Goal: Information Seeking & Learning: Learn about a topic

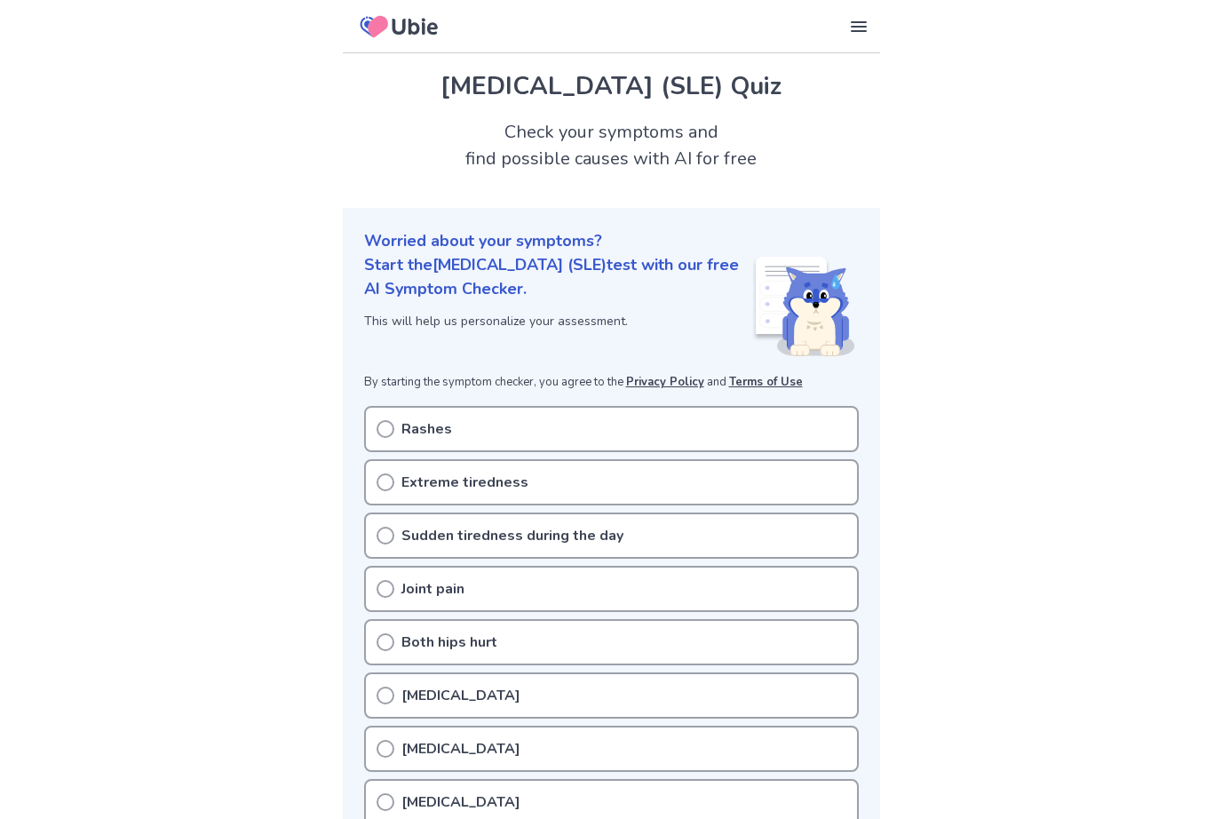
scroll to position [3, 0]
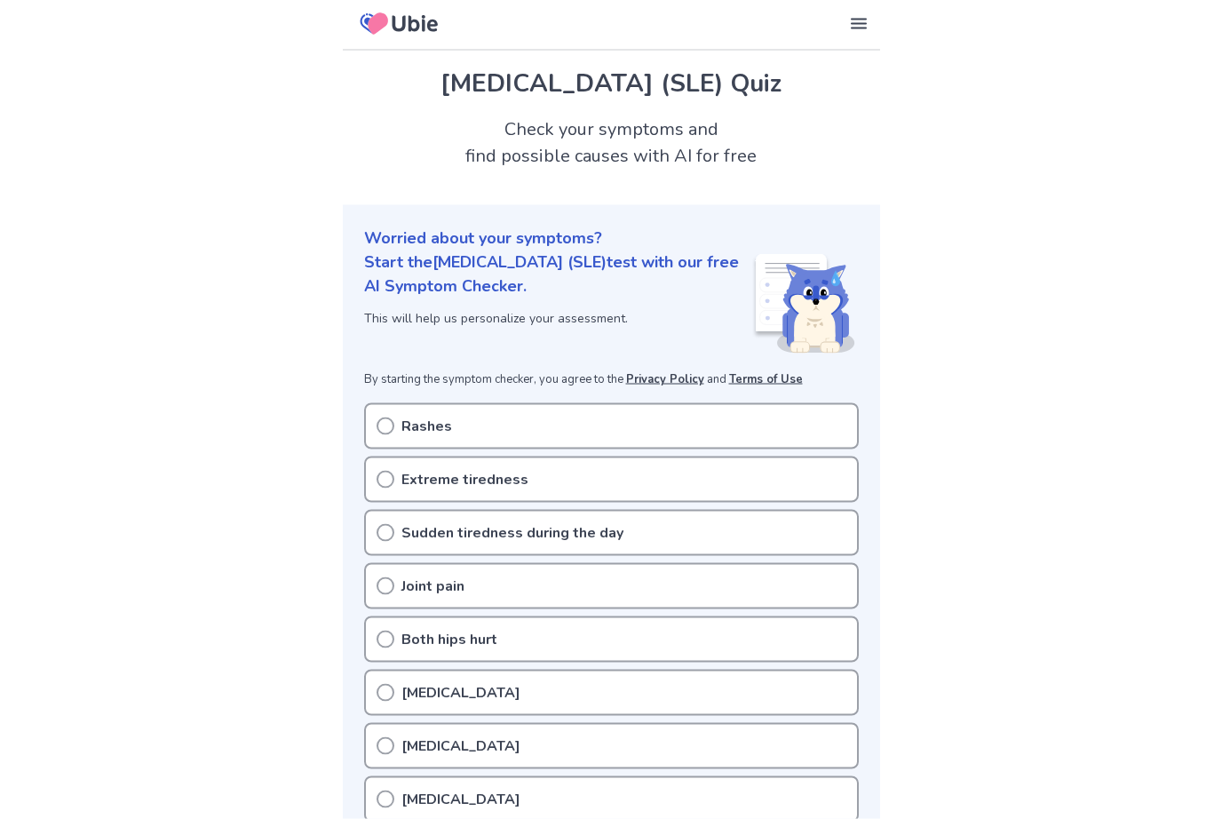
drag, startPoint x: 389, startPoint y: 530, endPoint x: 389, endPoint y: 513, distance: 17.8
click at [389, 530] on icon at bounding box center [386, 533] width 18 height 18
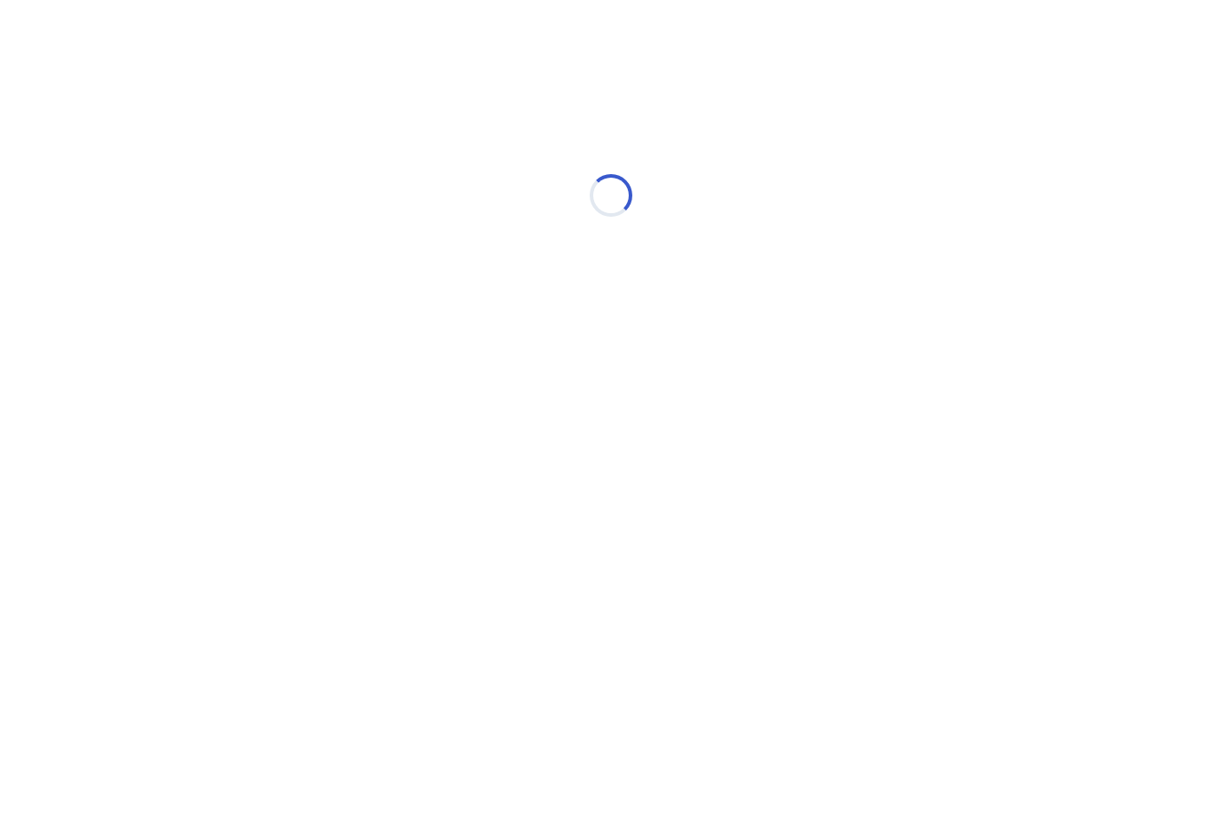
click at [388, 373] on html "Loading..." at bounding box center [611, 186] width 1222 height 373
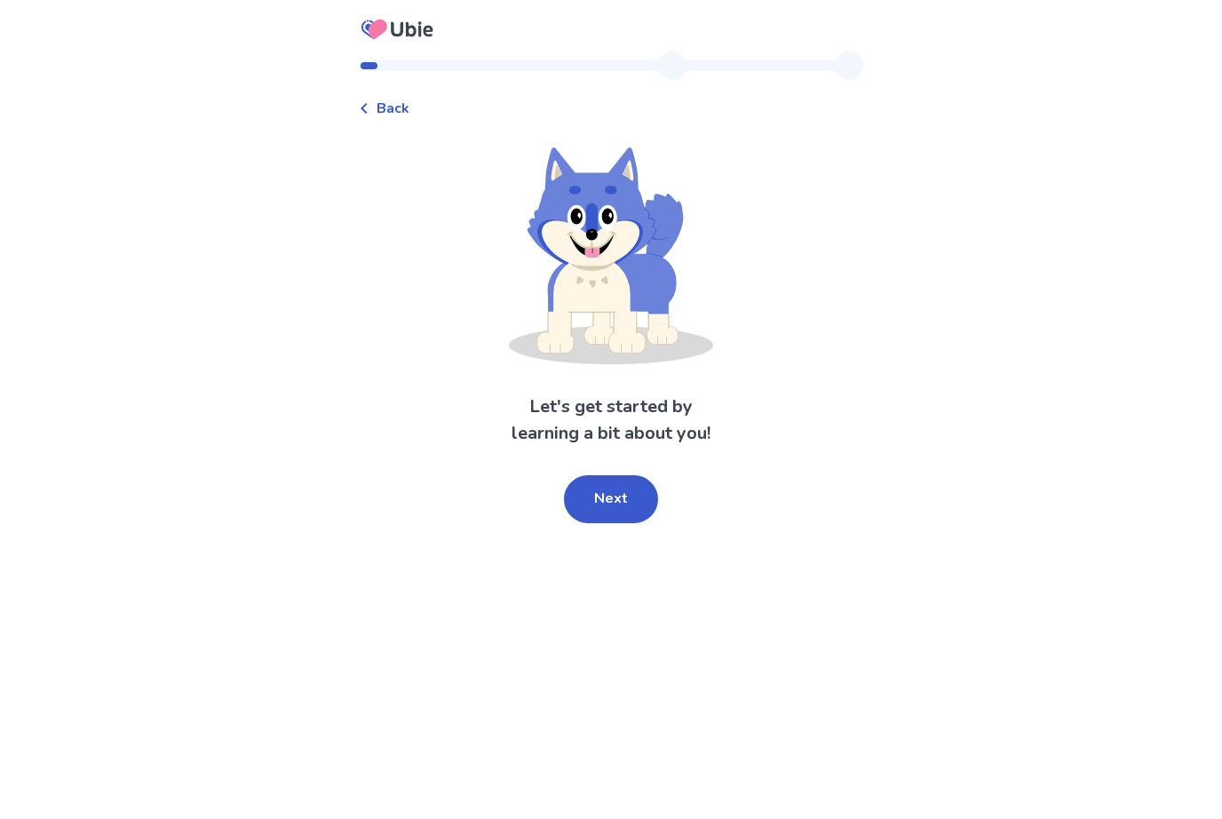
click at [588, 502] on button "Next" at bounding box center [611, 499] width 94 height 48
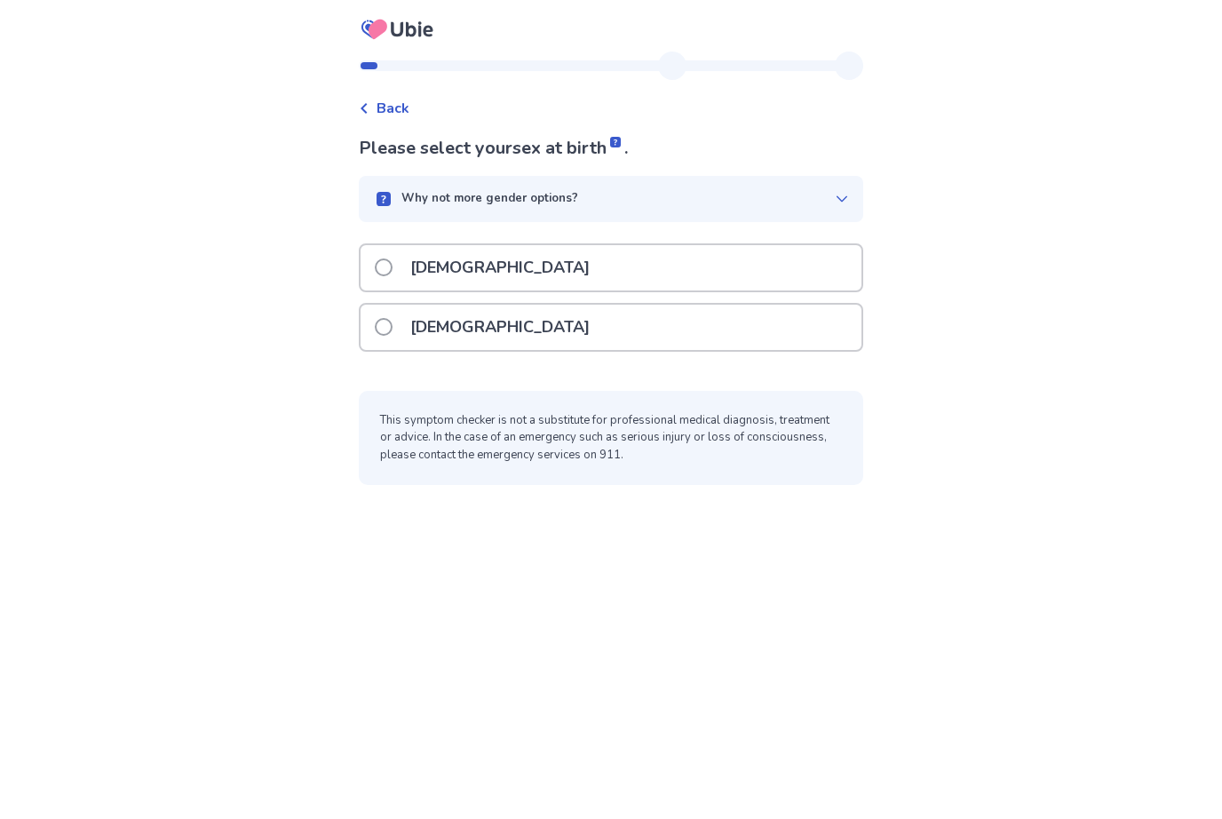
click at [448, 325] on p "[DEMOGRAPHIC_DATA]" at bounding box center [500, 327] width 201 height 45
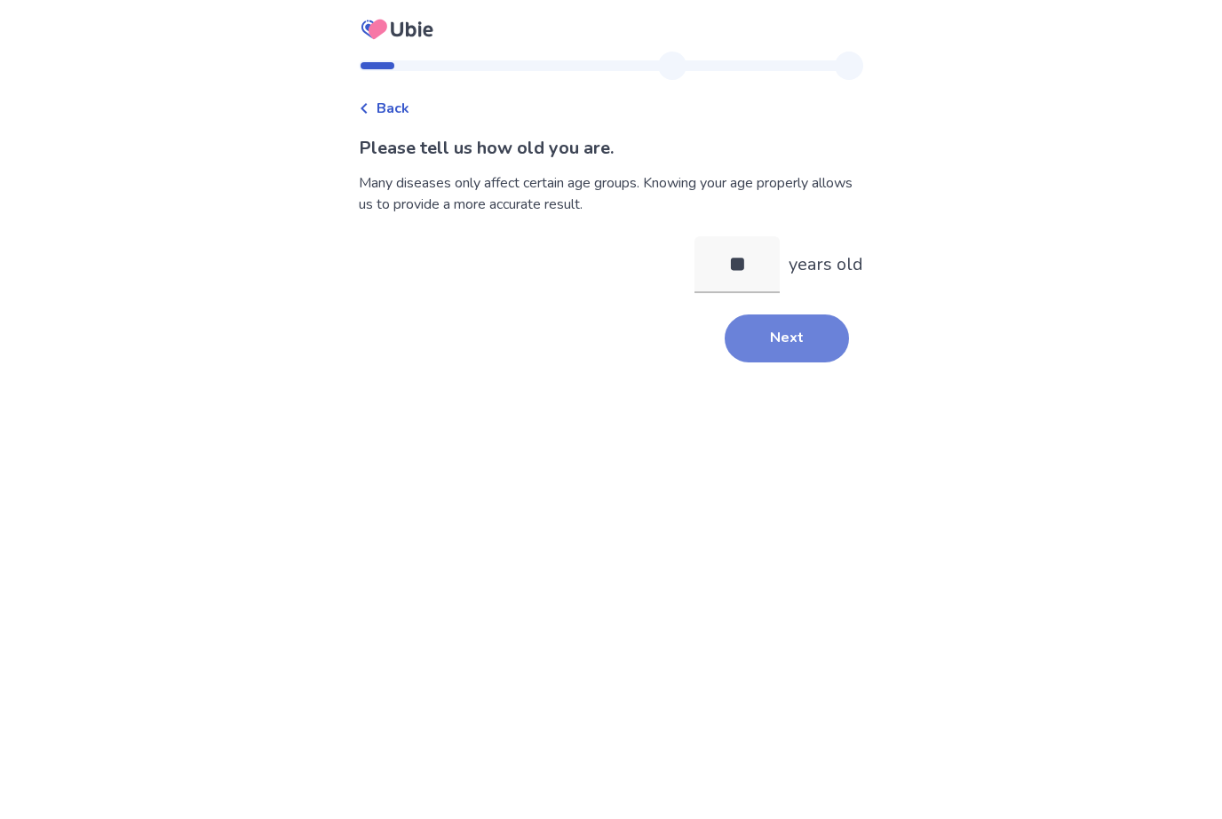
type input "**"
click at [797, 315] on button "Next" at bounding box center [787, 338] width 124 height 48
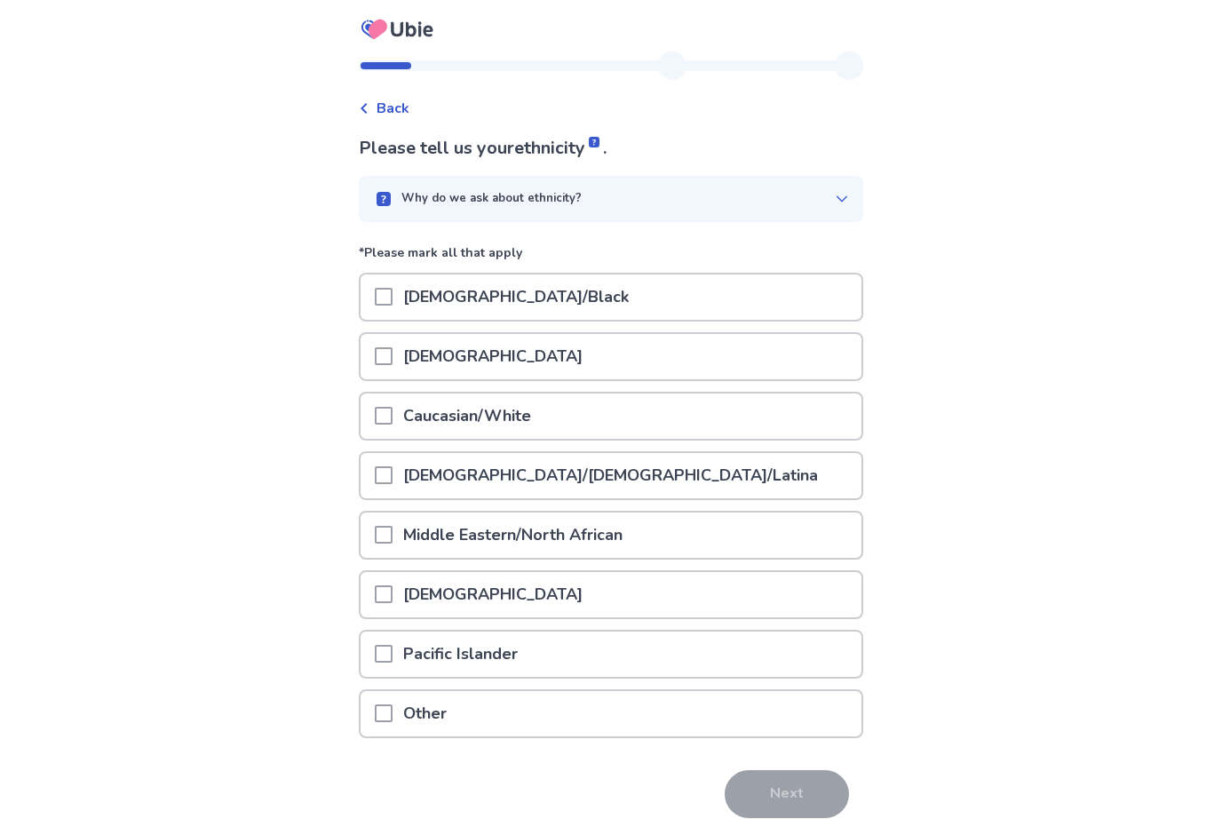
click at [553, 412] on div "Caucasian/White" at bounding box center [611, 416] width 501 height 45
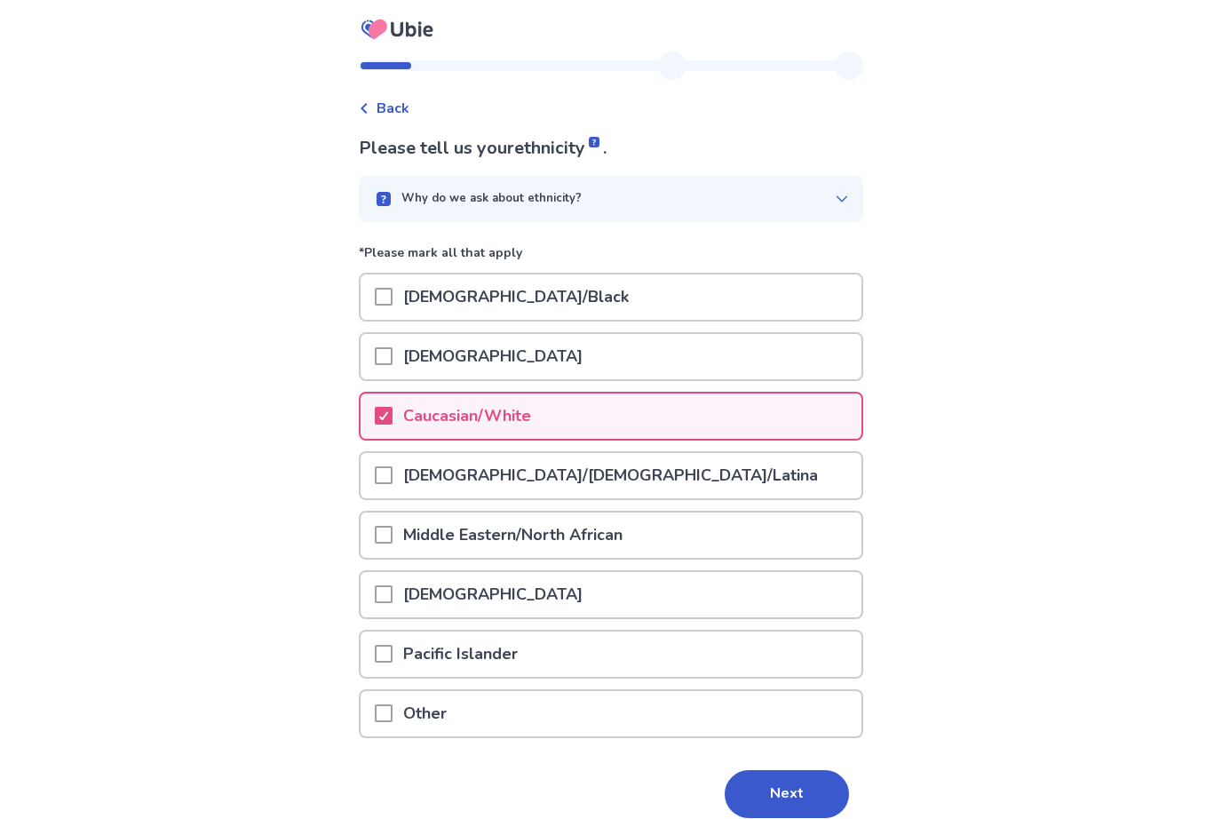
click at [805, 790] on button "Next" at bounding box center [787, 794] width 124 height 48
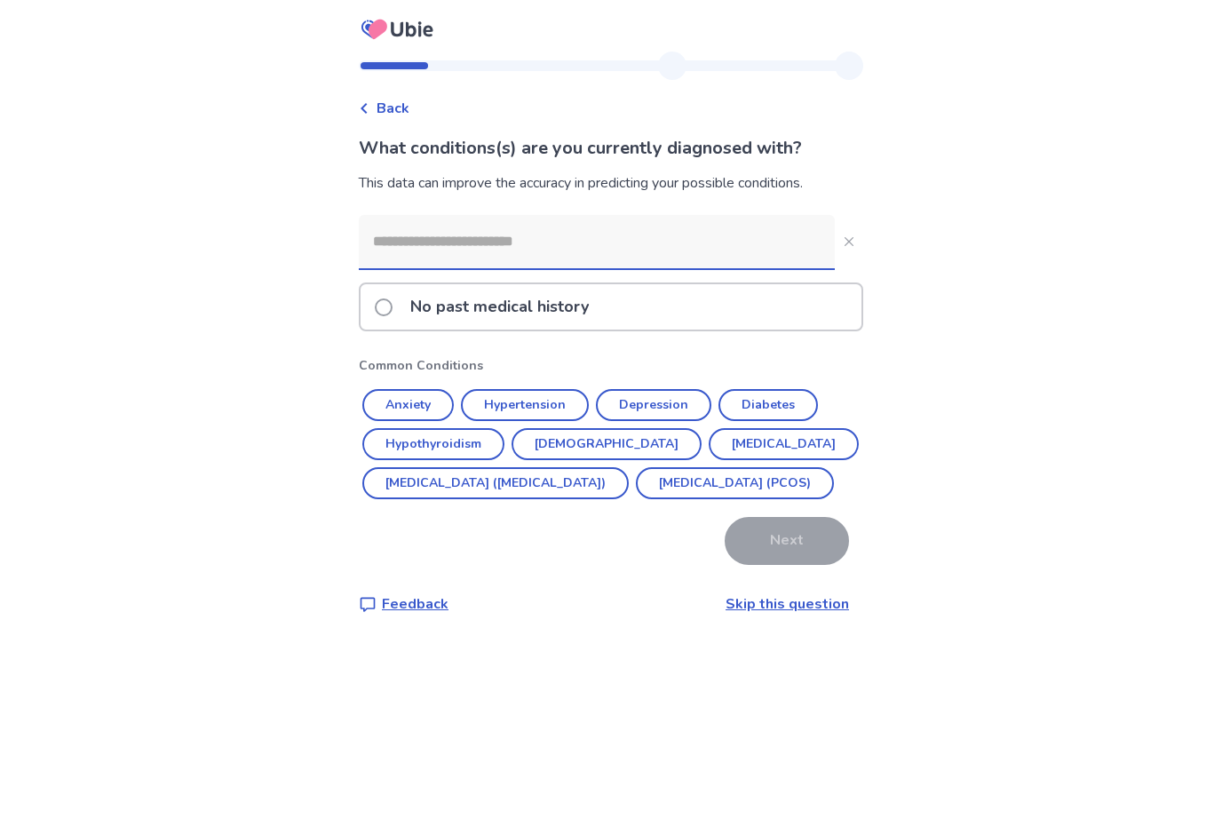
click at [636, 499] on button "[MEDICAL_DATA] (PCOS)" at bounding box center [735, 483] width 198 height 32
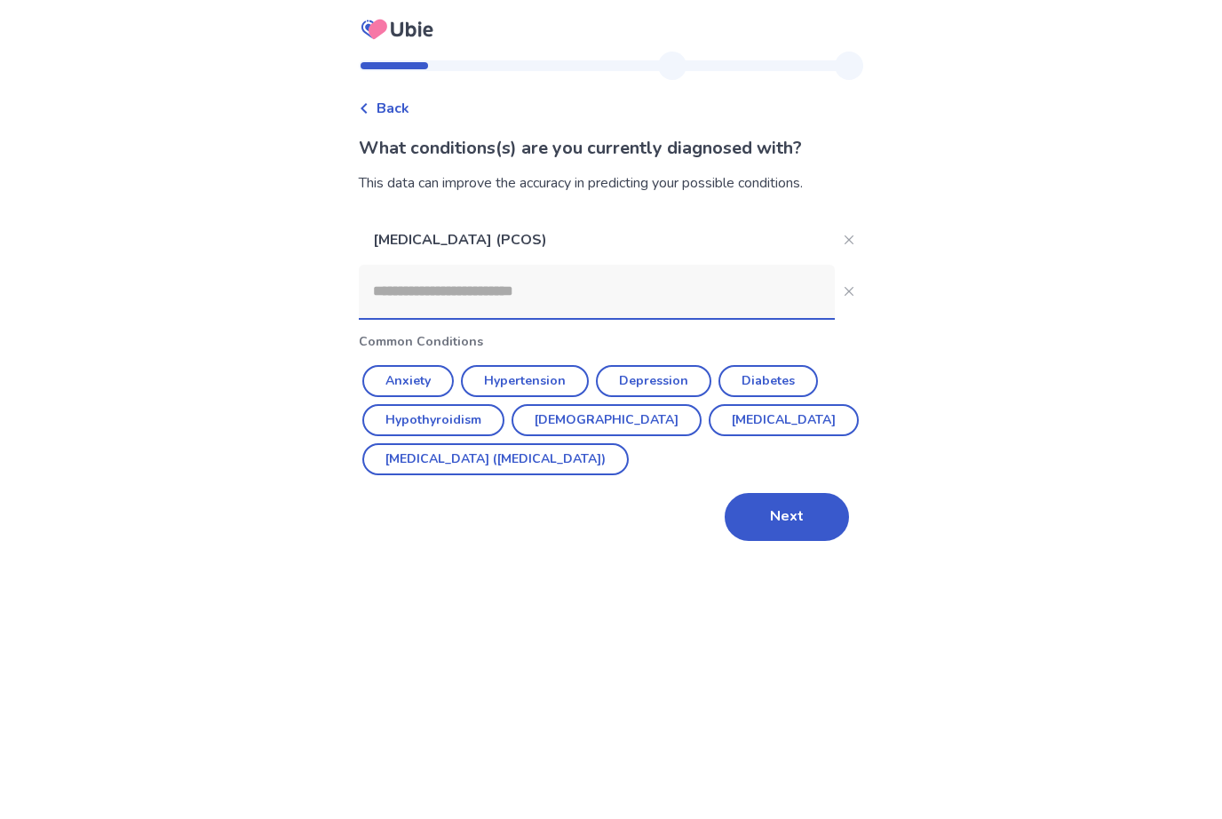
click at [792, 532] on button "Next" at bounding box center [787, 517] width 124 height 48
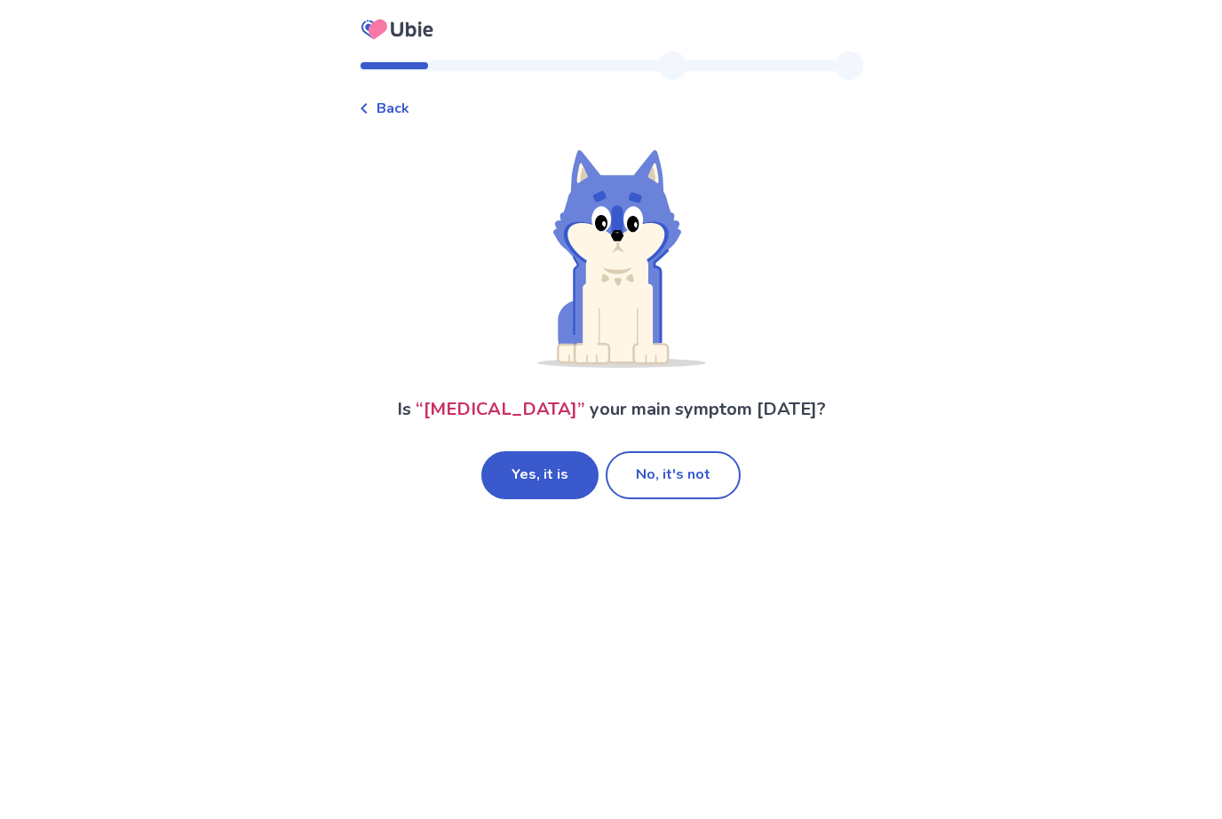
click at [711, 496] on button "No, it's not" at bounding box center [673, 475] width 135 height 48
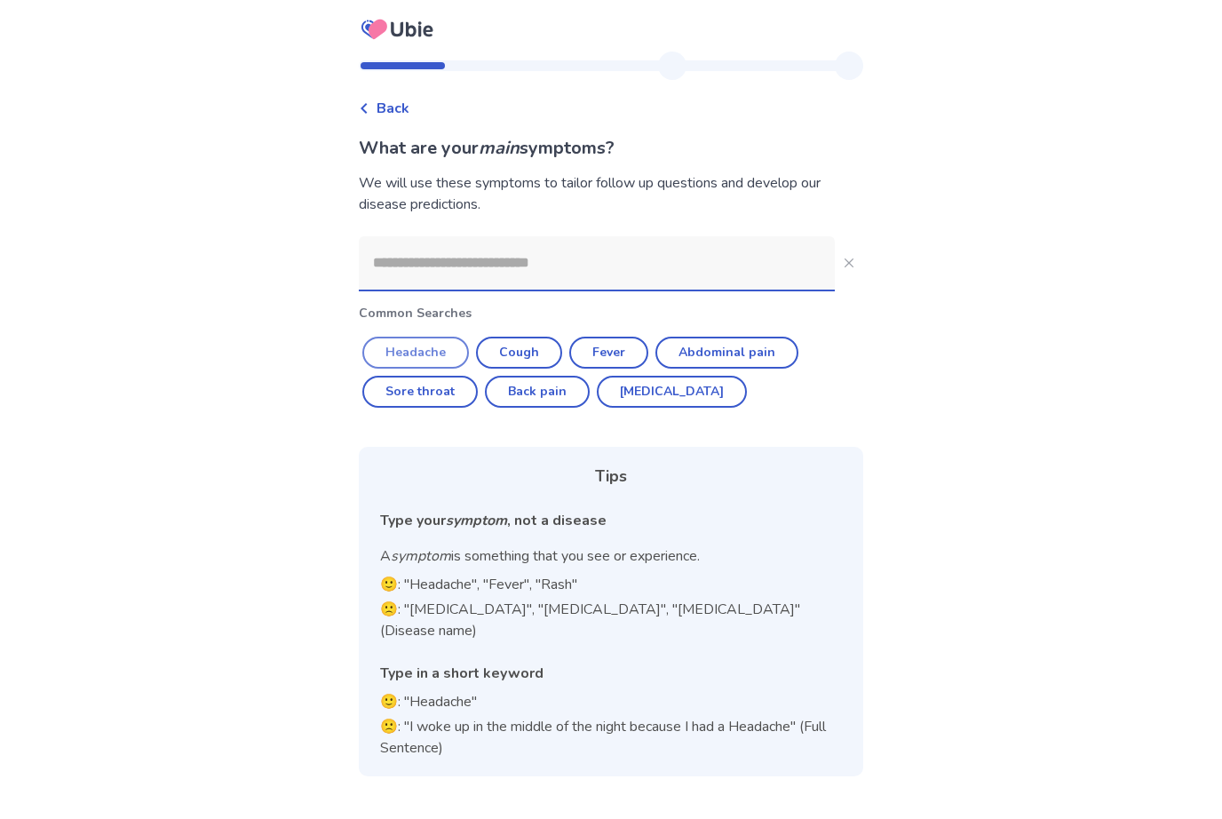
click at [446, 351] on button "Headache" at bounding box center [415, 353] width 107 height 32
type input "********"
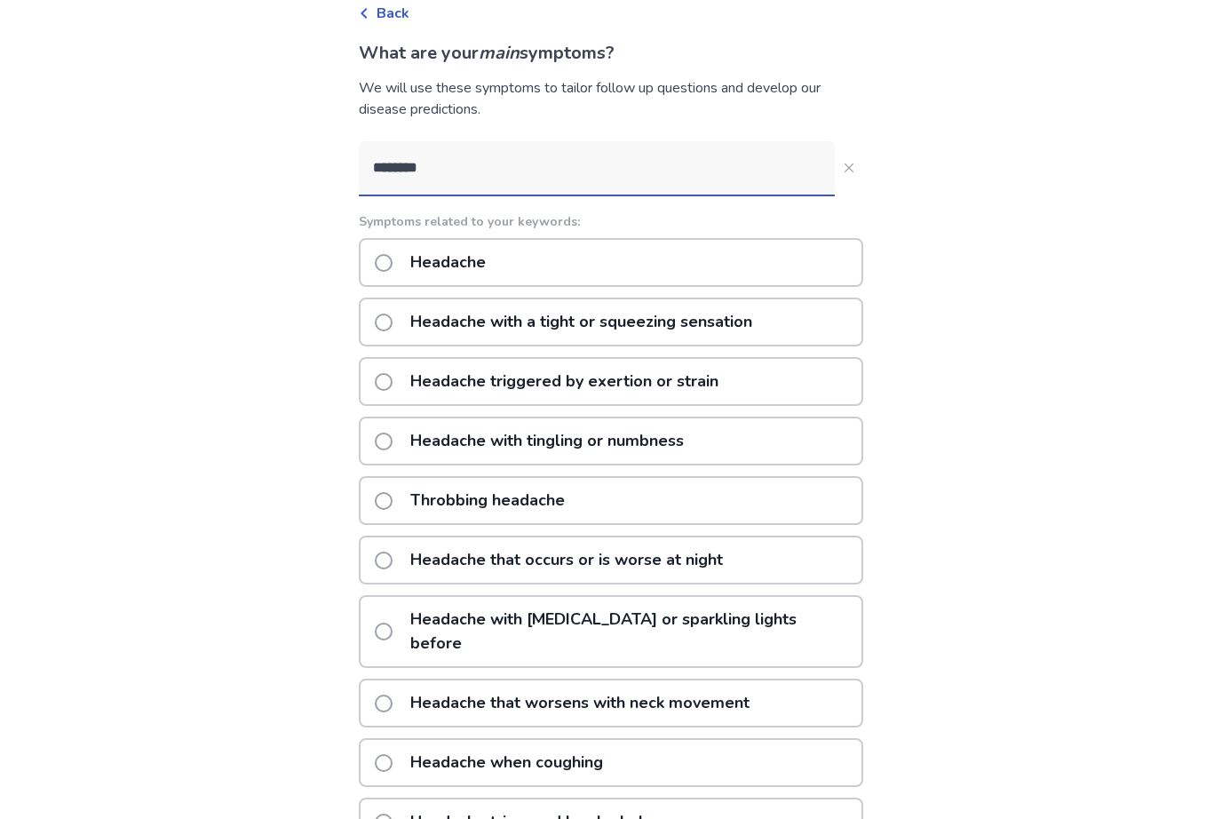
scroll to position [81, 0]
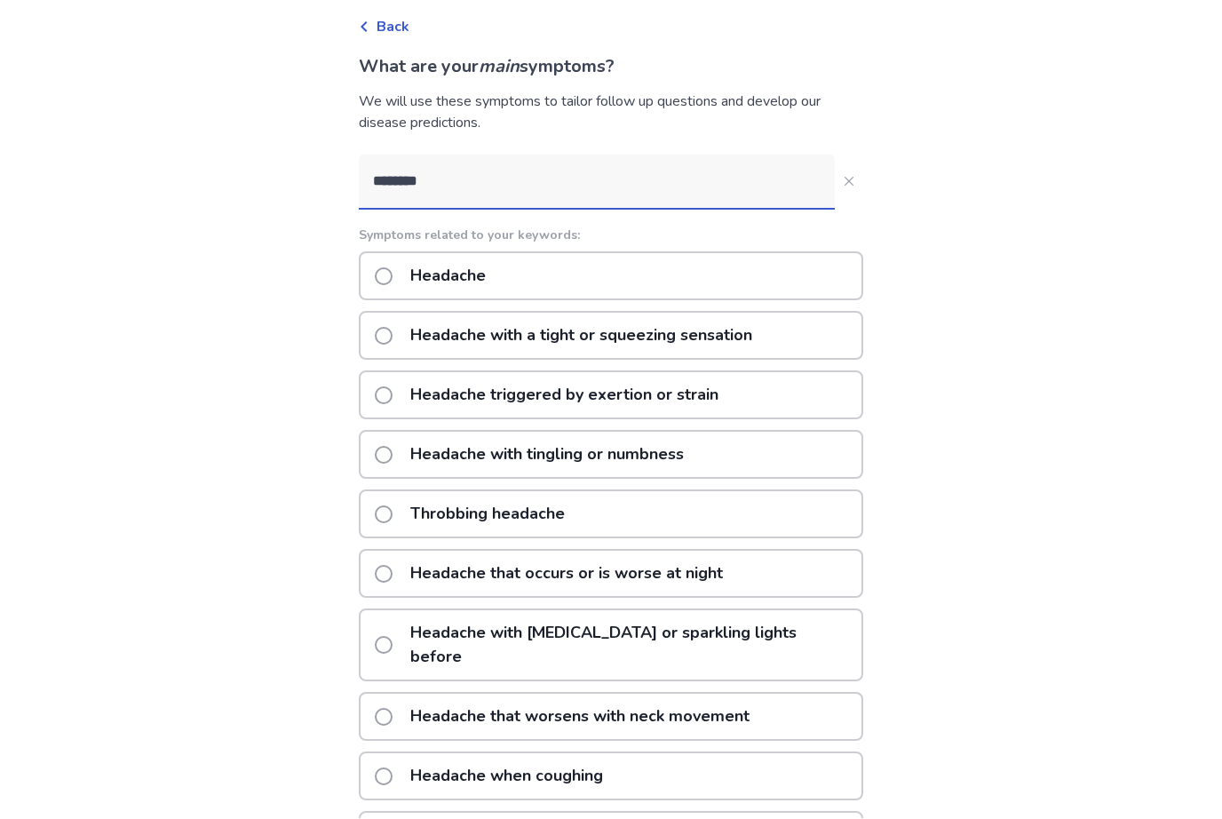
click at [554, 264] on div "Headache" at bounding box center [611, 276] width 505 height 49
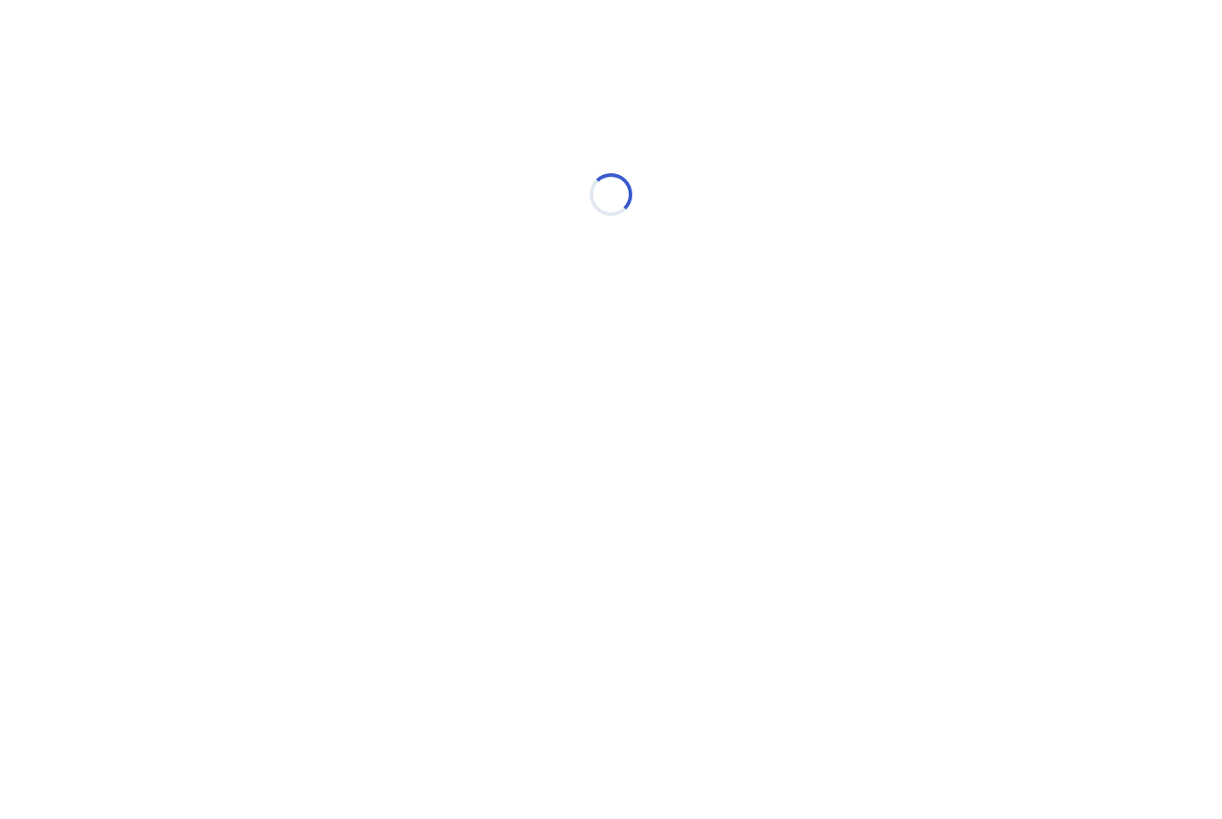
scroll to position [1, 0]
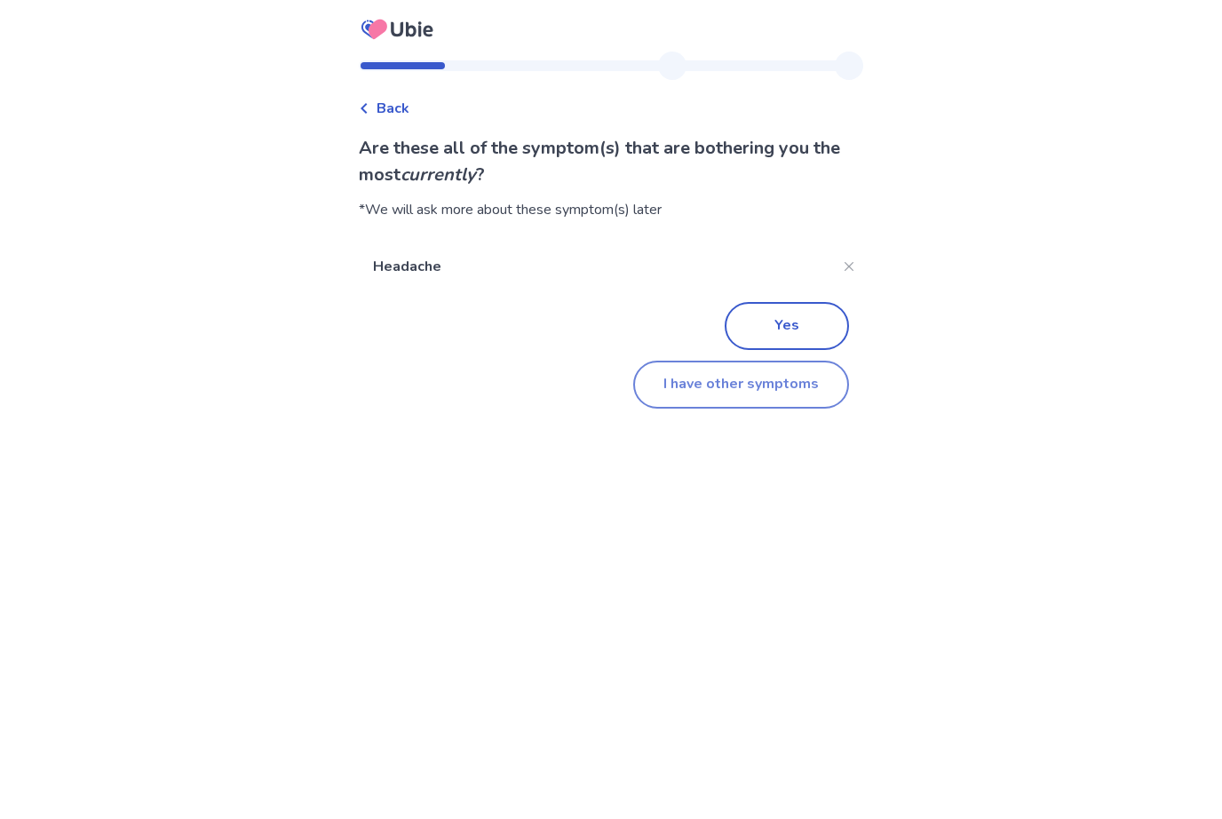
click at [683, 374] on button "I have other symptoms" at bounding box center [741, 385] width 216 height 48
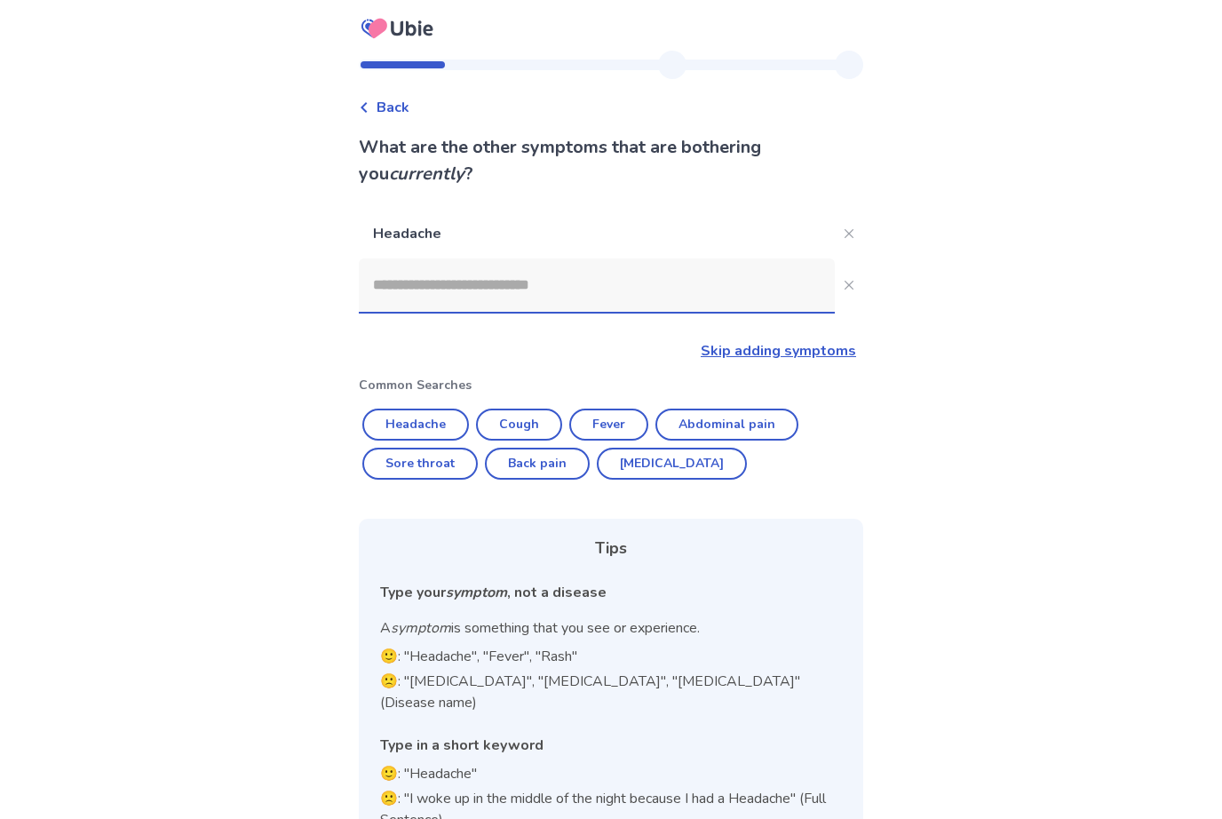
scroll to position [59, 0]
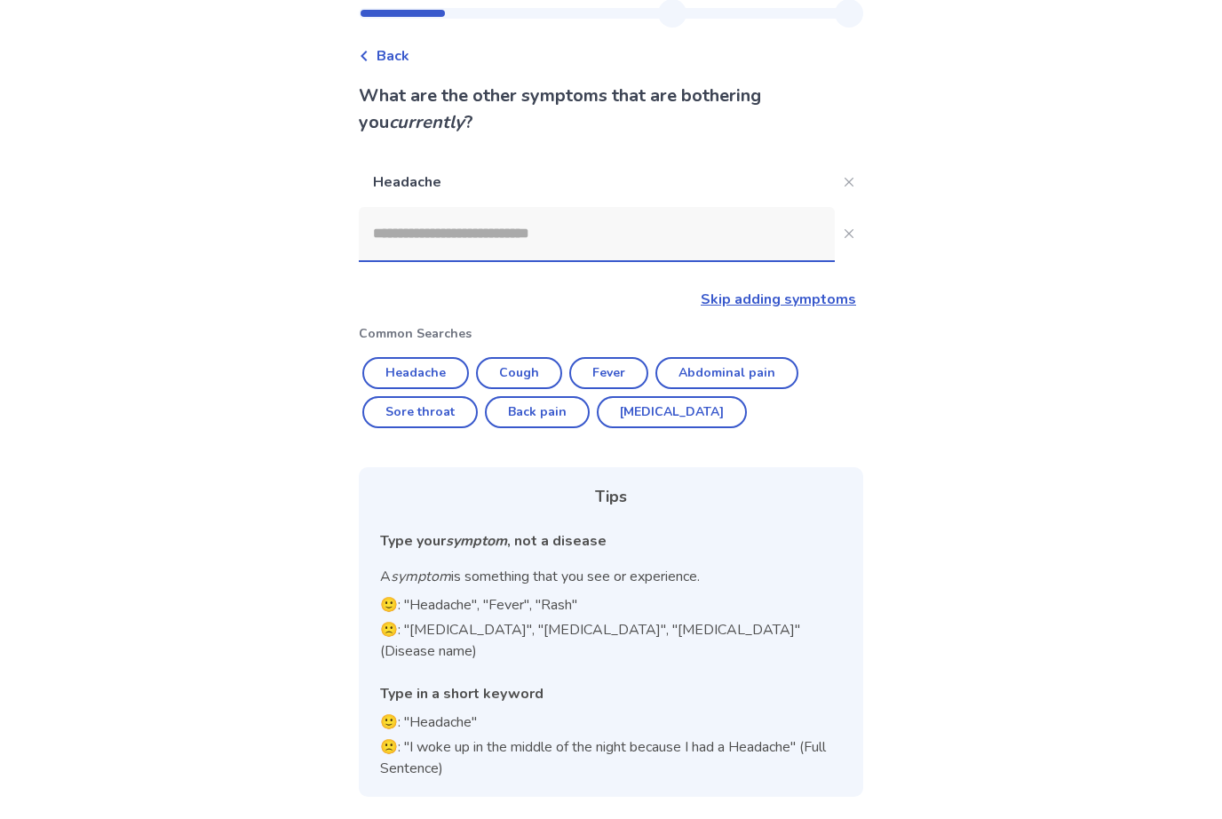
click at [622, 226] on input at bounding box center [597, 234] width 476 height 53
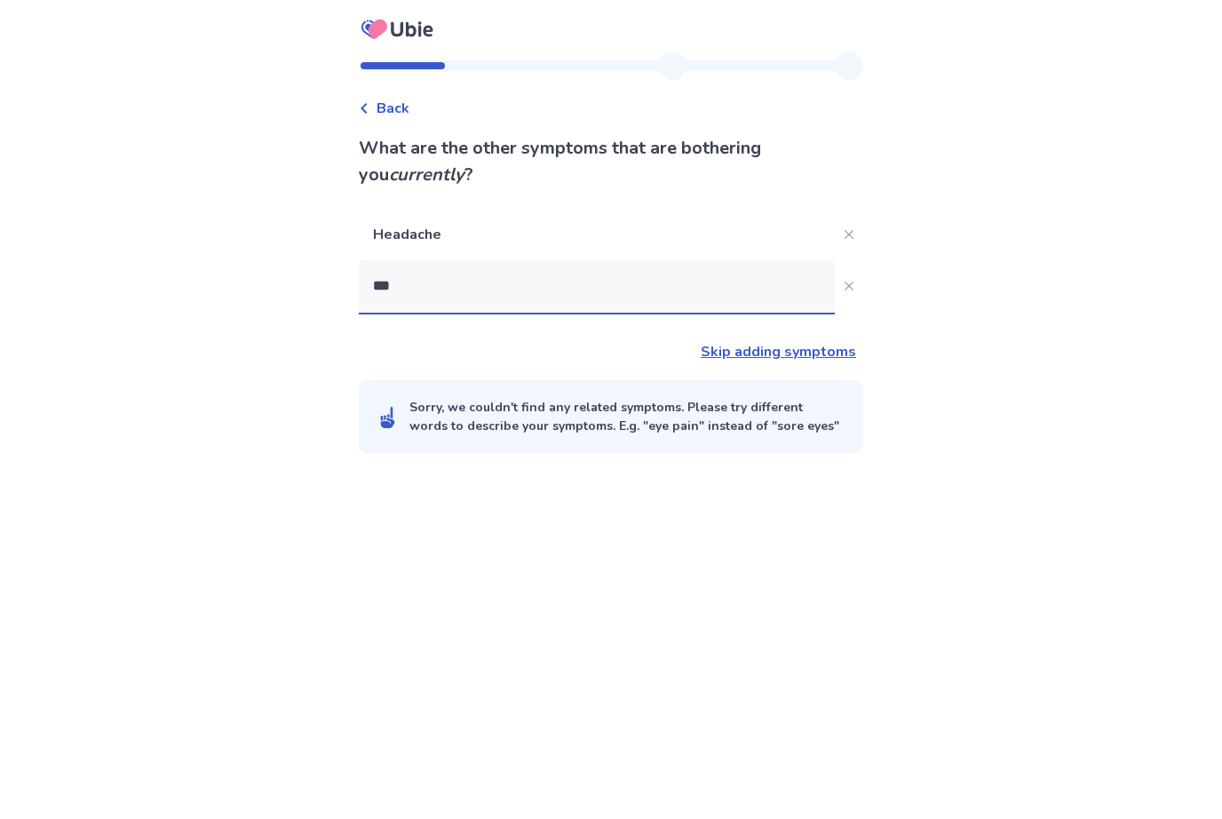
type input "****"
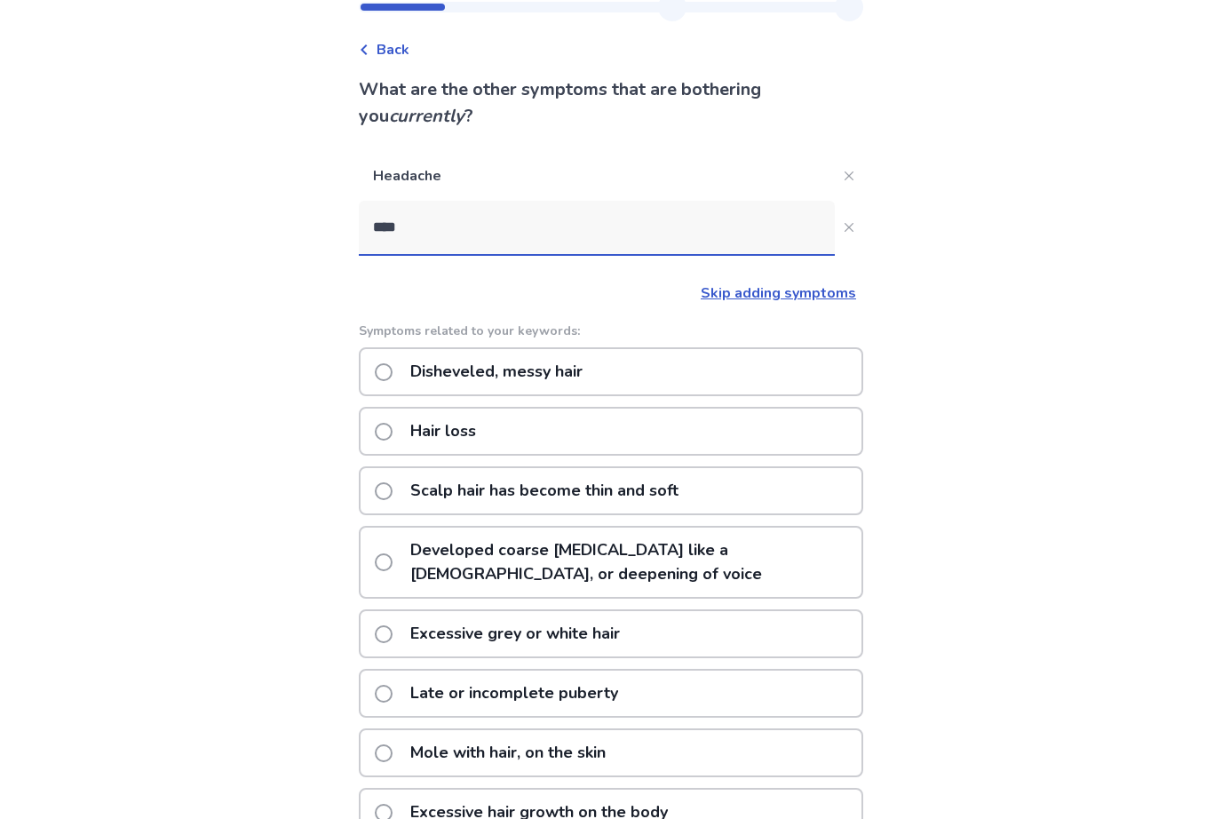
click at [555, 449] on div "Hair loss" at bounding box center [611, 431] width 505 height 49
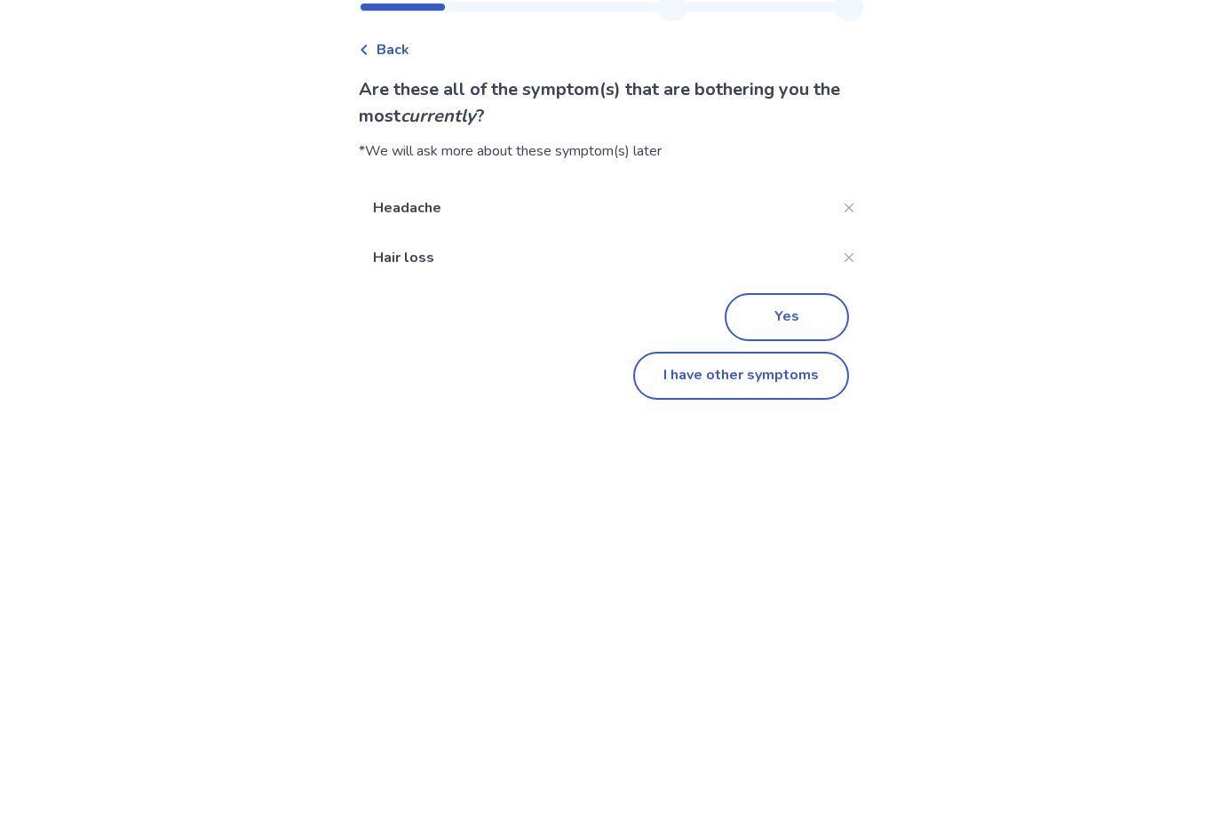
scroll to position [58, 0]
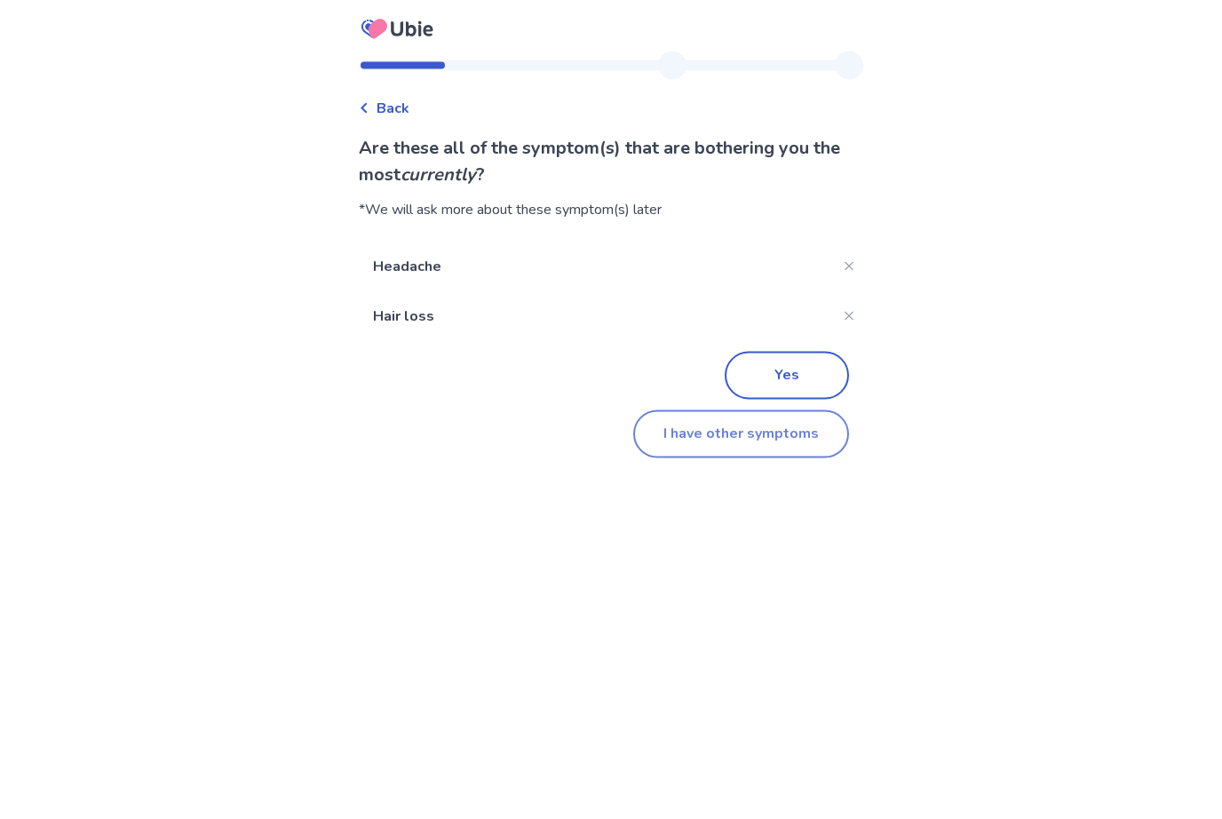
click at [704, 410] on button "I have other symptoms" at bounding box center [741, 434] width 216 height 48
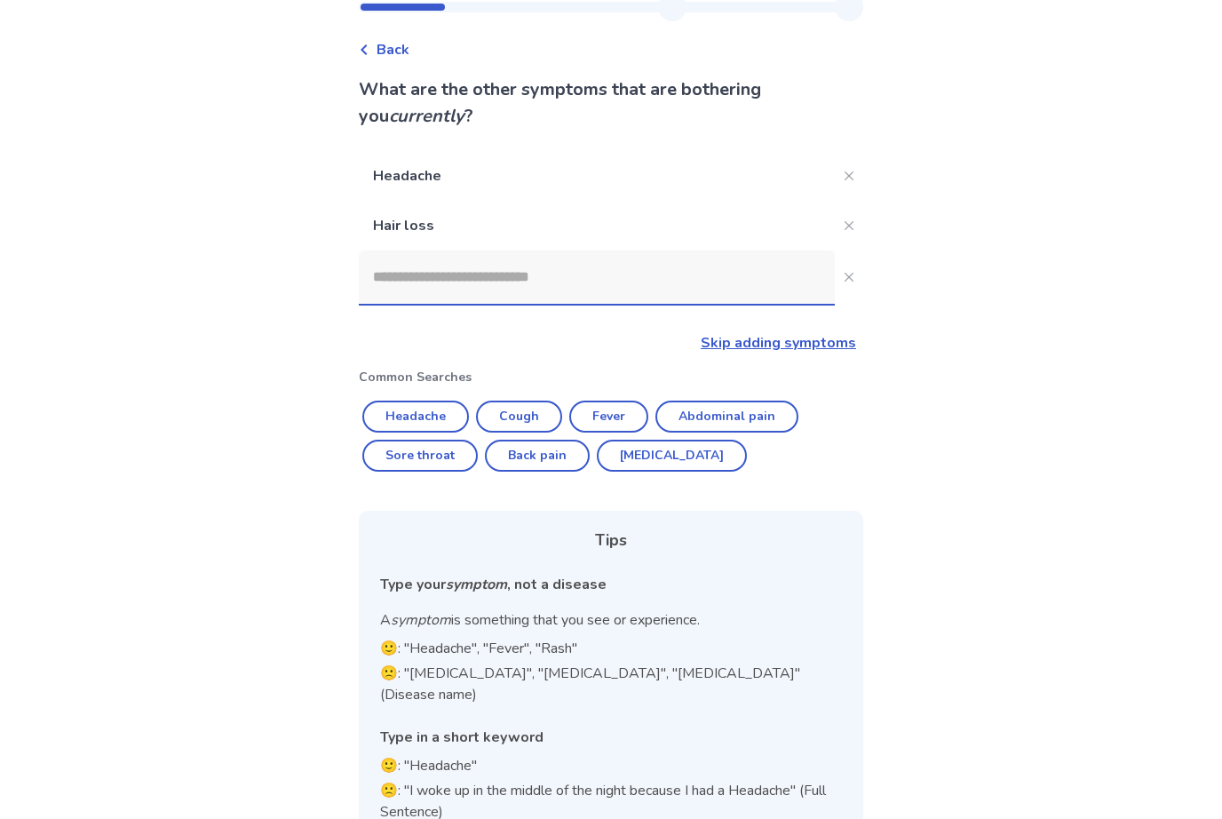
click at [652, 280] on input at bounding box center [597, 276] width 476 height 53
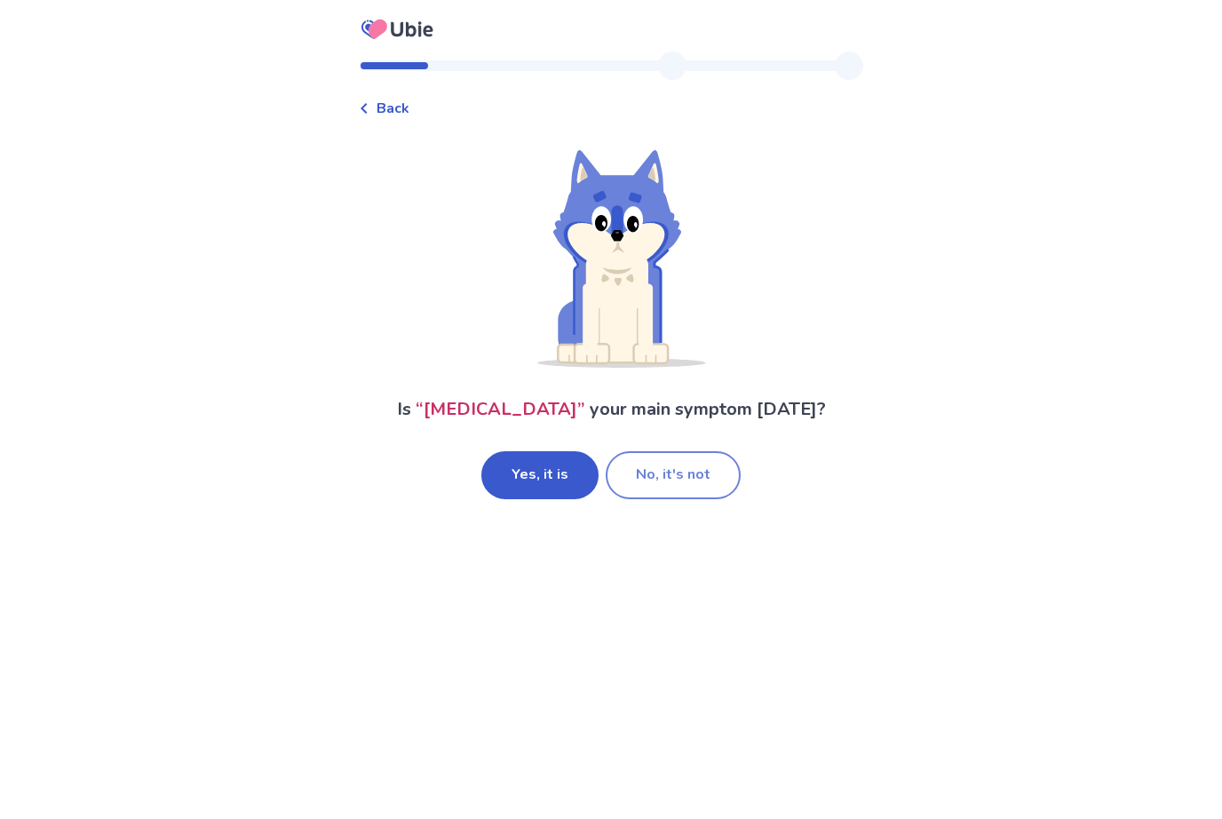
click at [706, 498] on button "No, it's not" at bounding box center [673, 475] width 135 height 48
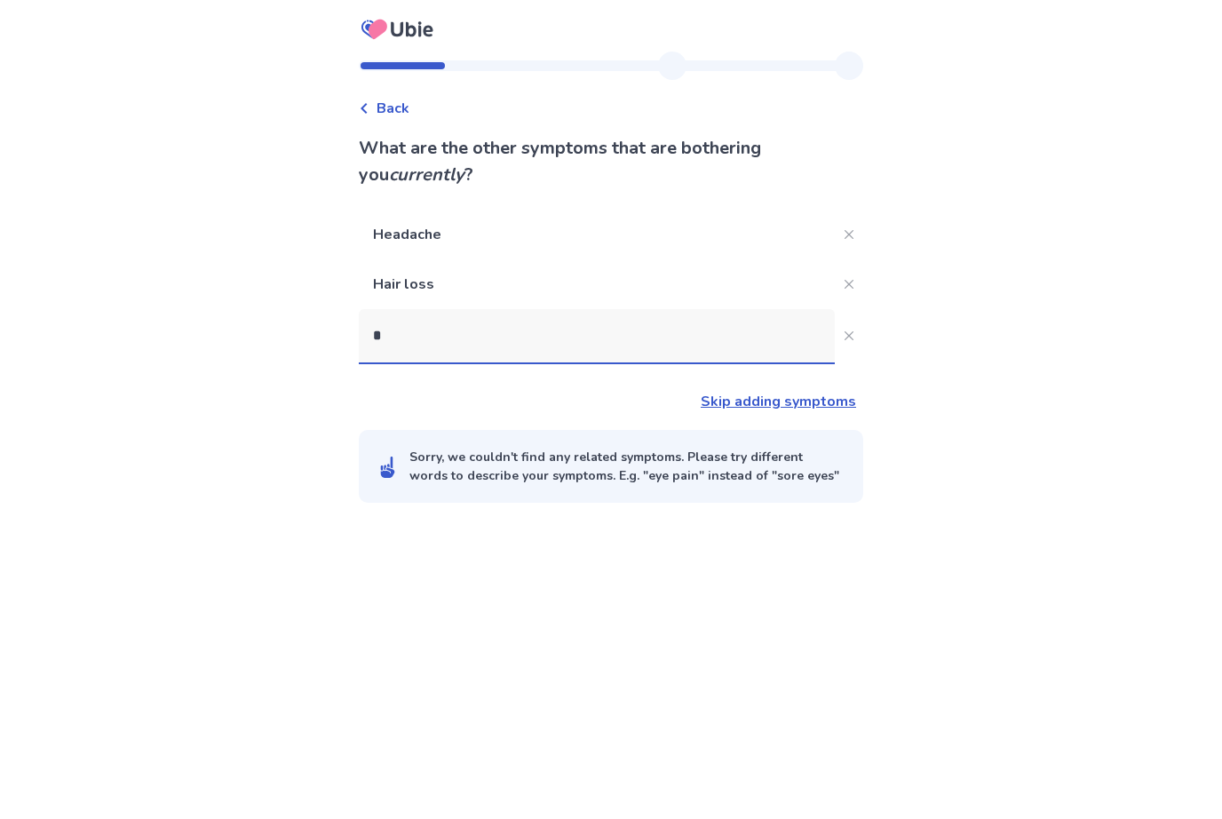
click at [551, 321] on input "*" at bounding box center [597, 335] width 476 height 53
type input "***"
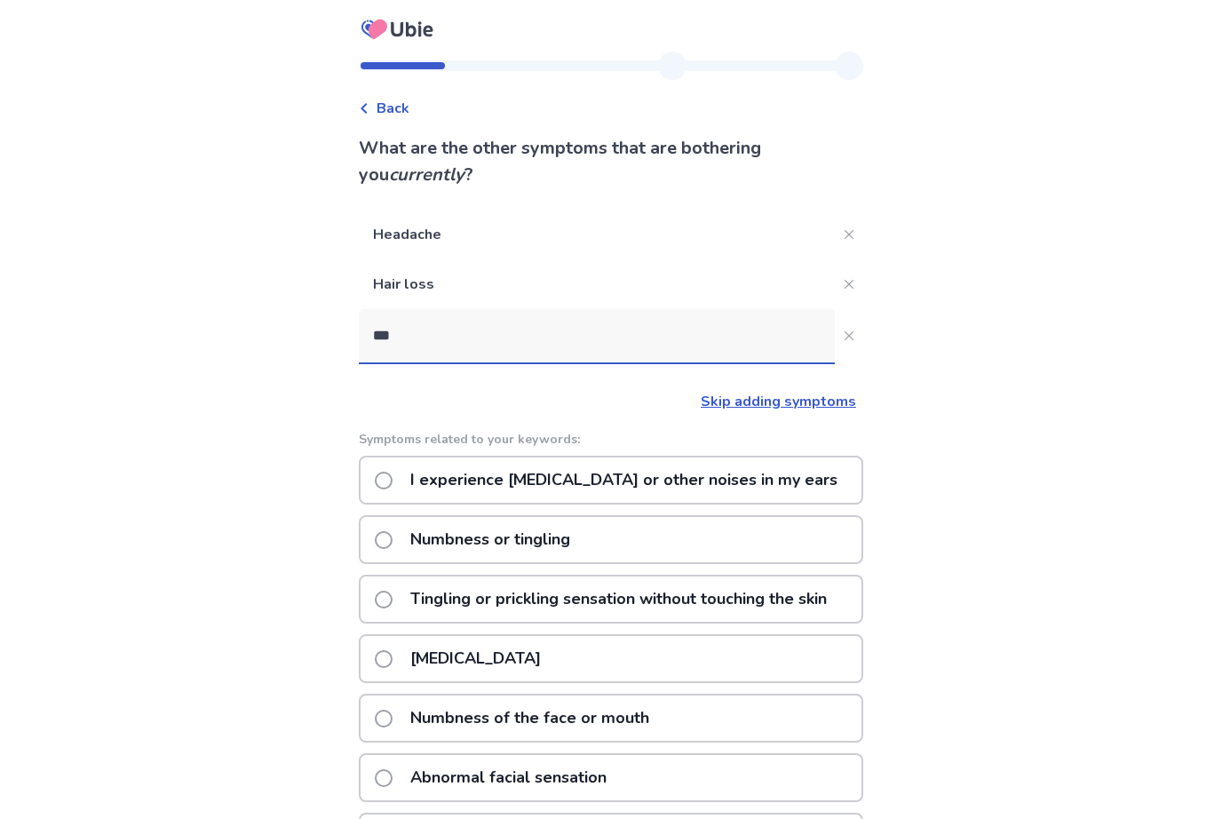
click at [494, 545] on p "Numbness or tingling" at bounding box center [490, 539] width 181 height 45
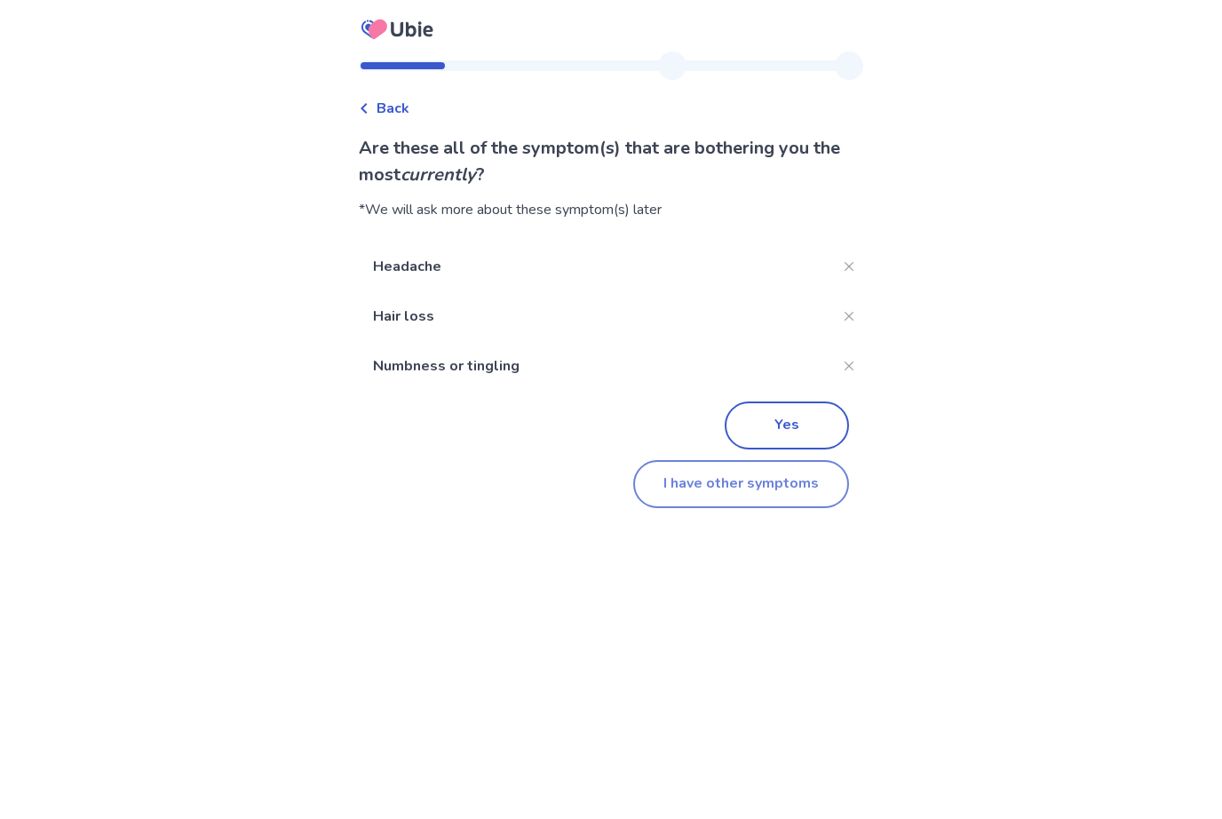
click at [696, 490] on button "I have other symptoms" at bounding box center [741, 484] width 216 height 48
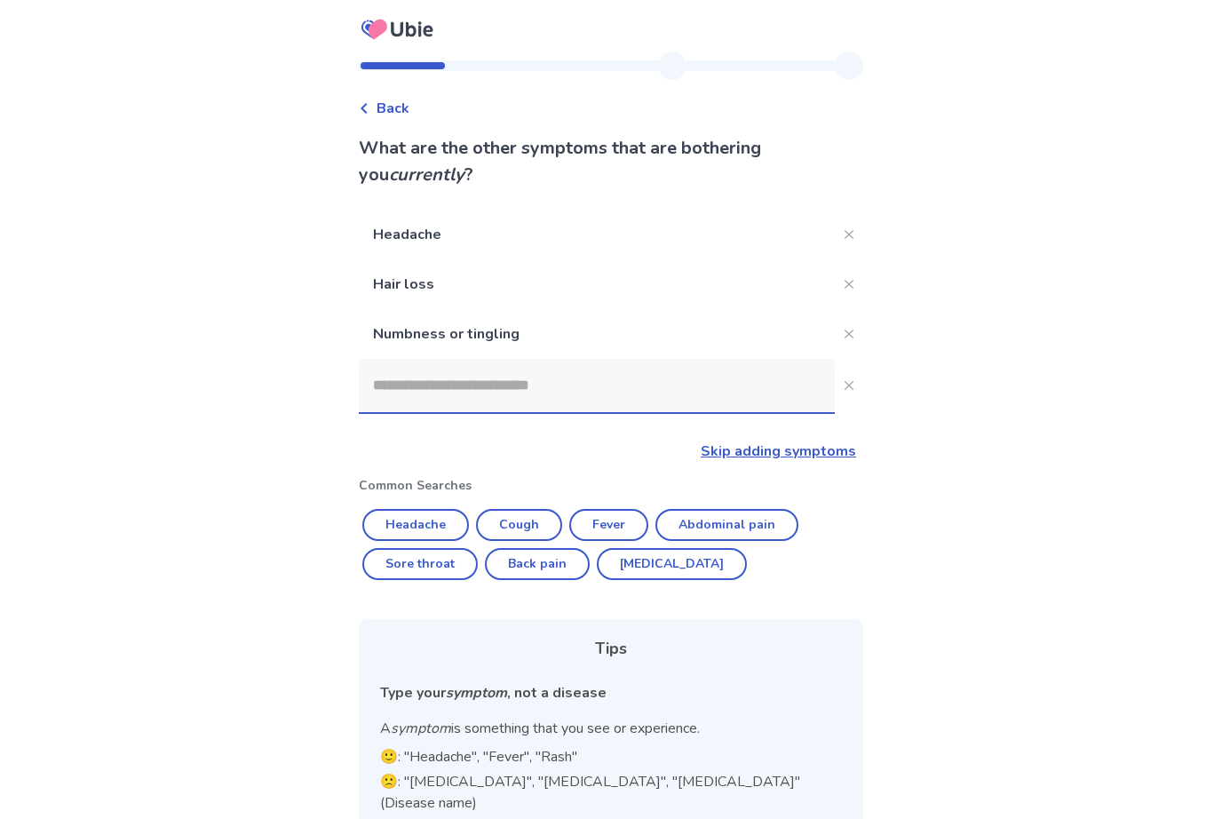
click at [595, 383] on input at bounding box center [597, 385] width 476 height 53
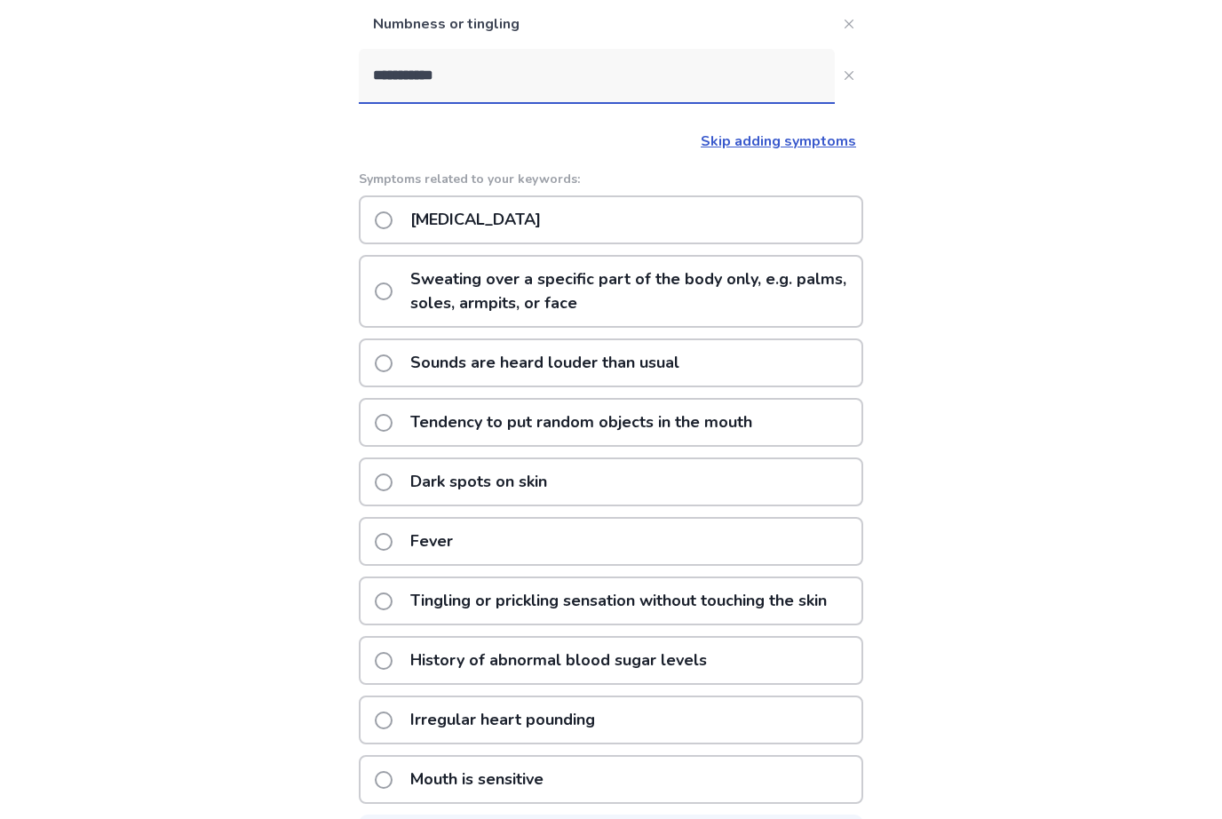
scroll to position [288, 0]
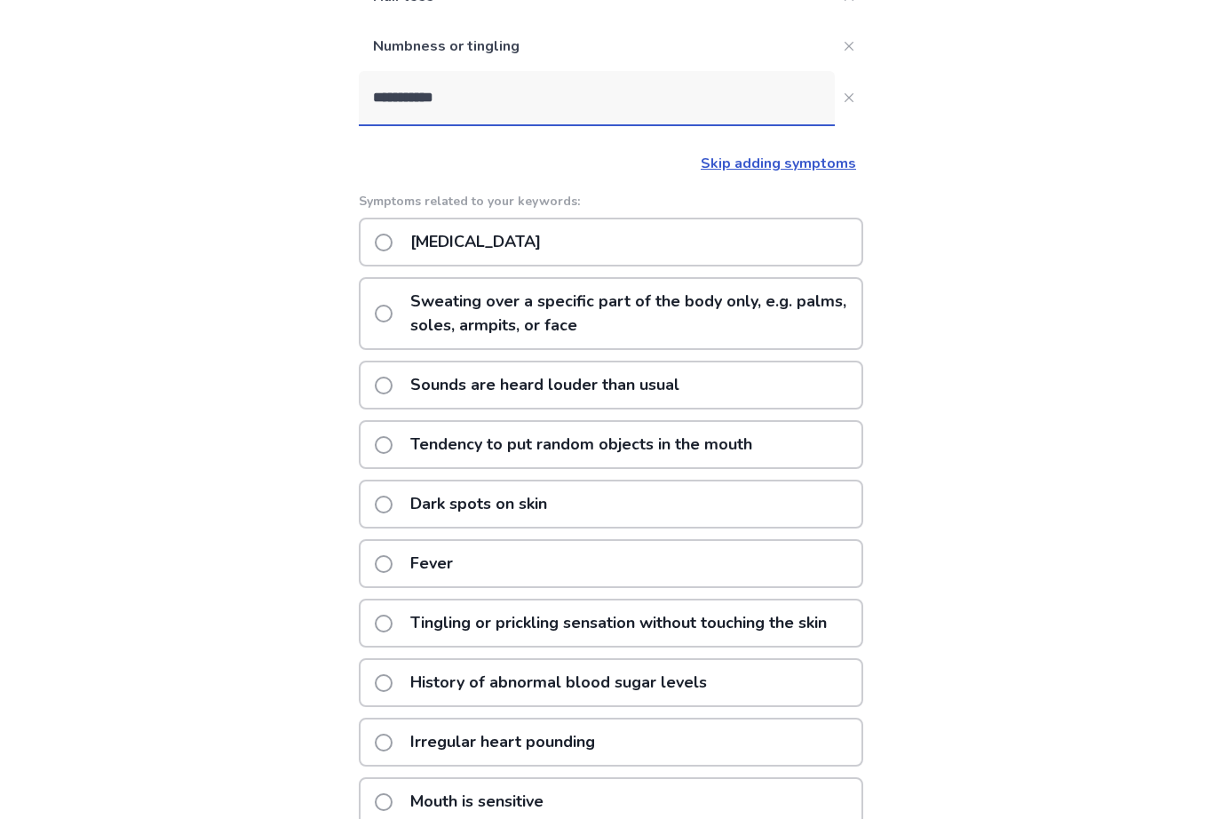
type input "**********"
click at [752, 161] on link "Skip adding symptoms" at bounding box center [778, 164] width 155 height 20
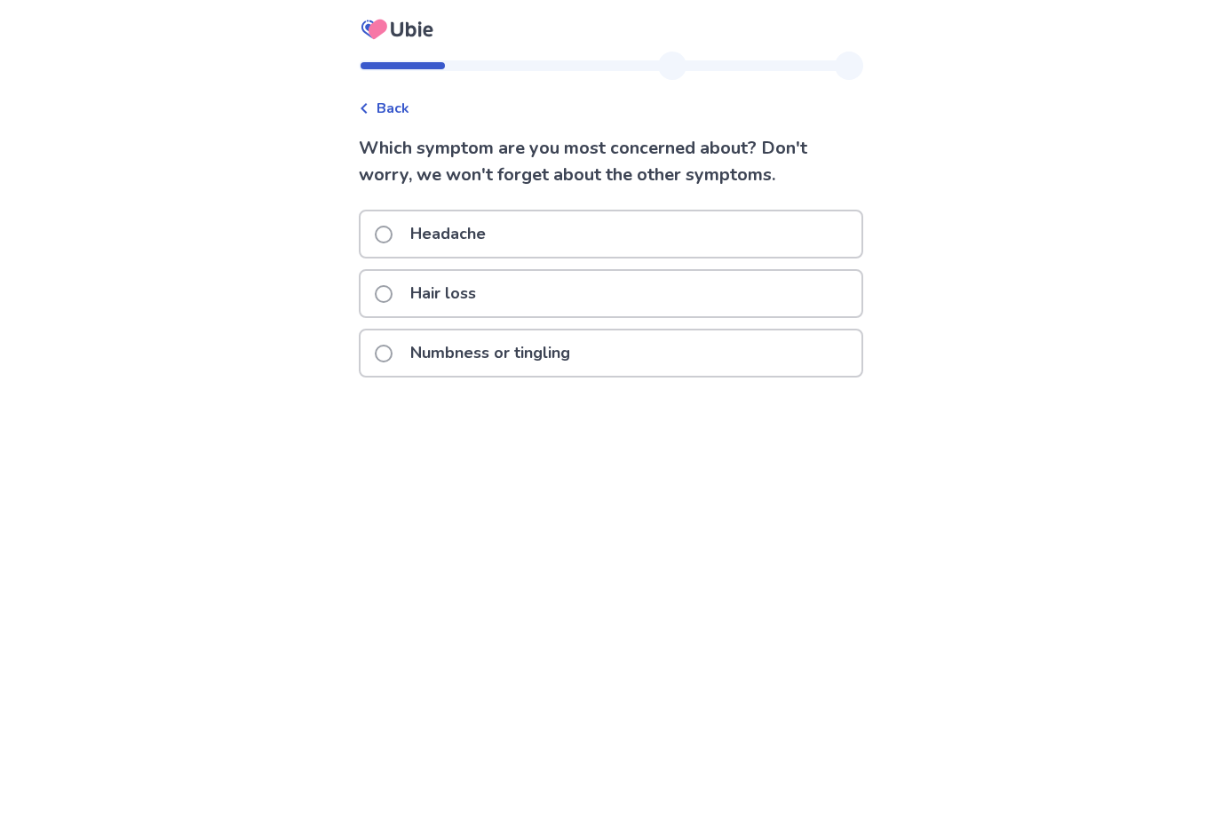
click at [631, 353] on div "Numbness or tingling" at bounding box center [611, 352] width 501 height 45
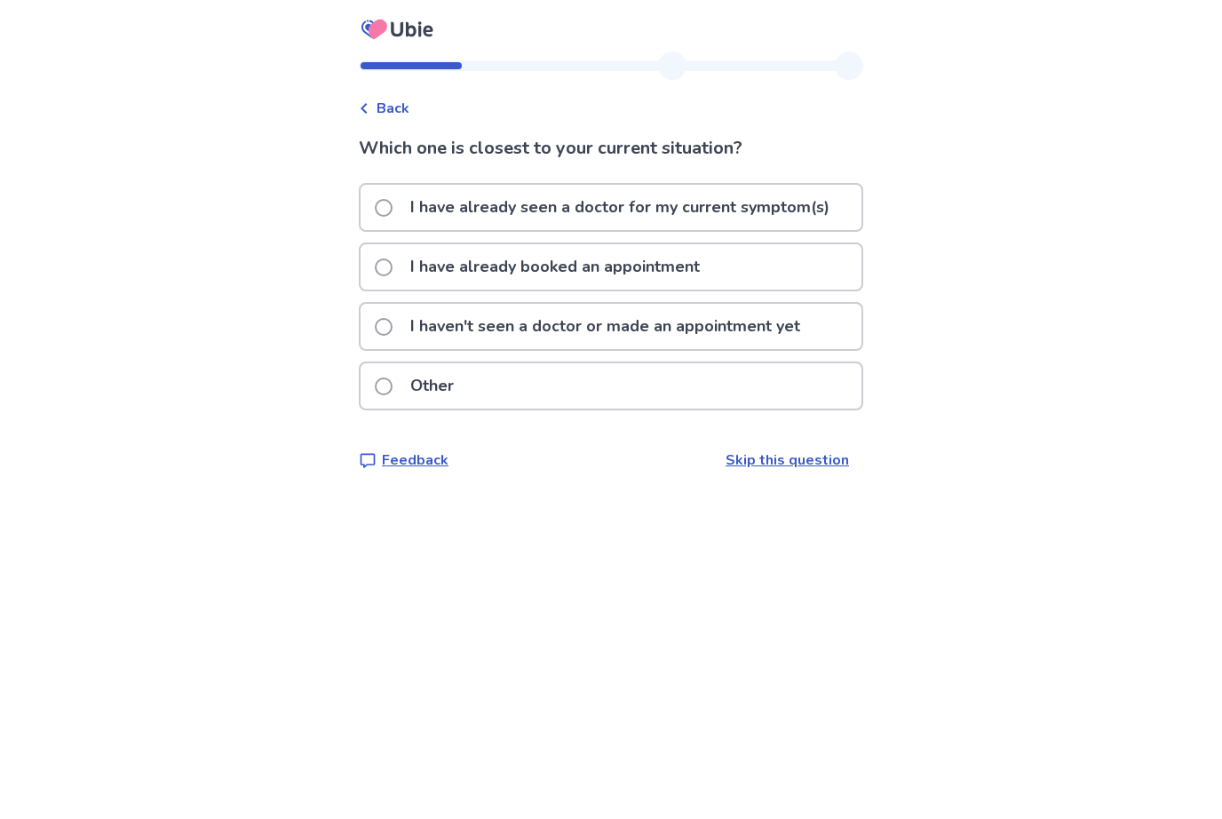
click at [681, 200] on p "I have already seen a doctor for my current symptom(s)" at bounding box center [620, 207] width 441 height 45
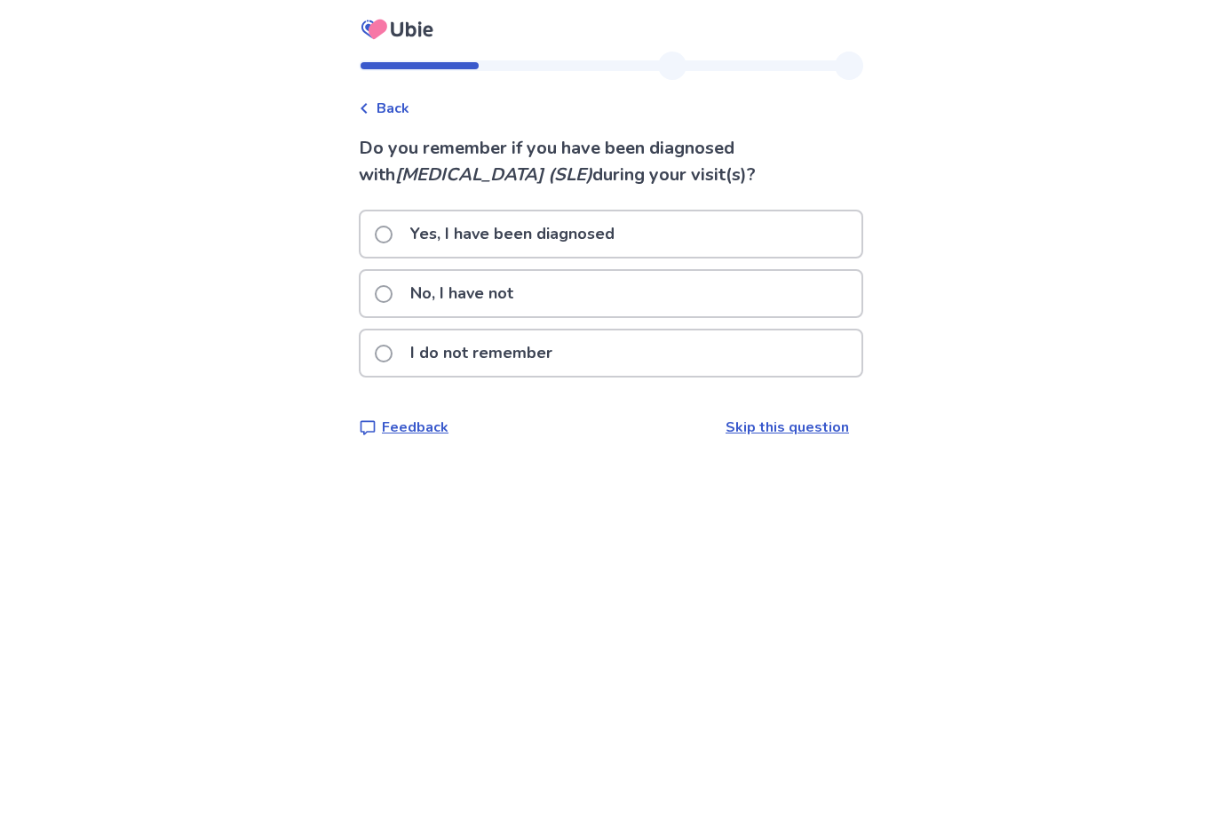
click at [619, 303] on div "No, I have not" at bounding box center [611, 293] width 501 height 45
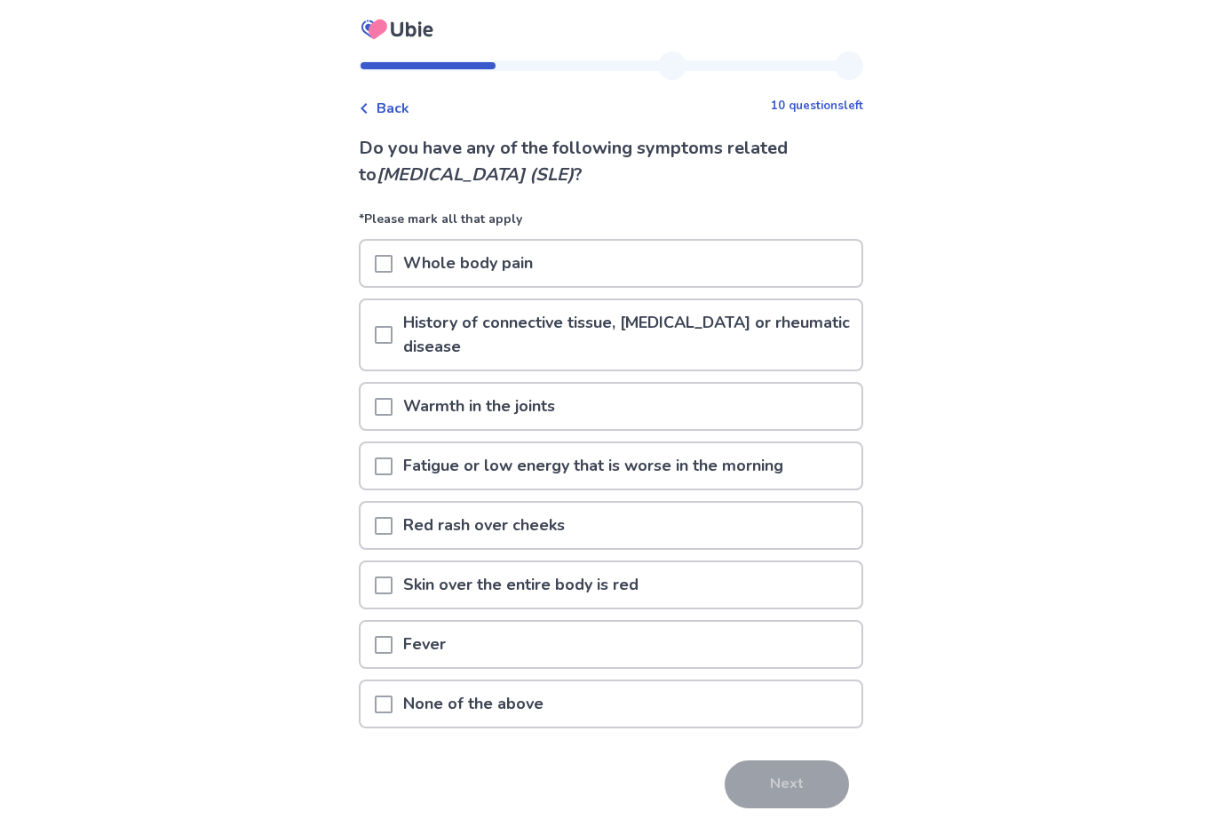
click at [487, 698] on p "None of the above" at bounding box center [474, 703] width 162 height 45
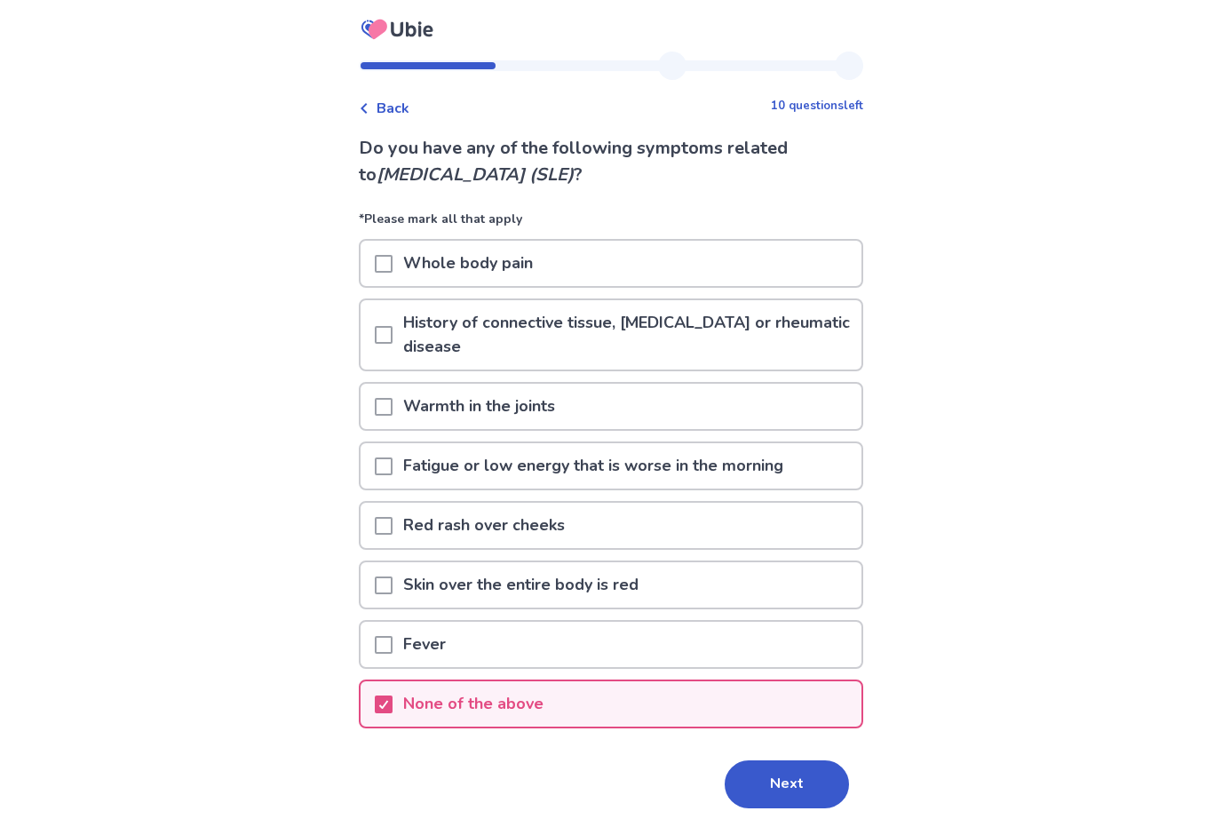
click at [761, 779] on button "Next" at bounding box center [787, 784] width 124 height 48
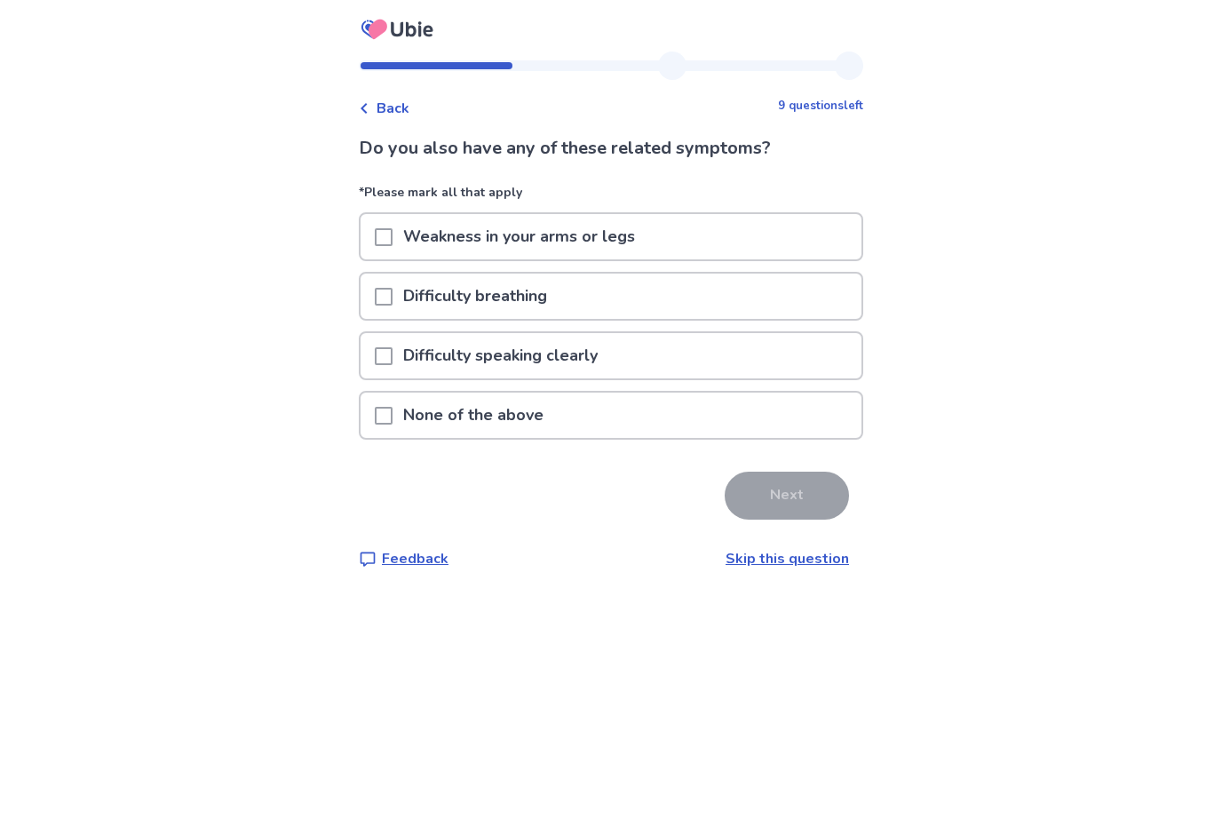
click at [633, 238] on p "Weakness in your arms or legs" at bounding box center [519, 236] width 253 height 45
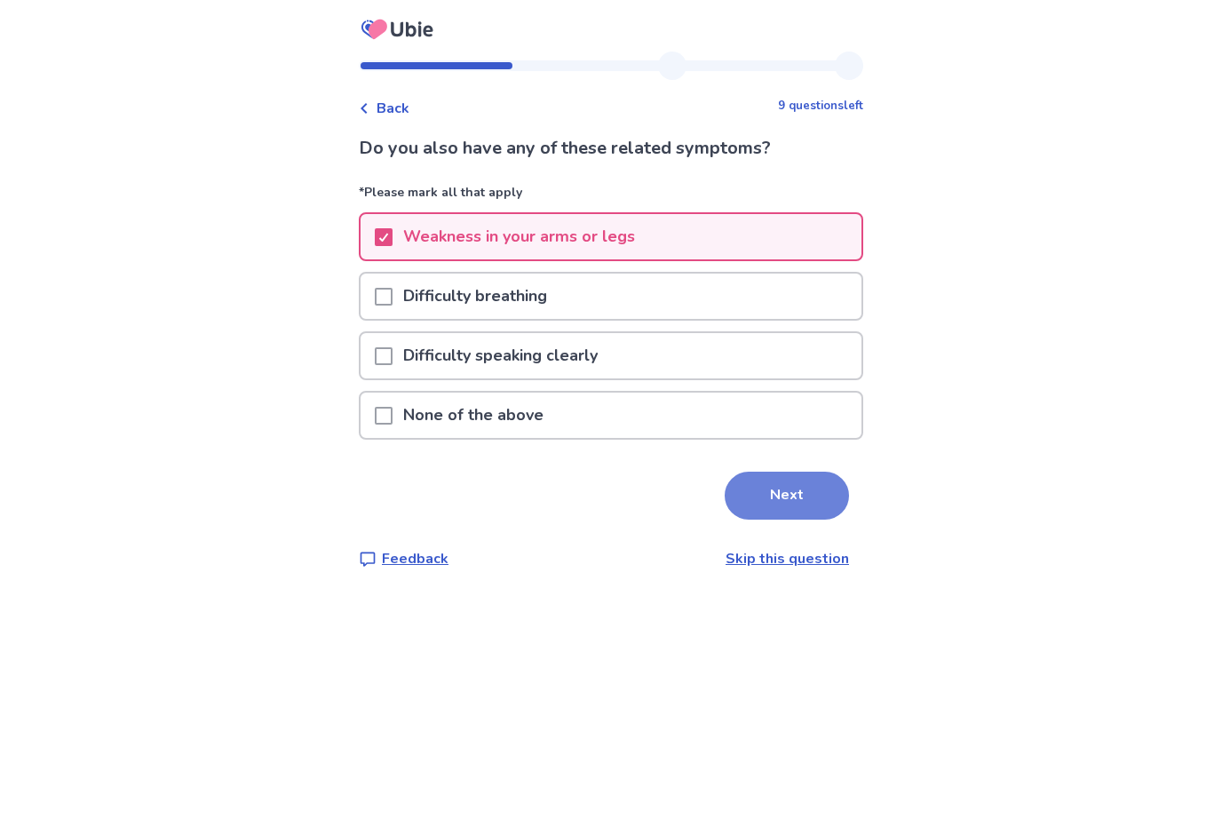
click at [763, 509] on button "Next" at bounding box center [787, 496] width 124 height 48
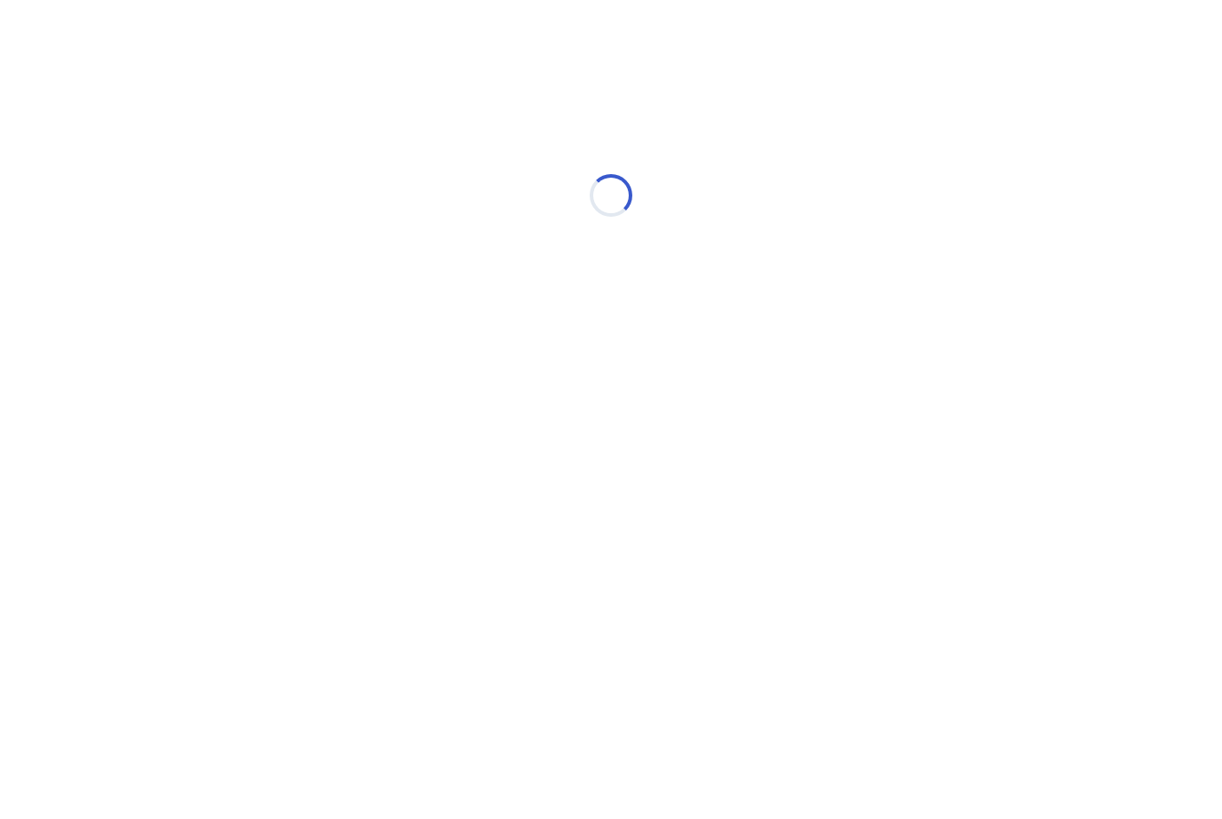
select select "*"
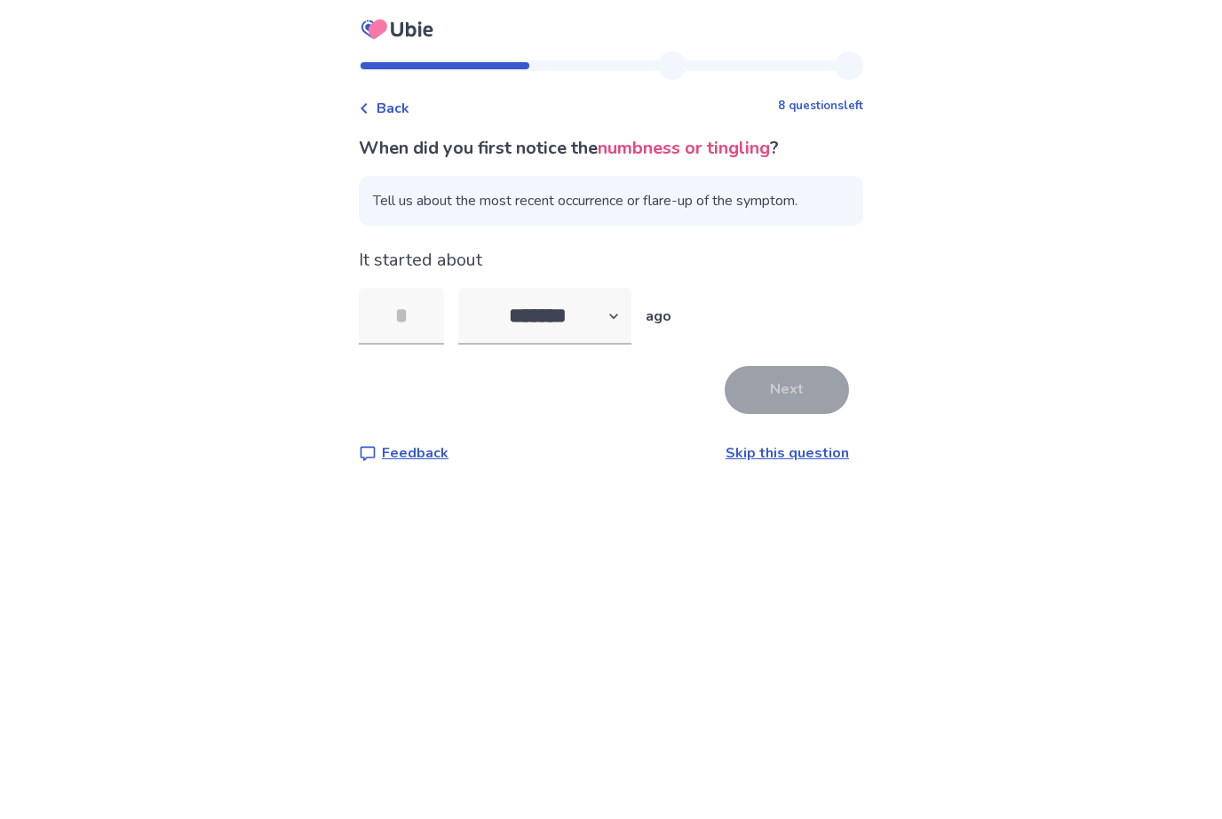
click at [785, 449] on link "Skip this question" at bounding box center [787, 453] width 123 height 20
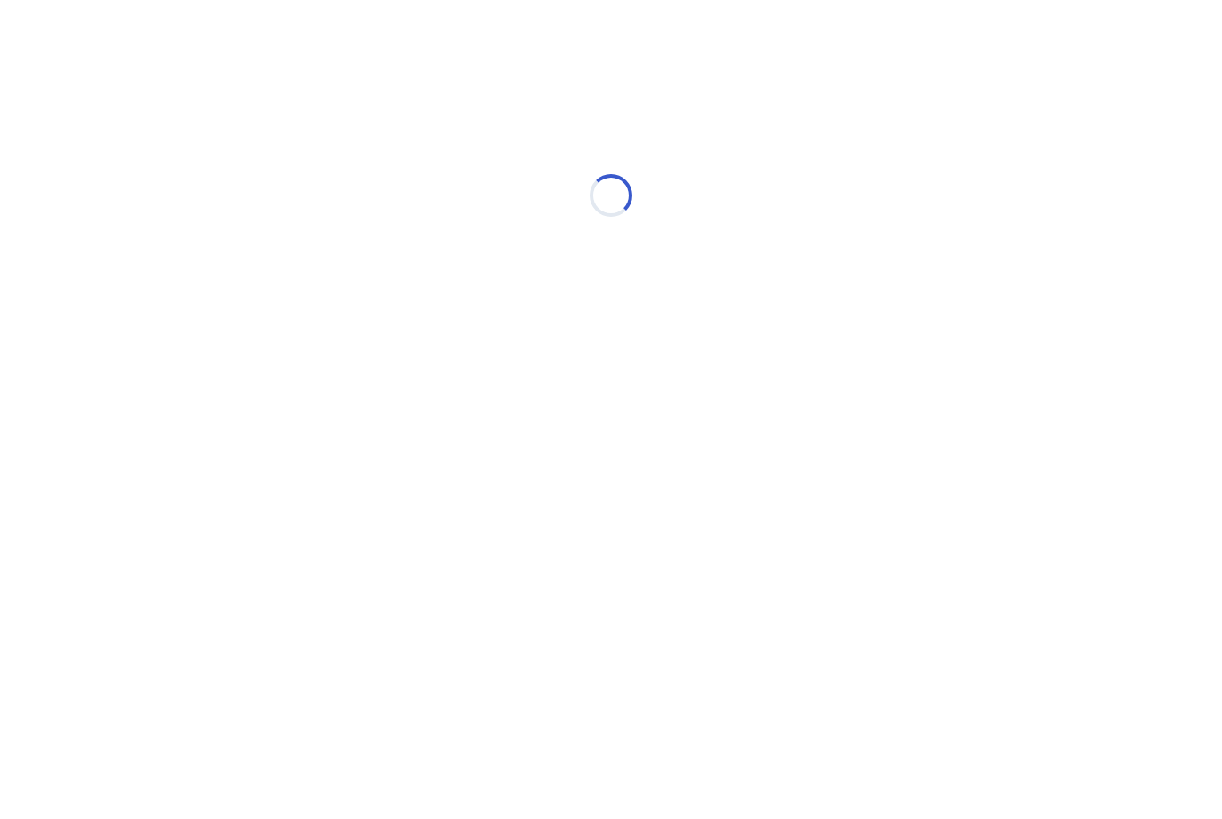
select select "*"
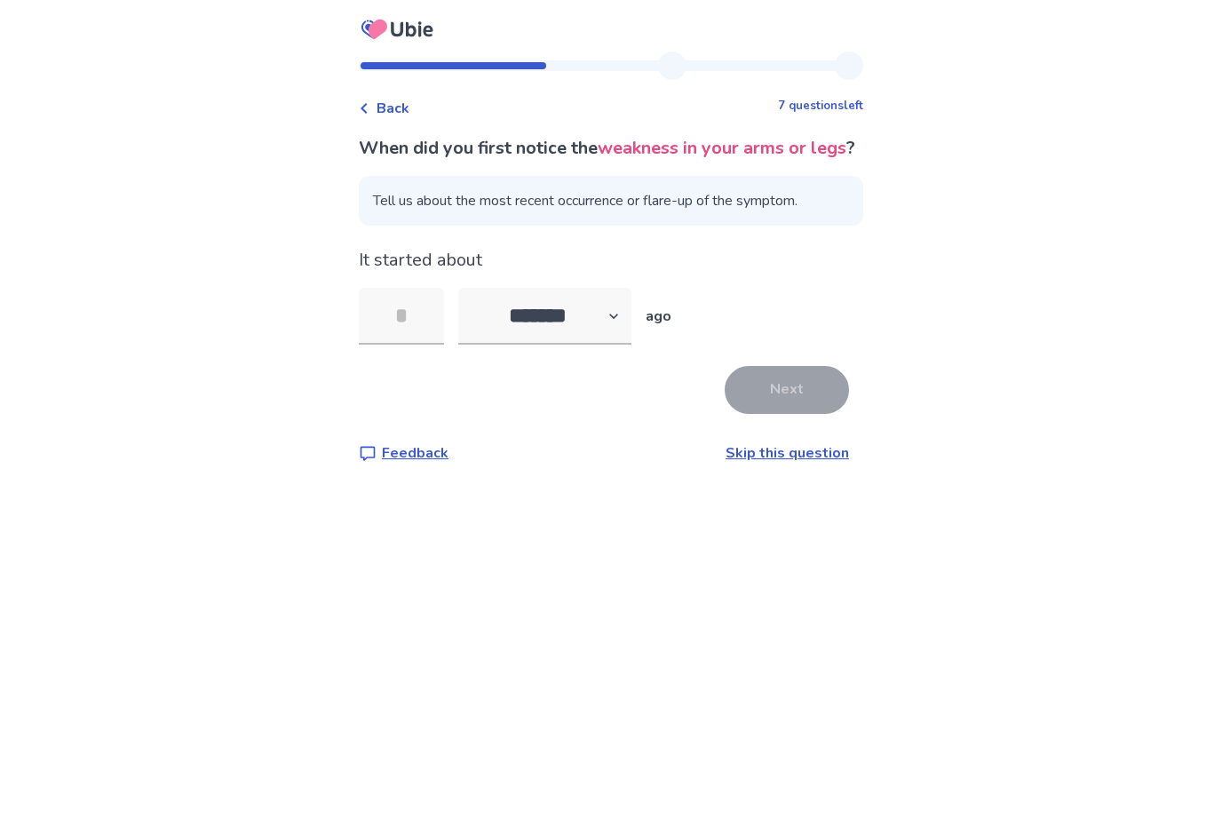
click at [767, 463] on link "Skip this question" at bounding box center [787, 453] width 123 height 20
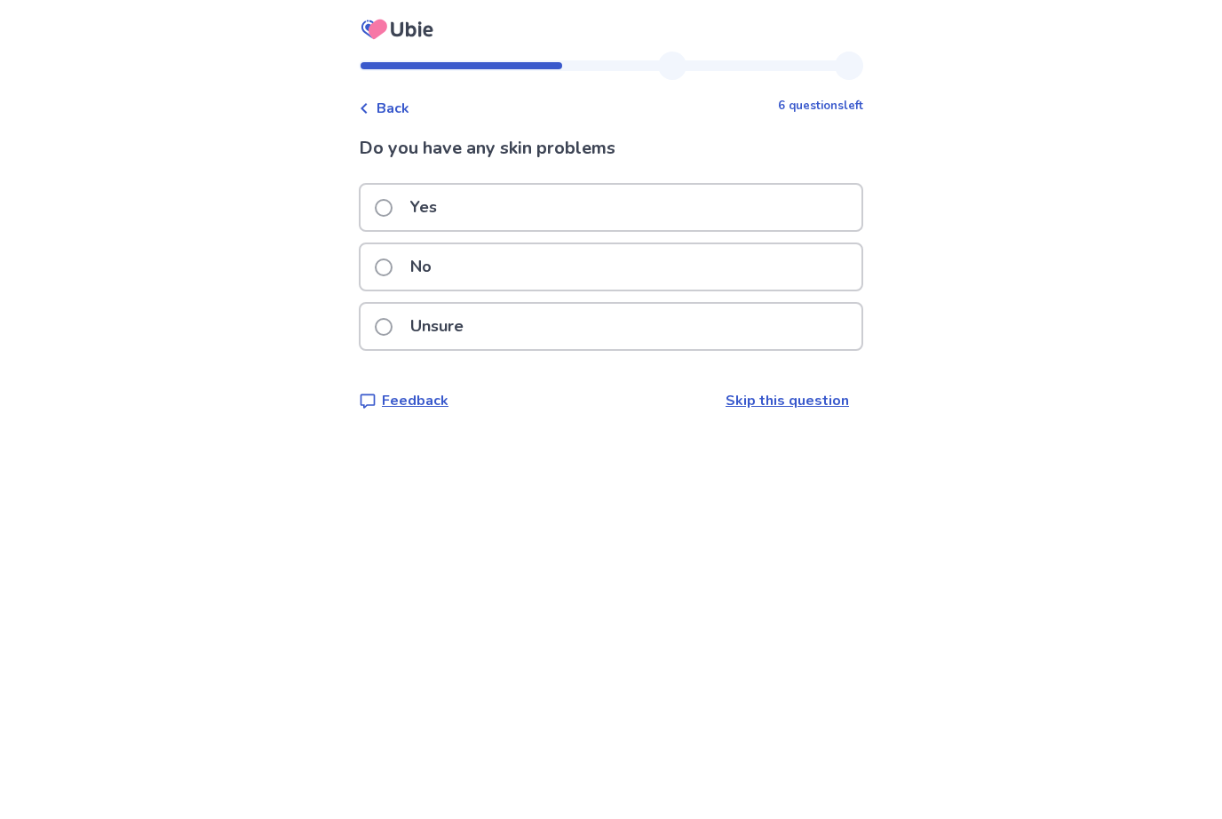
click at [693, 196] on div "Yes" at bounding box center [611, 207] width 501 height 45
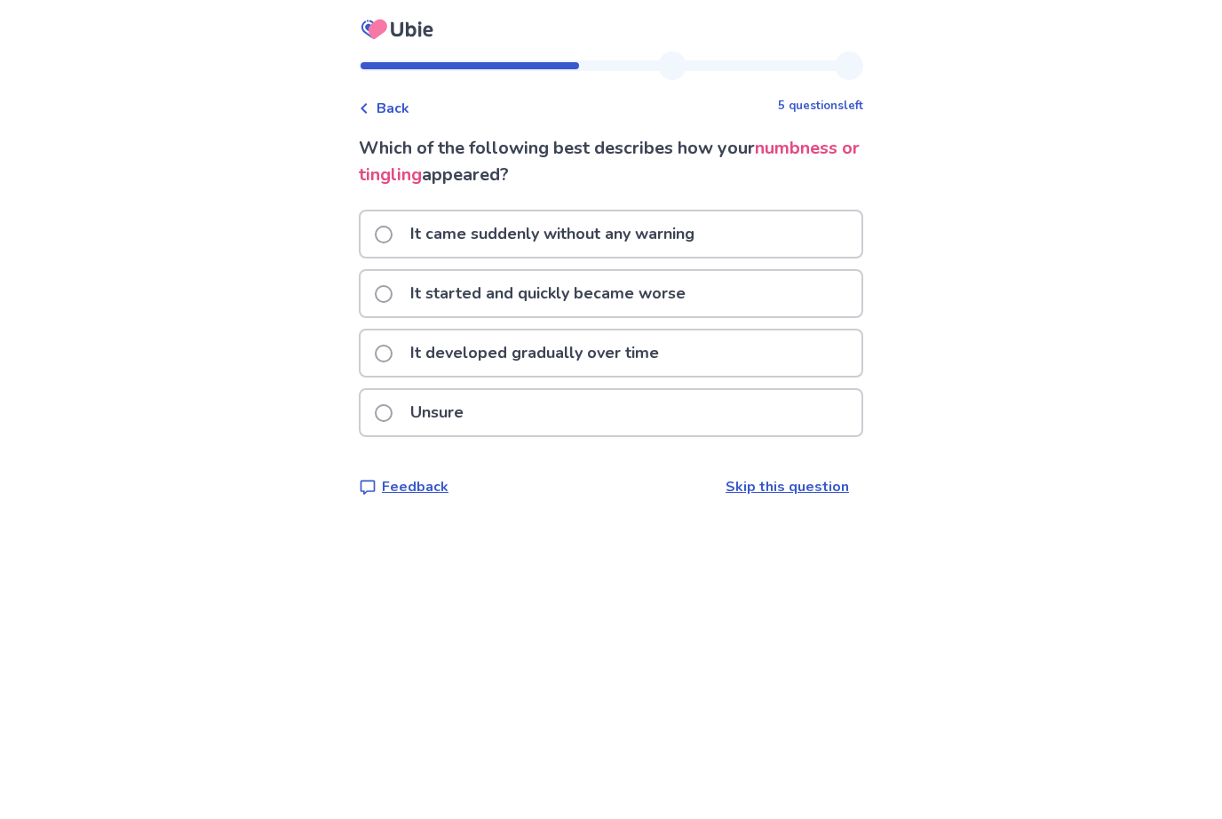
click at [656, 287] on p "It started and quickly became worse" at bounding box center [548, 293] width 297 height 45
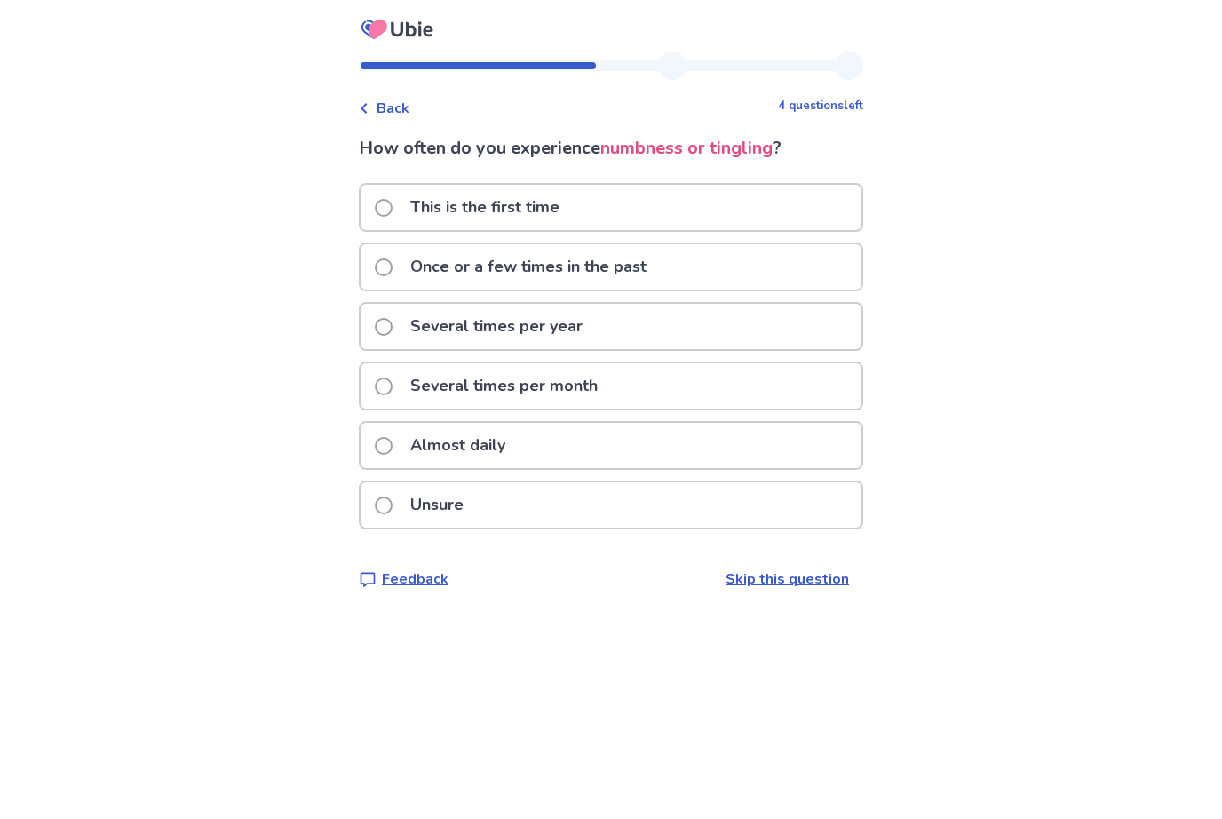
click at [635, 441] on div "Almost daily" at bounding box center [611, 445] width 501 height 45
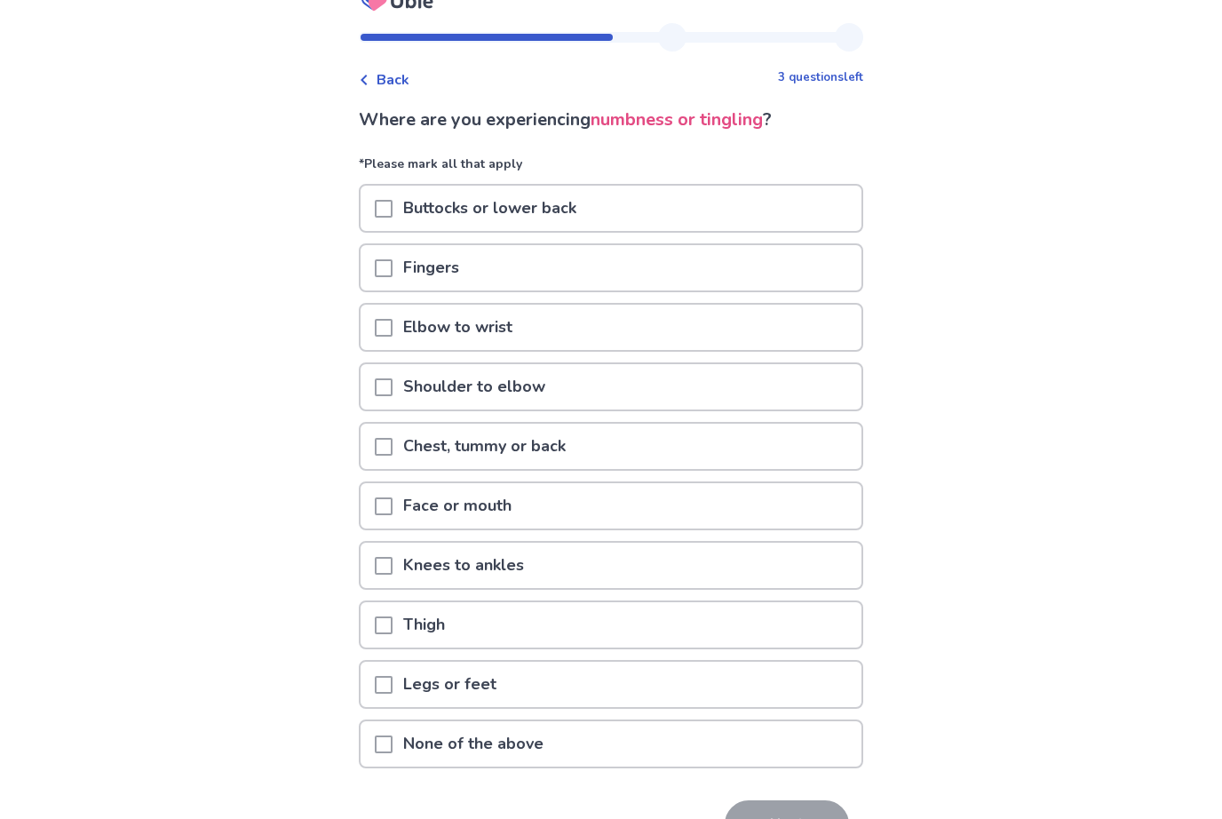
scroll to position [30, 0]
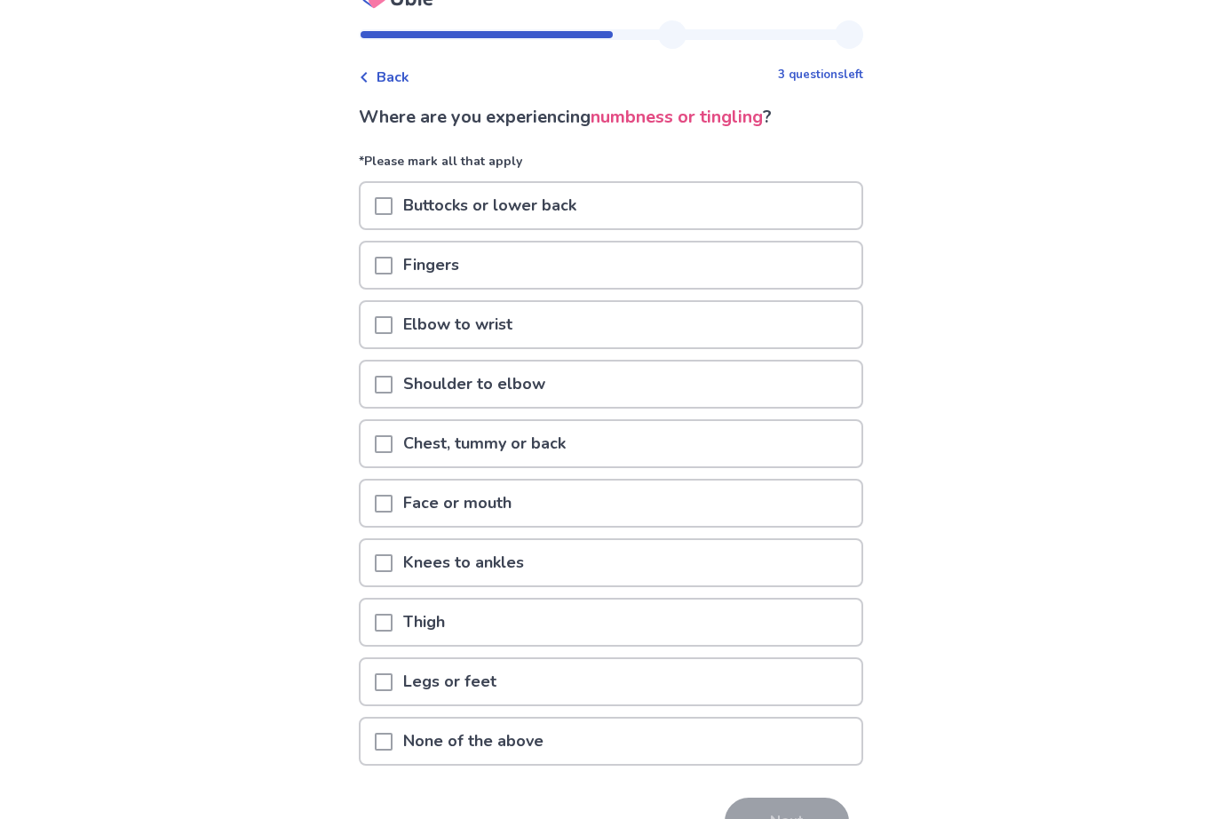
click at [584, 274] on div "Fingers" at bounding box center [611, 265] width 501 height 45
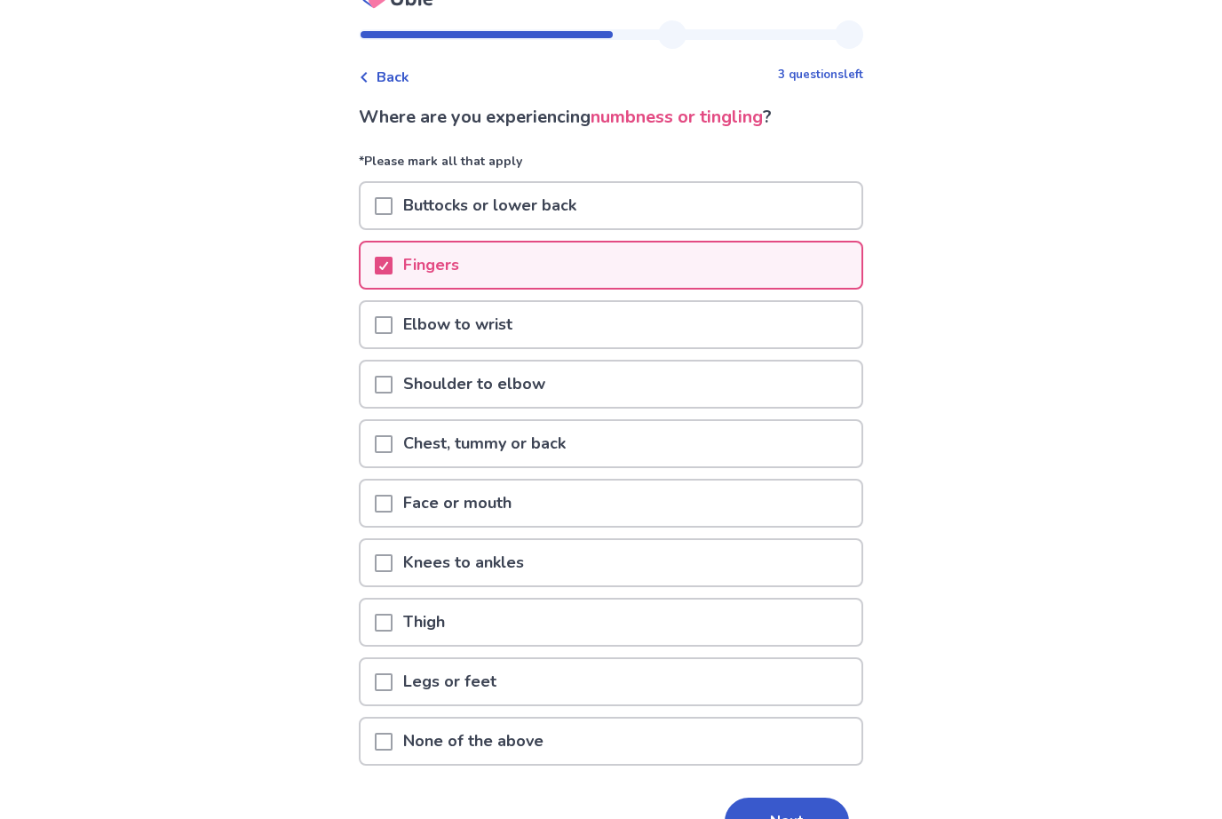
scroll to position [31, 0]
click at [572, 324] on div "Elbow to wrist" at bounding box center [611, 324] width 501 height 45
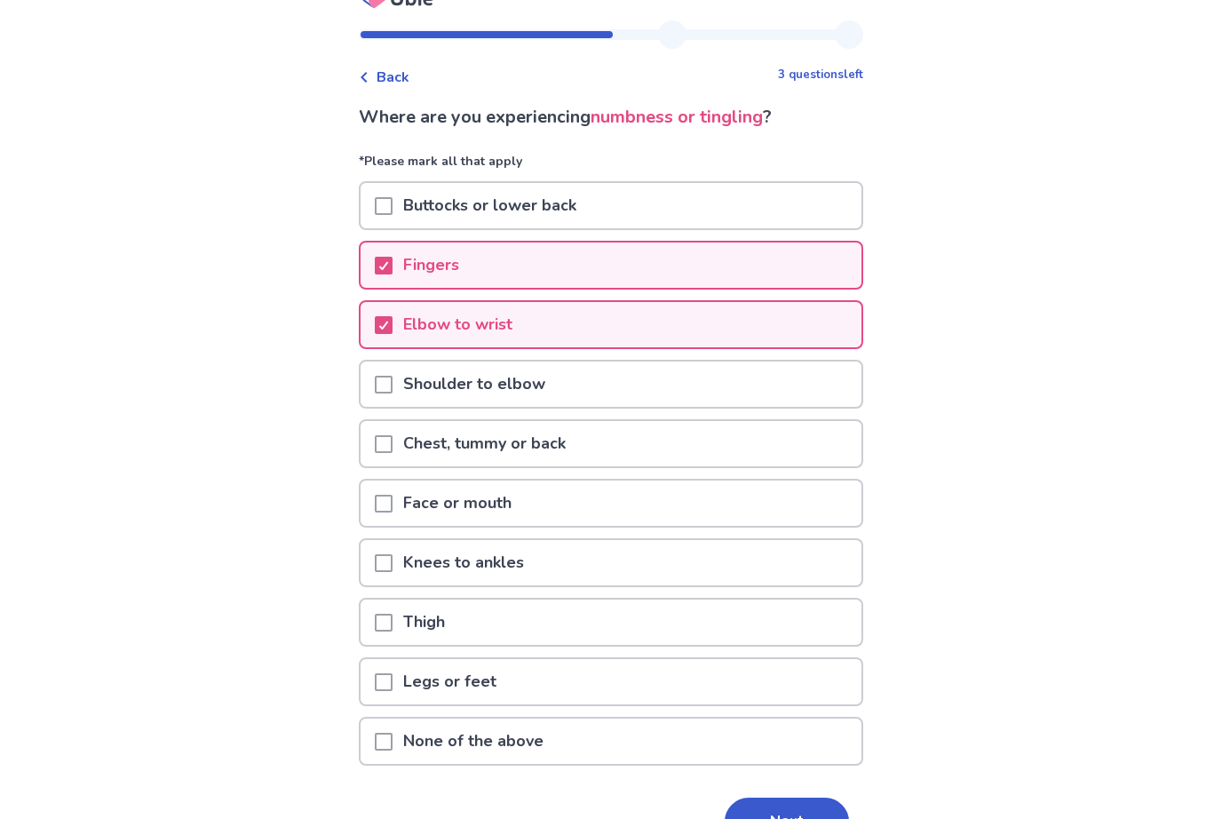
click at [570, 383] on div "Shoulder to elbow" at bounding box center [611, 384] width 501 height 45
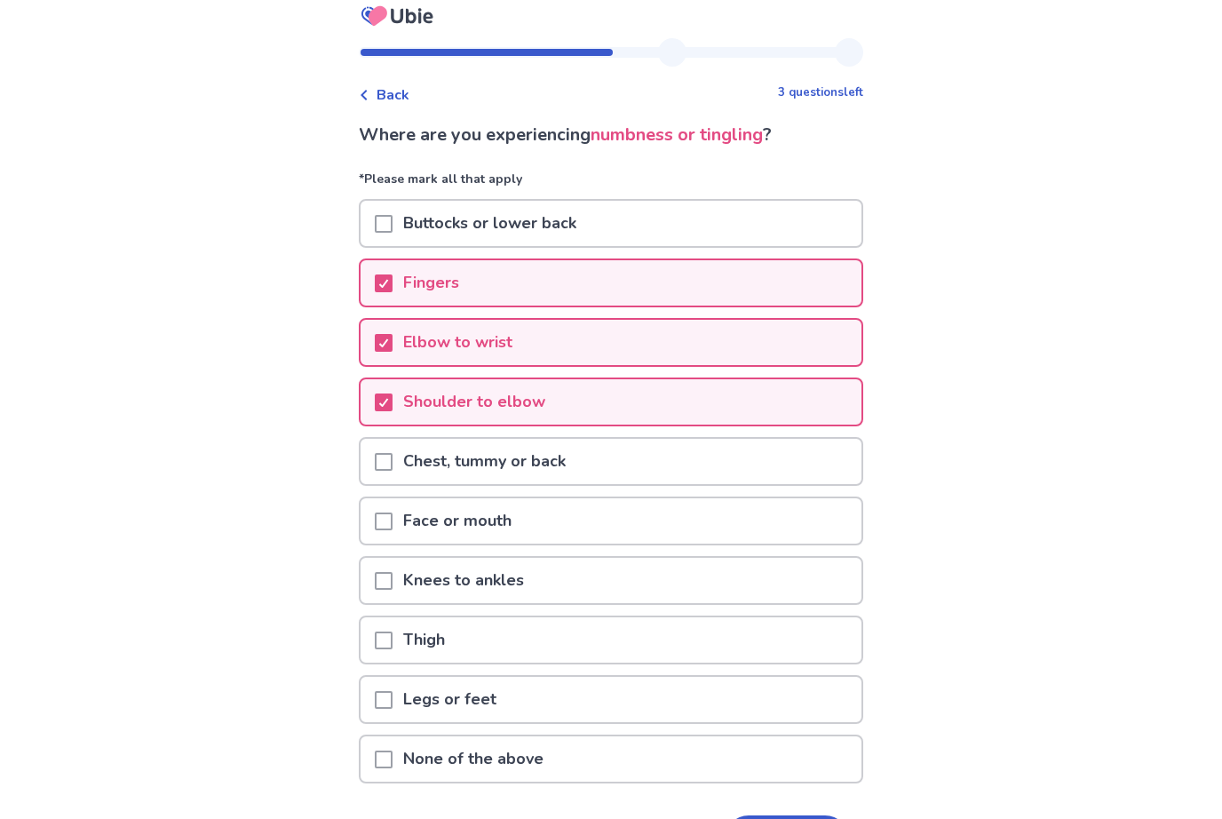
scroll to position [12, 0]
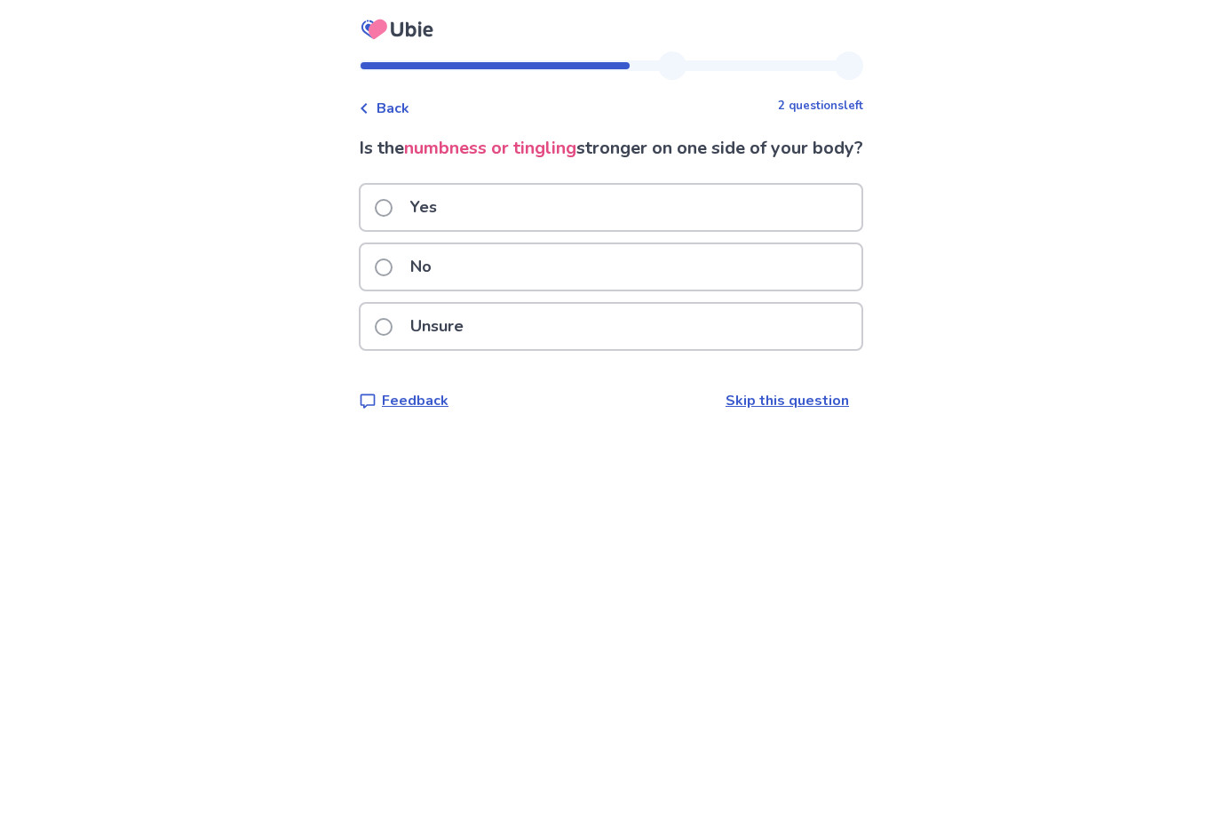
click at [589, 230] on div "Yes" at bounding box center [611, 207] width 501 height 45
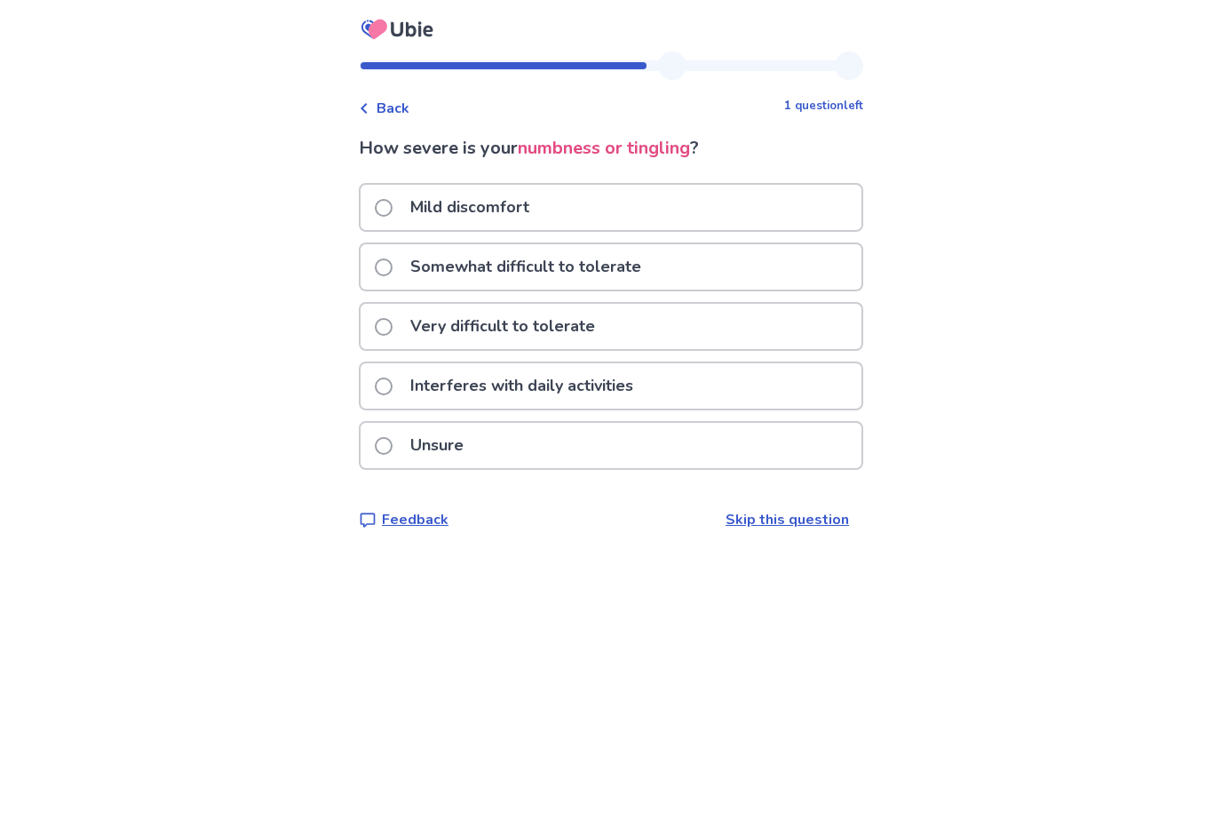
click at [584, 259] on p "Somewhat difficult to tolerate" at bounding box center [526, 266] width 252 height 45
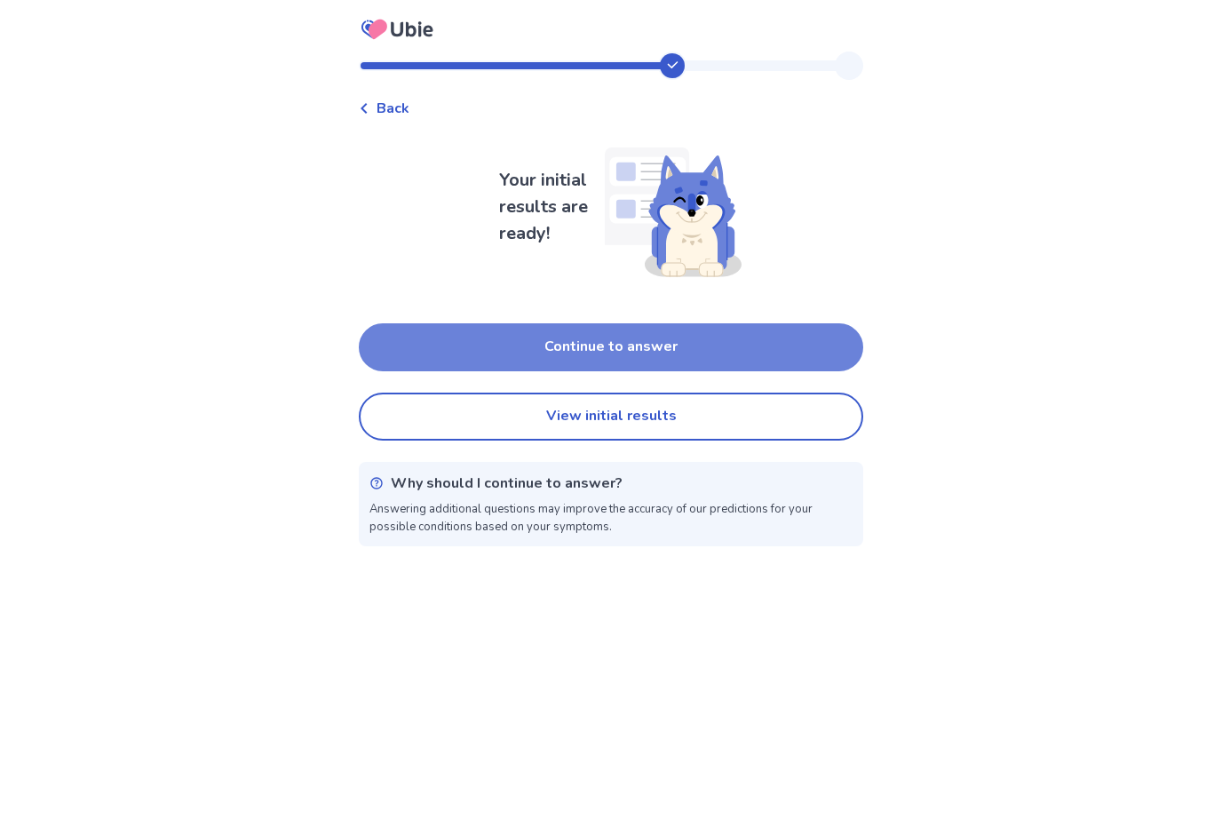
click at [568, 336] on button "Continue to answer" at bounding box center [611, 347] width 505 height 48
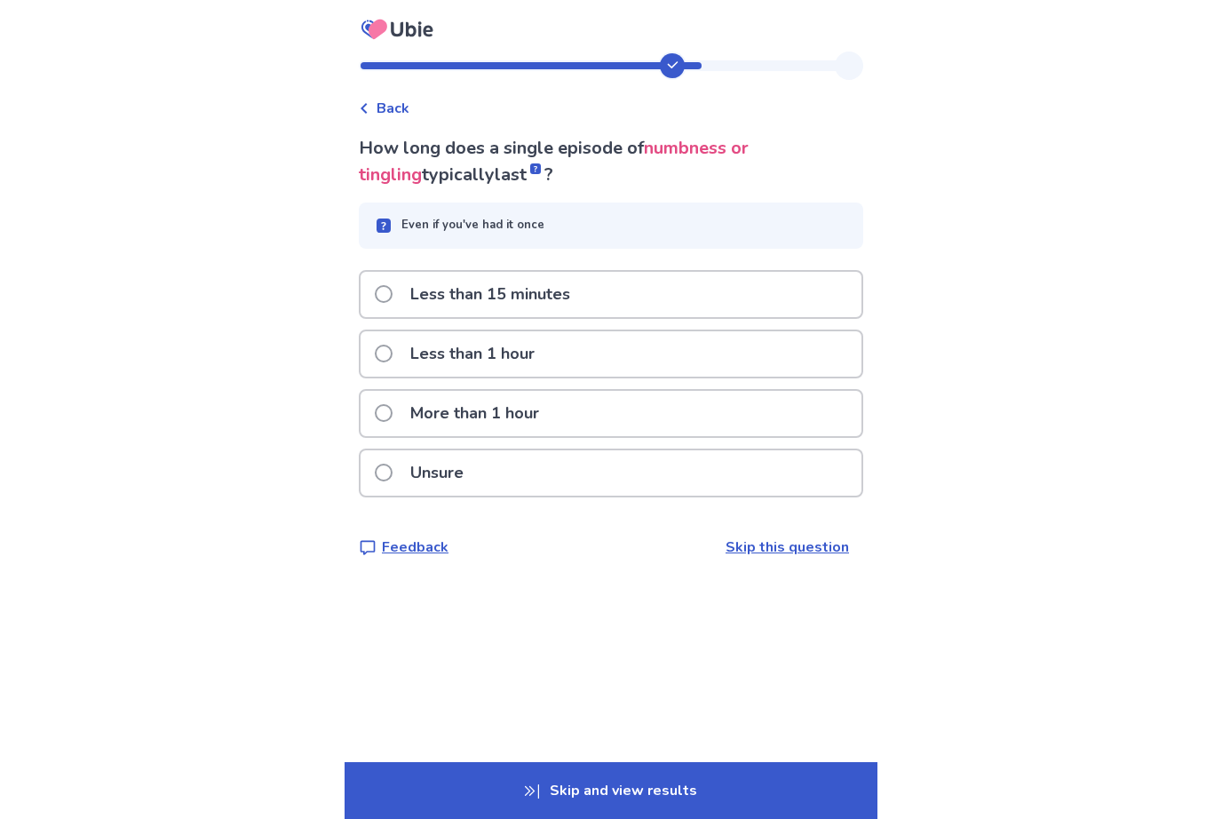
click at [545, 417] on p "More than 1 hour" at bounding box center [475, 413] width 150 height 45
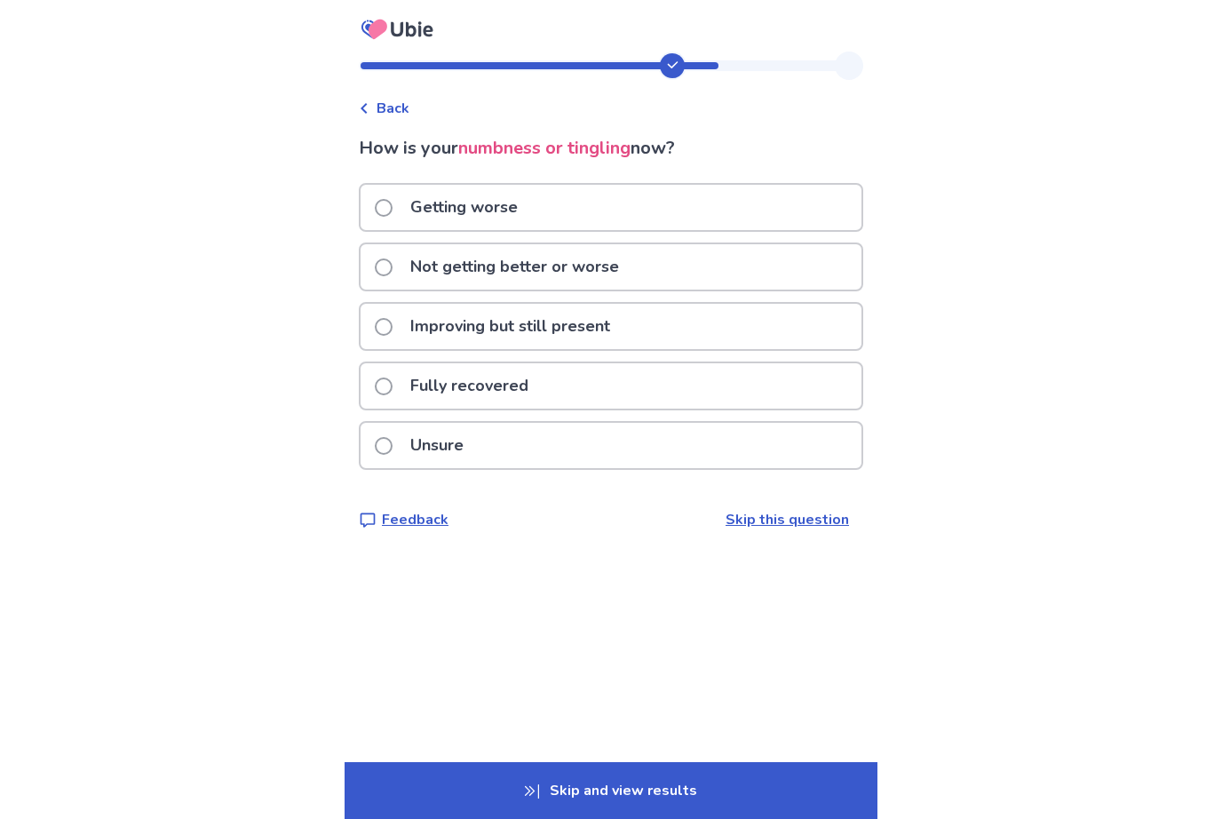
click at [608, 277] on p "Not getting better or worse" at bounding box center [515, 266] width 230 height 45
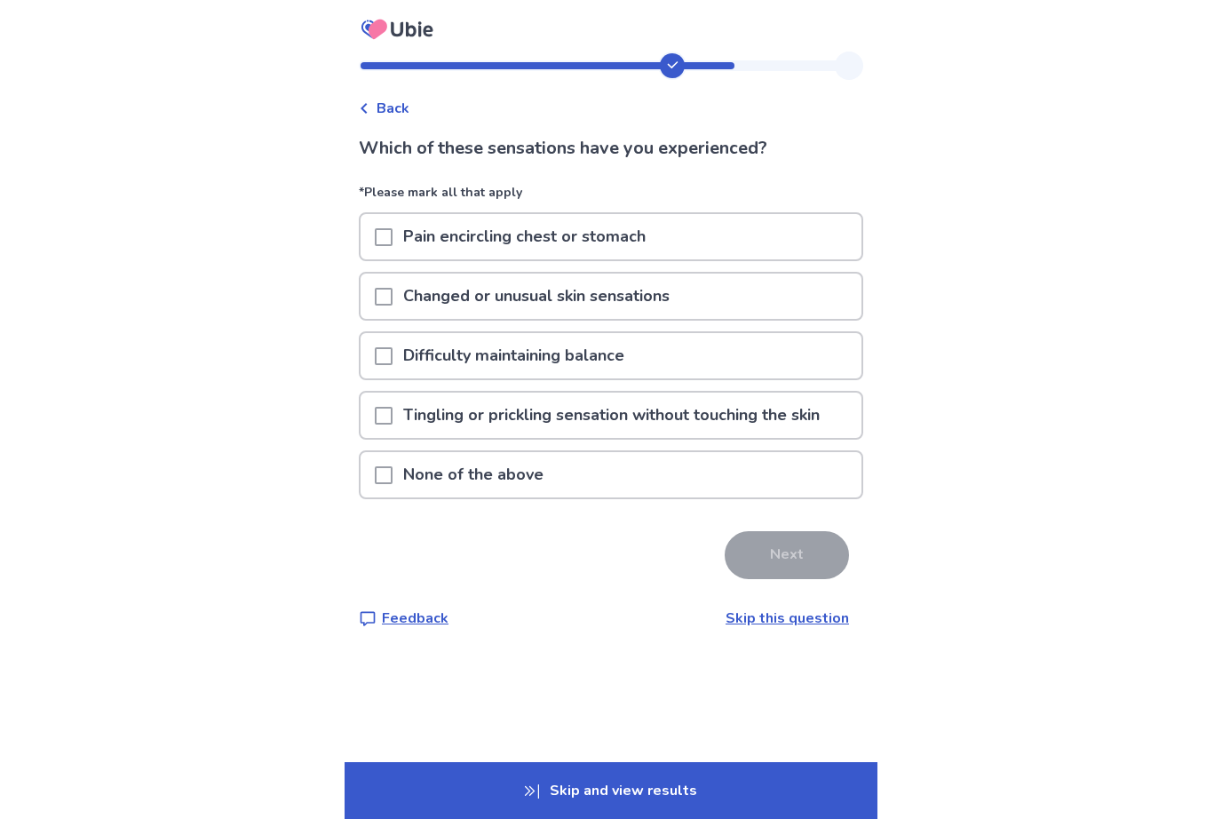
click at [554, 473] on p "None of the above" at bounding box center [474, 474] width 162 height 45
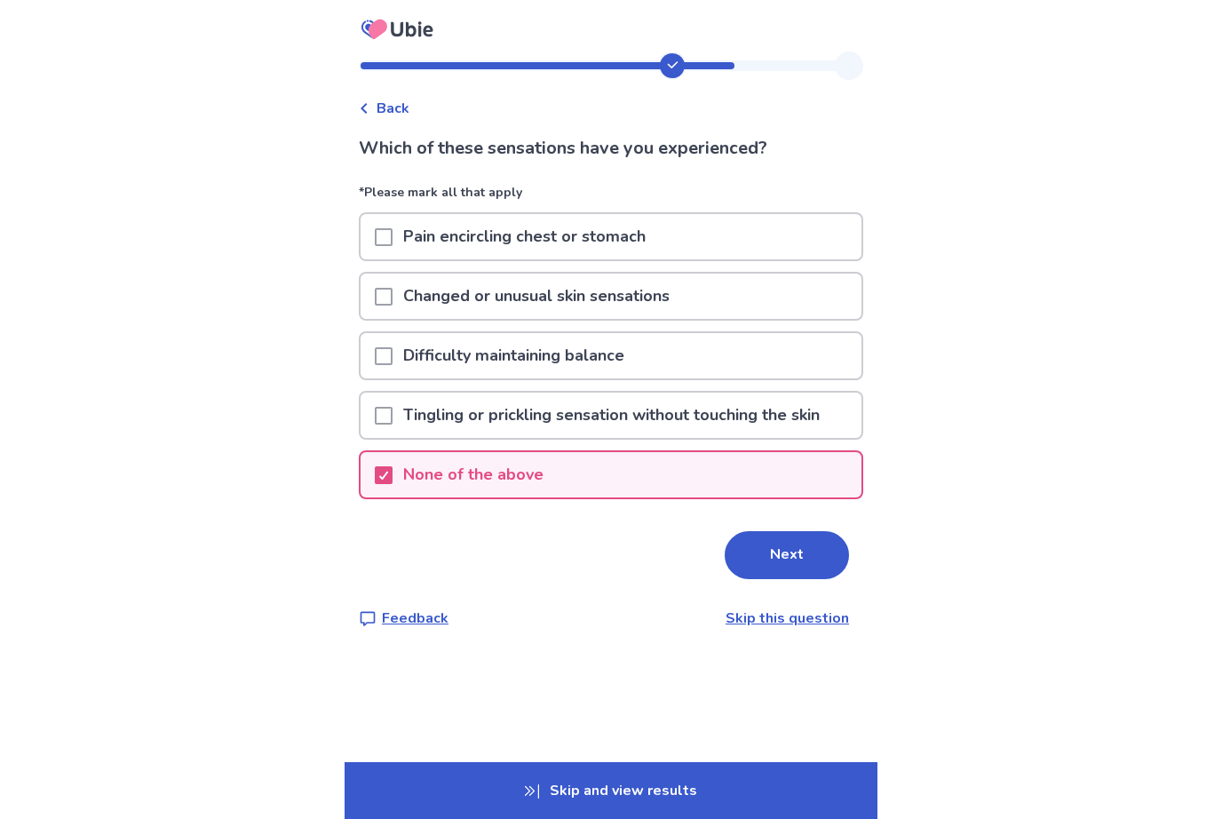
click at [763, 570] on button "Next" at bounding box center [787, 555] width 124 height 48
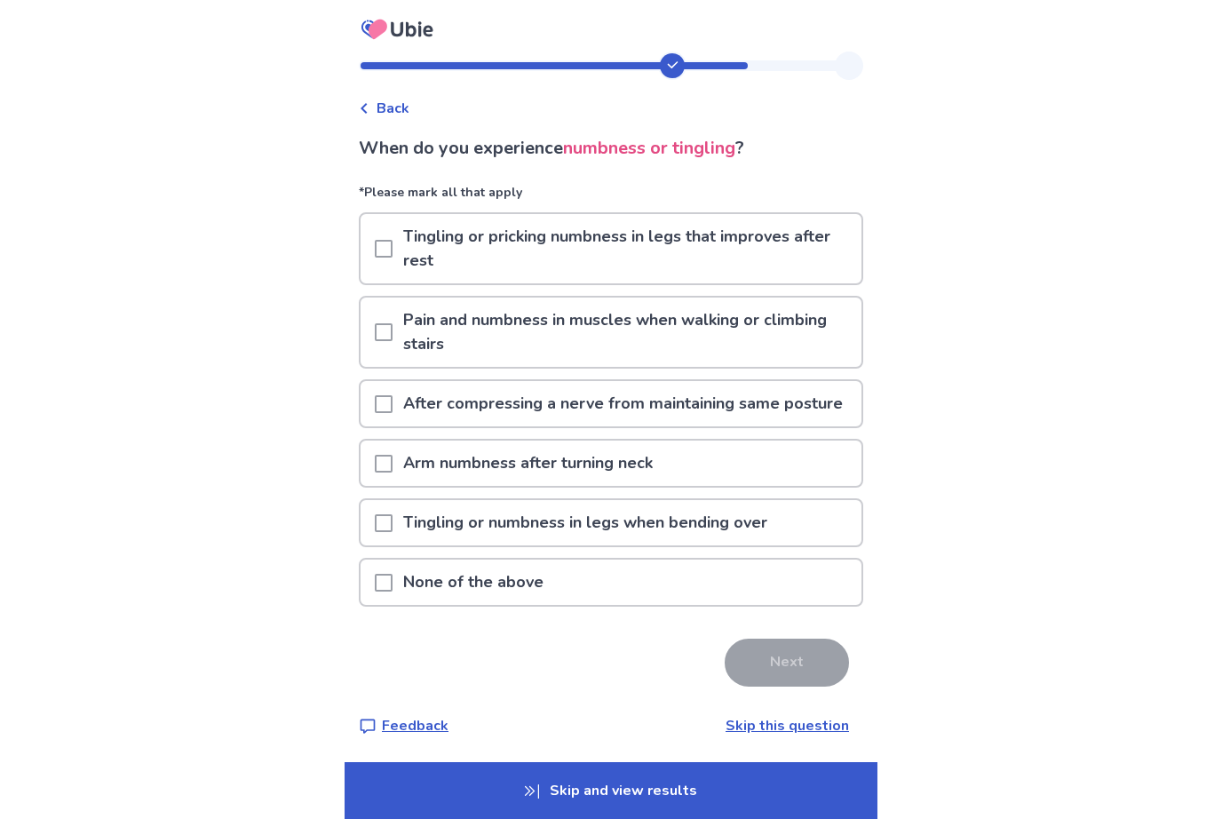
click at [688, 331] on p "Pain and numbness in muscles when walking or climbing stairs" at bounding box center [627, 332] width 469 height 69
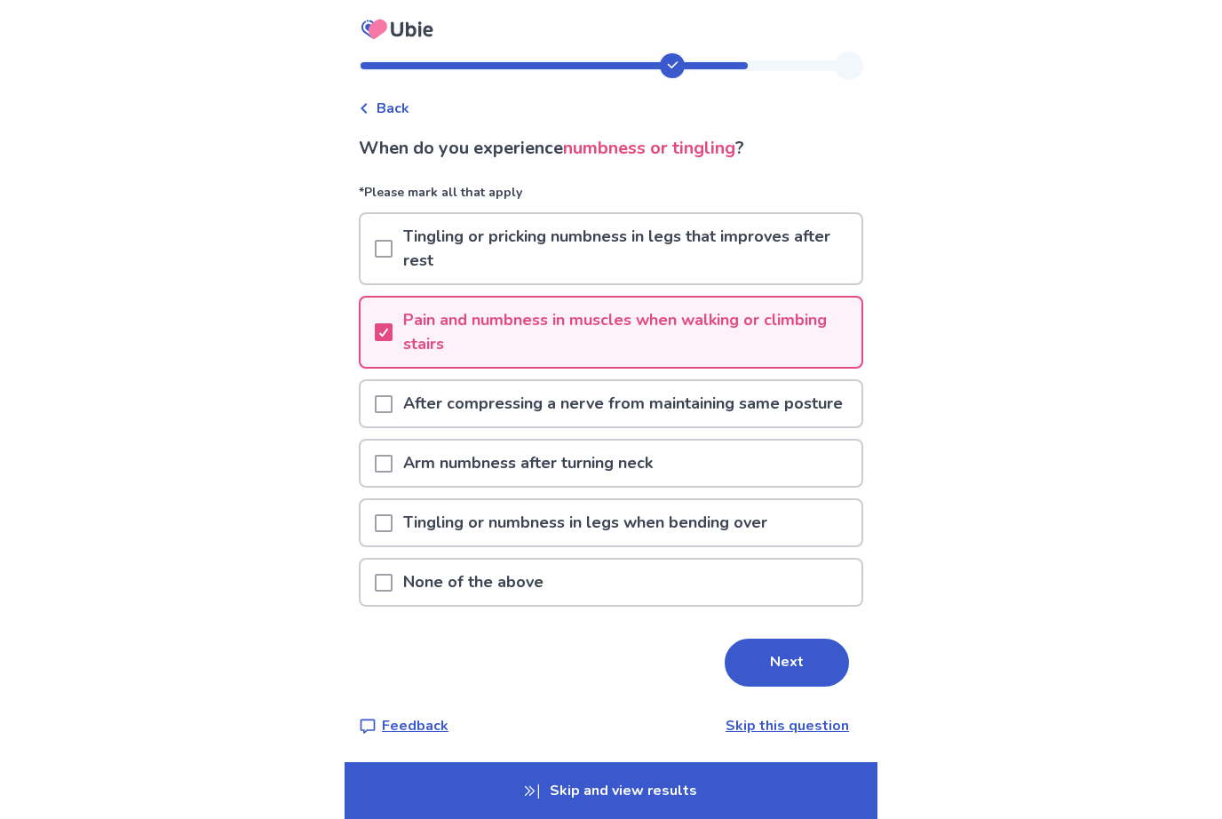
click at [655, 407] on p "After compressing a nerve from maintaining same posture" at bounding box center [623, 403] width 461 height 45
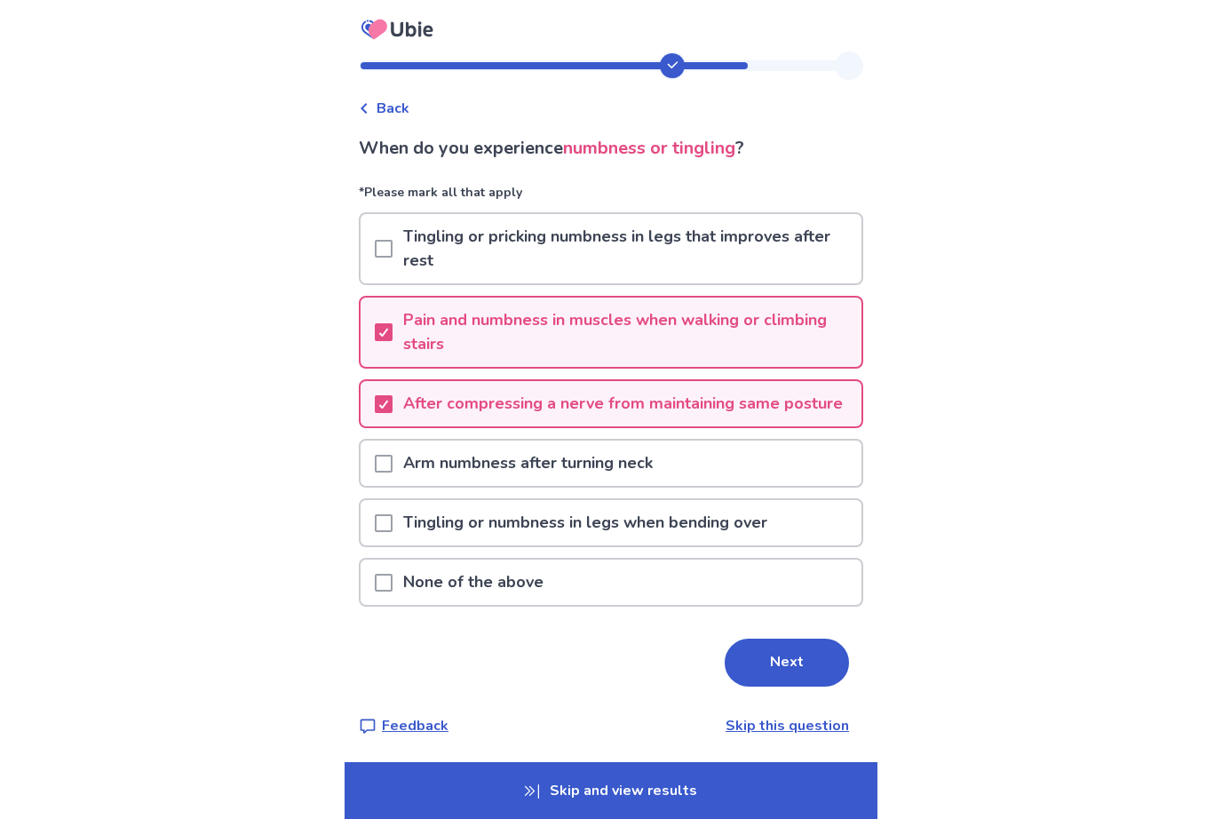
click at [623, 486] on p "Arm numbness after turning neck" at bounding box center [528, 463] width 271 height 45
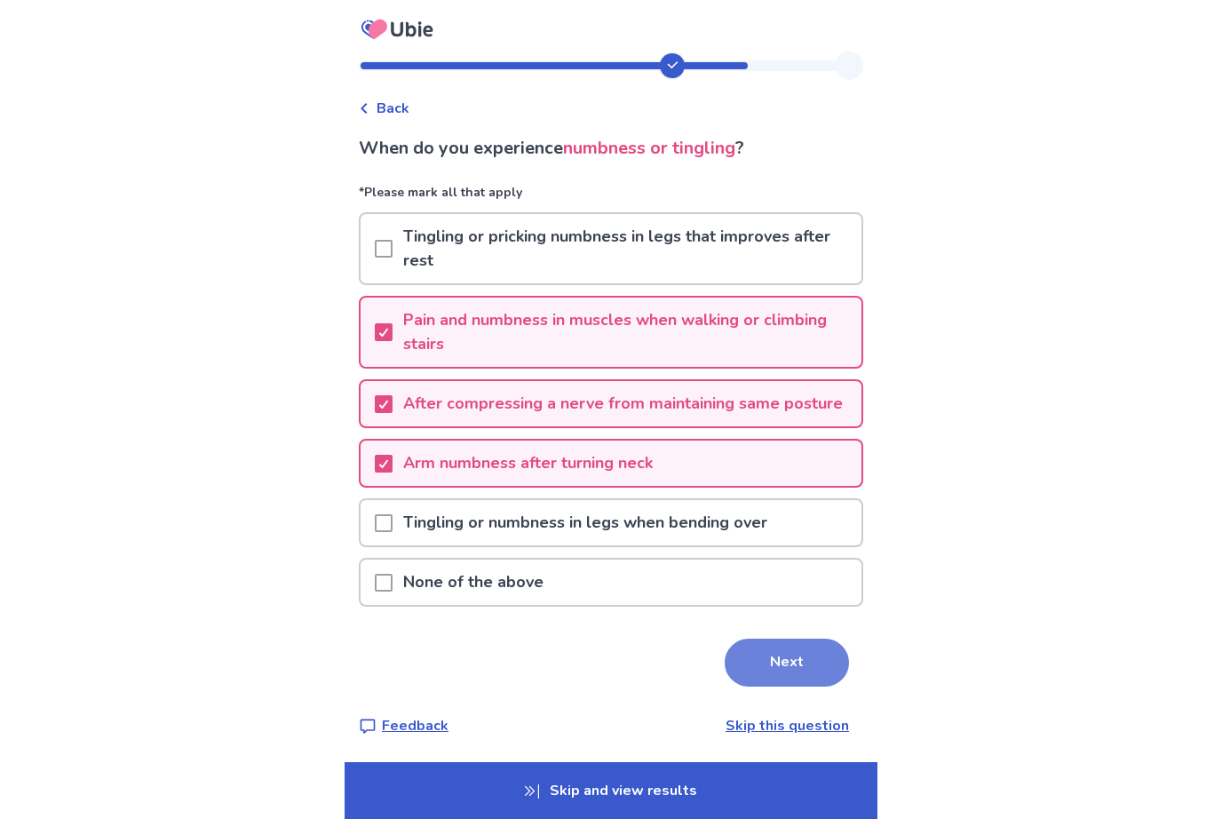
click at [767, 687] on button "Next" at bounding box center [787, 663] width 124 height 48
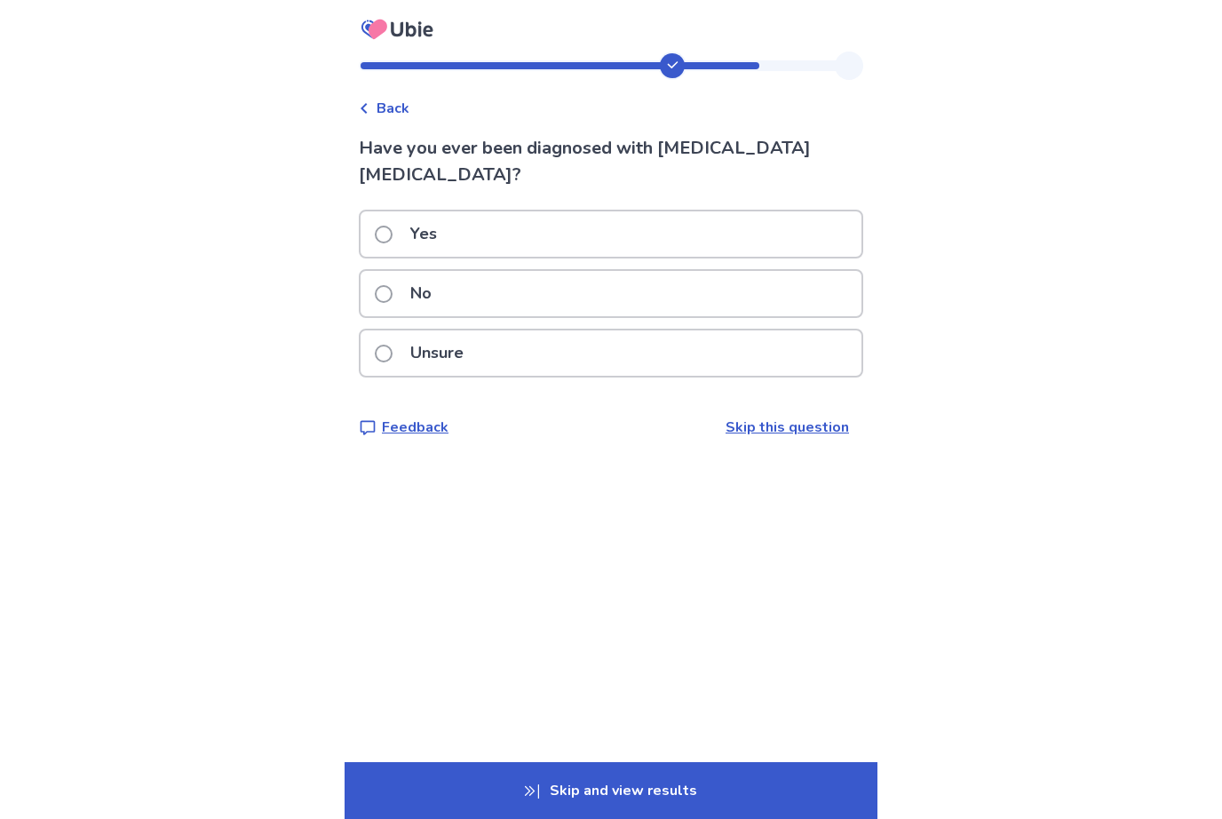
click at [729, 271] on div "No" at bounding box center [611, 293] width 501 height 45
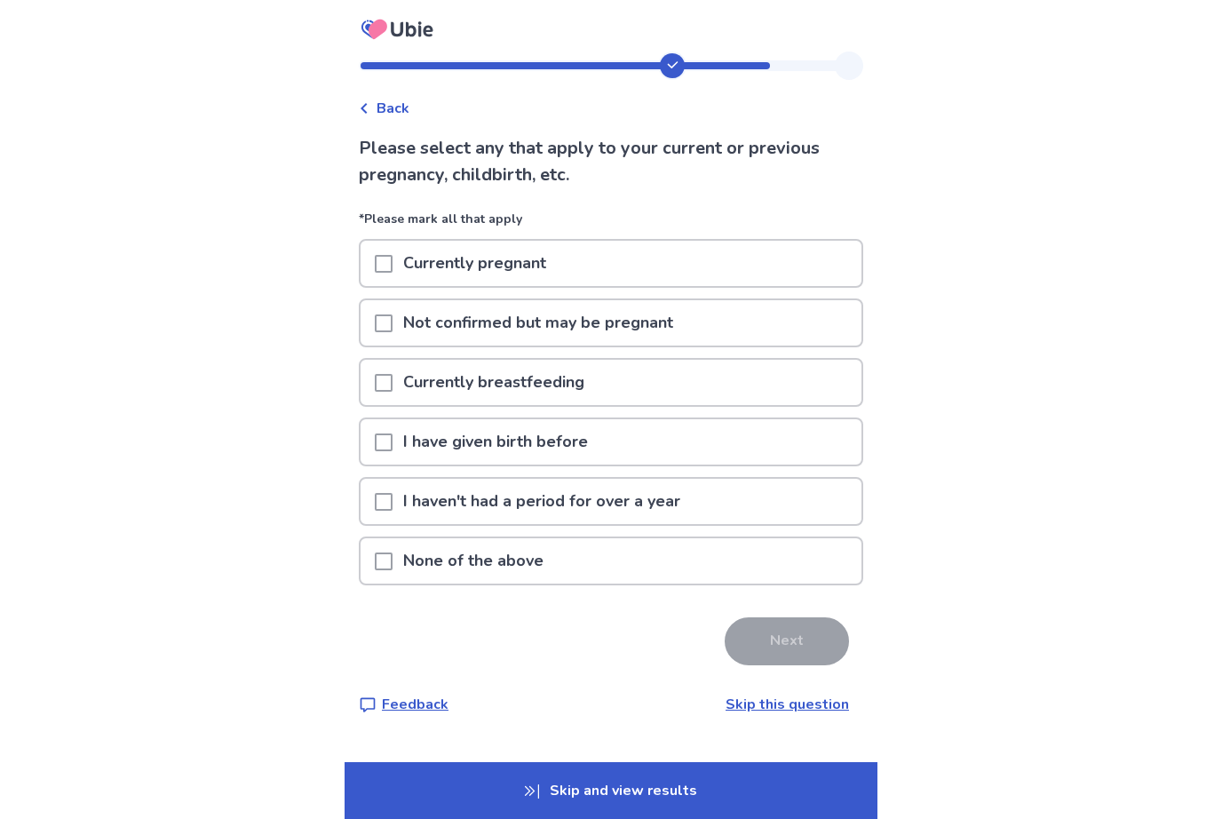
click at [594, 561] on div "None of the above" at bounding box center [611, 560] width 501 height 45
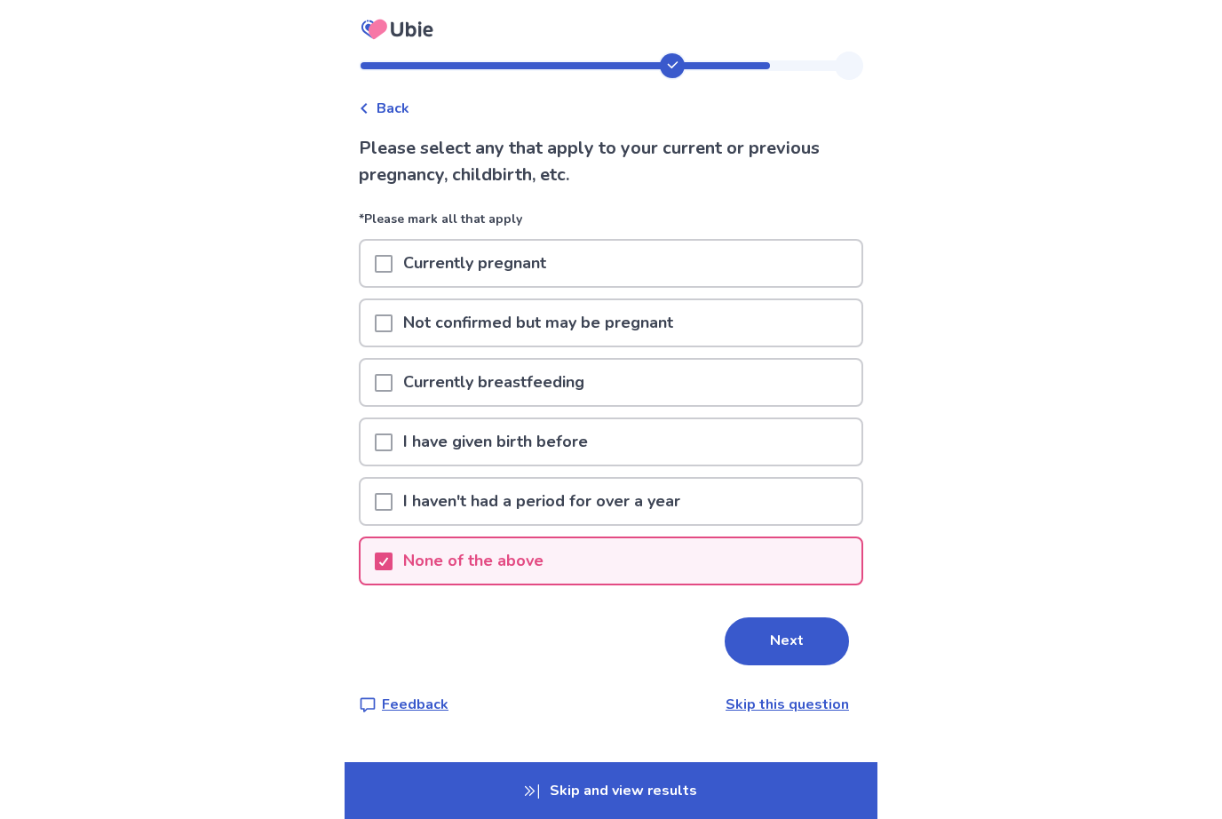
click at [757, 638] on button "Next" at bounding box center [787, 641] width 124 height 48
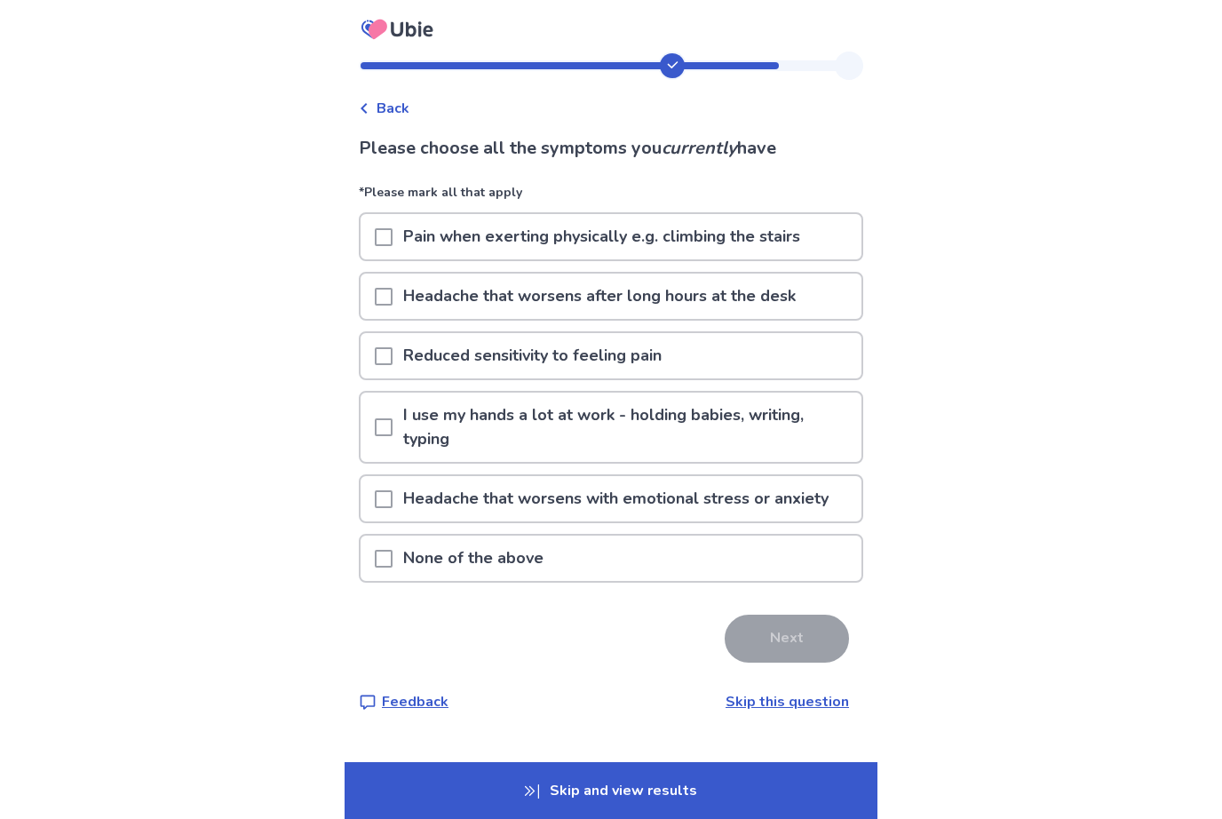
click at [665, 436] on p "I use my hands a lot at work - holding babies, writing, typing" at bounding box center [627, 427] width 469 height 69
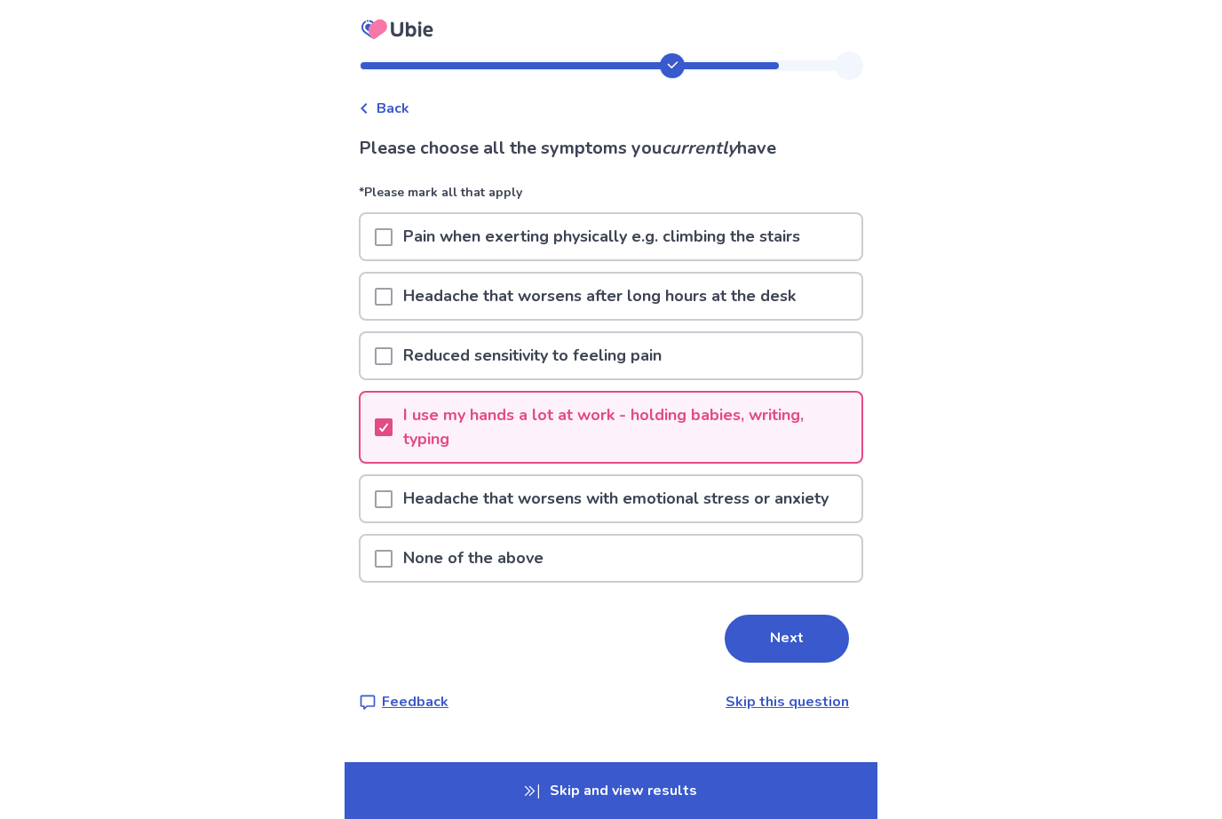
click at [660, 489] on p "Headache that worsens with emotional stress or anxiety" at bounding box center [616, 498] width 447 height 45
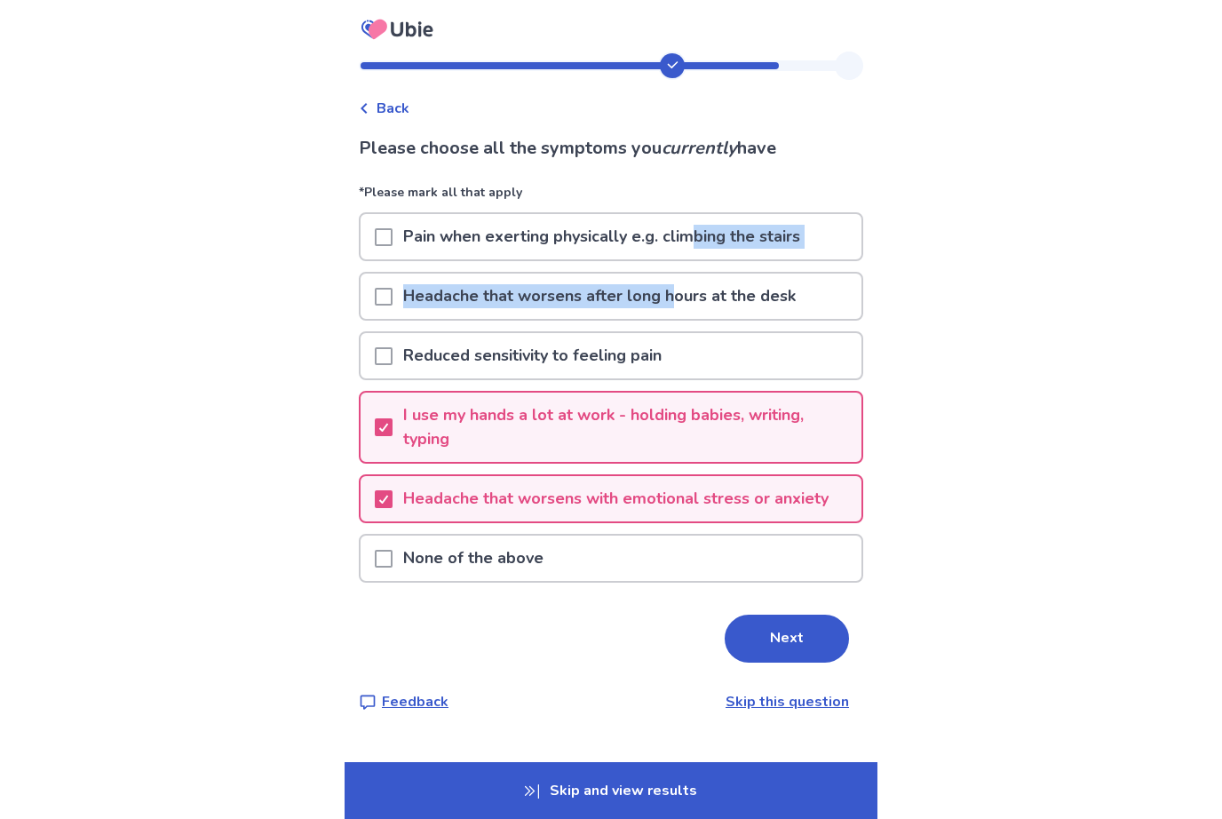
drag, startPoint x: 682, startPoint y: 301, endPoint x: 699, endPoint y: 242, distance: 61.0
click at [699, 242] on div "*Please mark all that apply Pain when exerting physically e.g. climbing the sta…" at bounding box center [611, 388] width 505 height 410
click at [699, 242] on p "Pain when exerting physically e.g. climbing the stairs" at bounding box center [602, 236] width 418 height 45
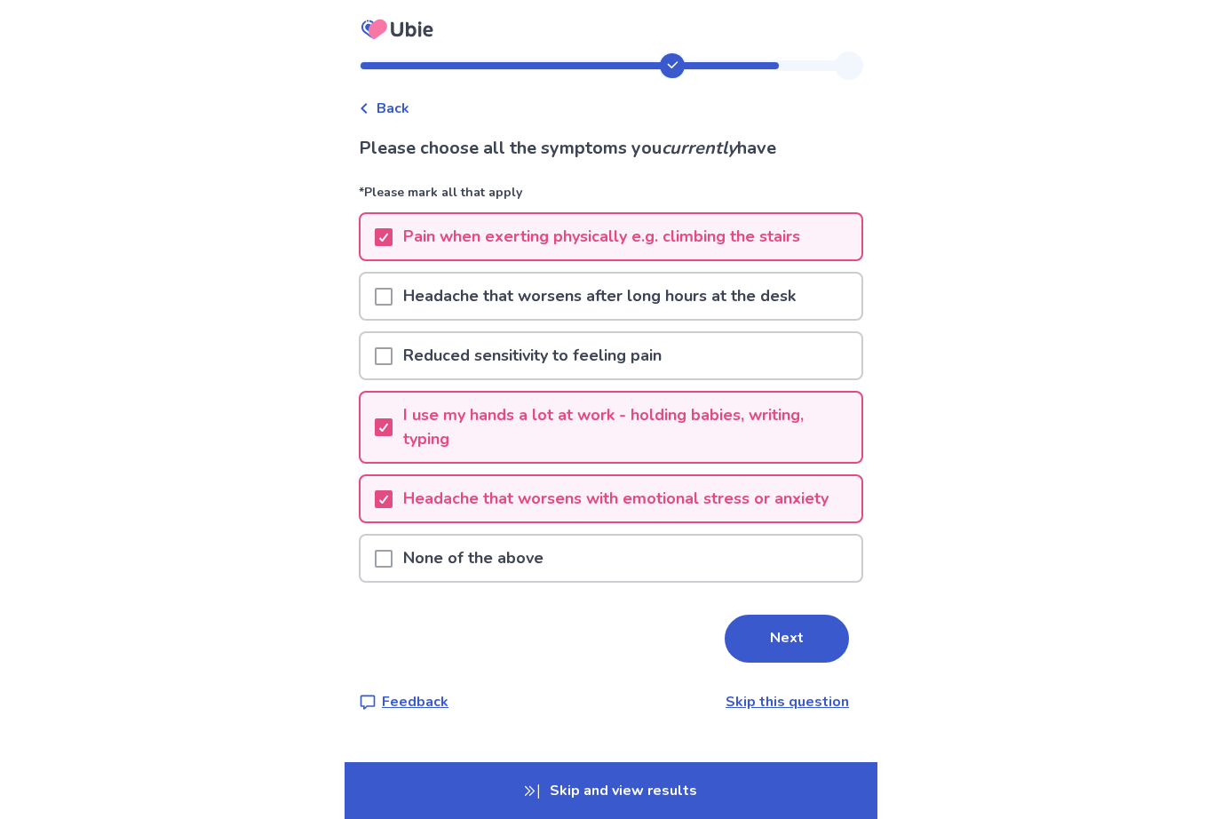
click at [700, 236] on p "Pain when exerting physically e.g. climbing the stairs" at bounding box center [602, 236] width 418 height 45
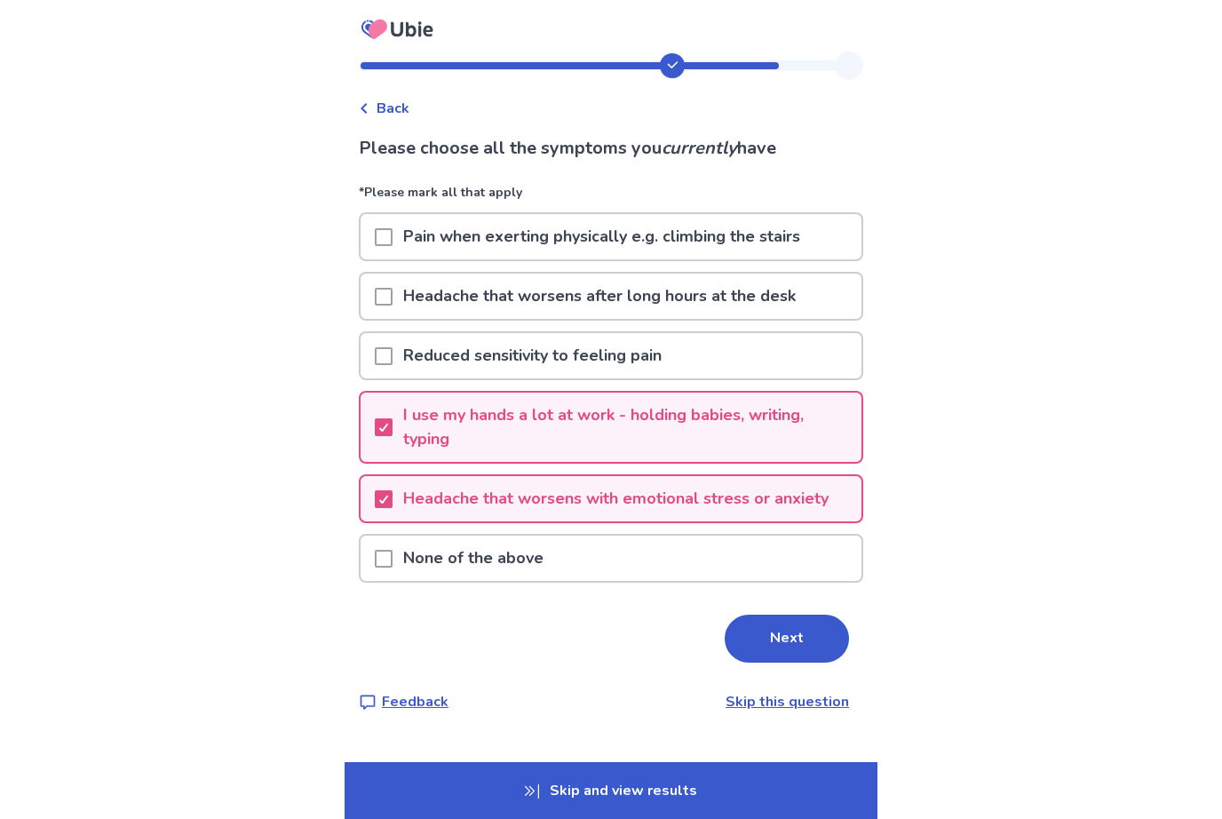
click at [781, 625] on button "Next" at bounding box center [787, 639] width 124 height 48
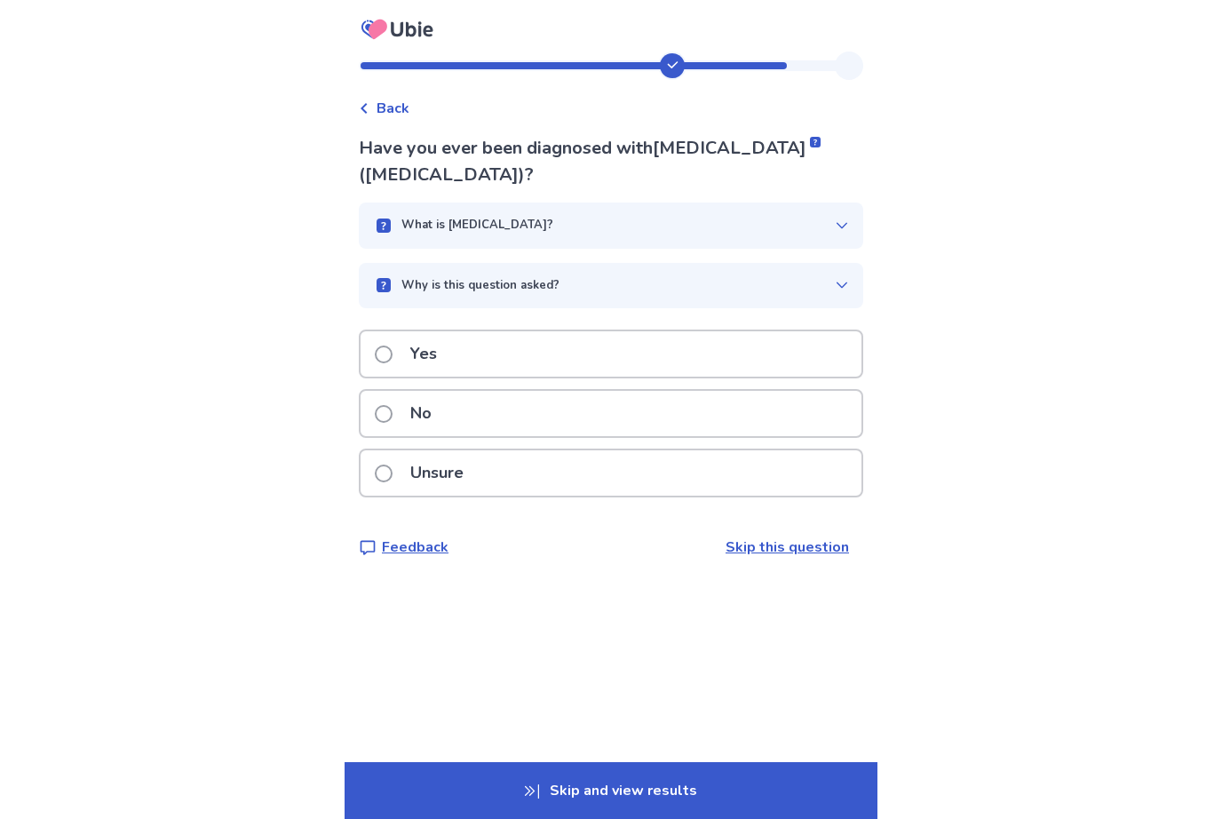
click at [684, 338] on div "Yes" at bounding box center [611, 353] width 501 height 45
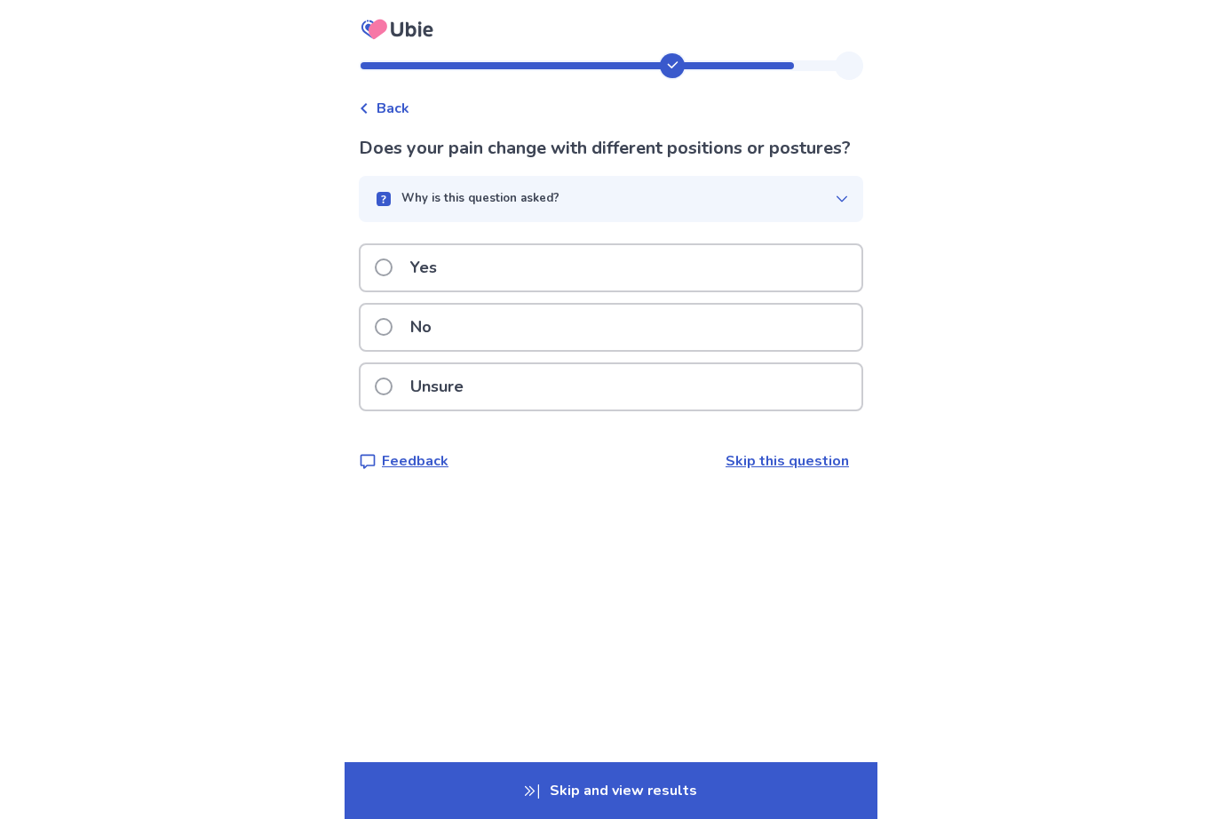
click at [704, 289] on div "Yes" at bounding box center [611, 267] width 501 height 45
click at [400, 115] on span "Back" at bounding box center [393, 108] width 33 height 21
click at [457, 350] on div "No" at bounding box center [611, 327] width 501 height 45
click at [467, 269] on div "Yes" at bounding box center [611, 267] width 501 height 45
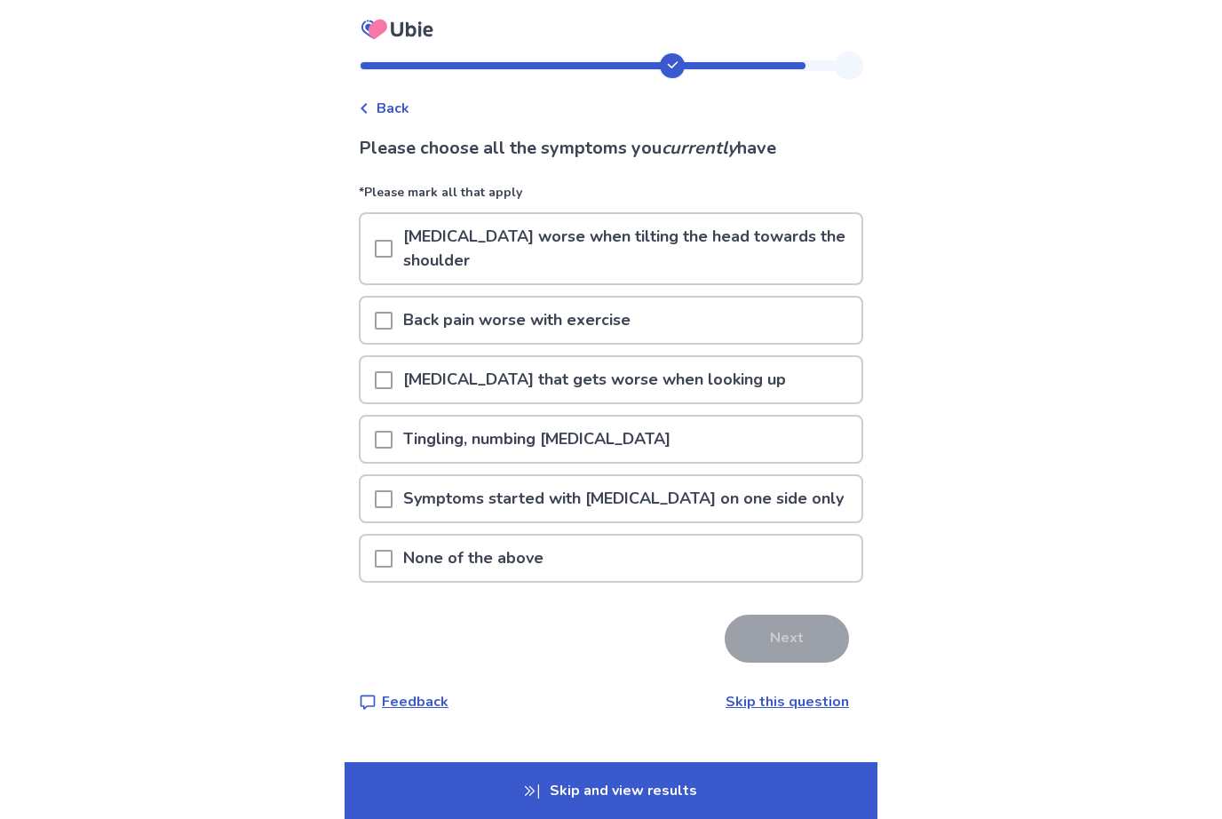
click at [491, 247] on p "[MEDICAL_DATA] worse when tilting the head towards the shoulder" at bounding box center [627, 248] width 469 height 69
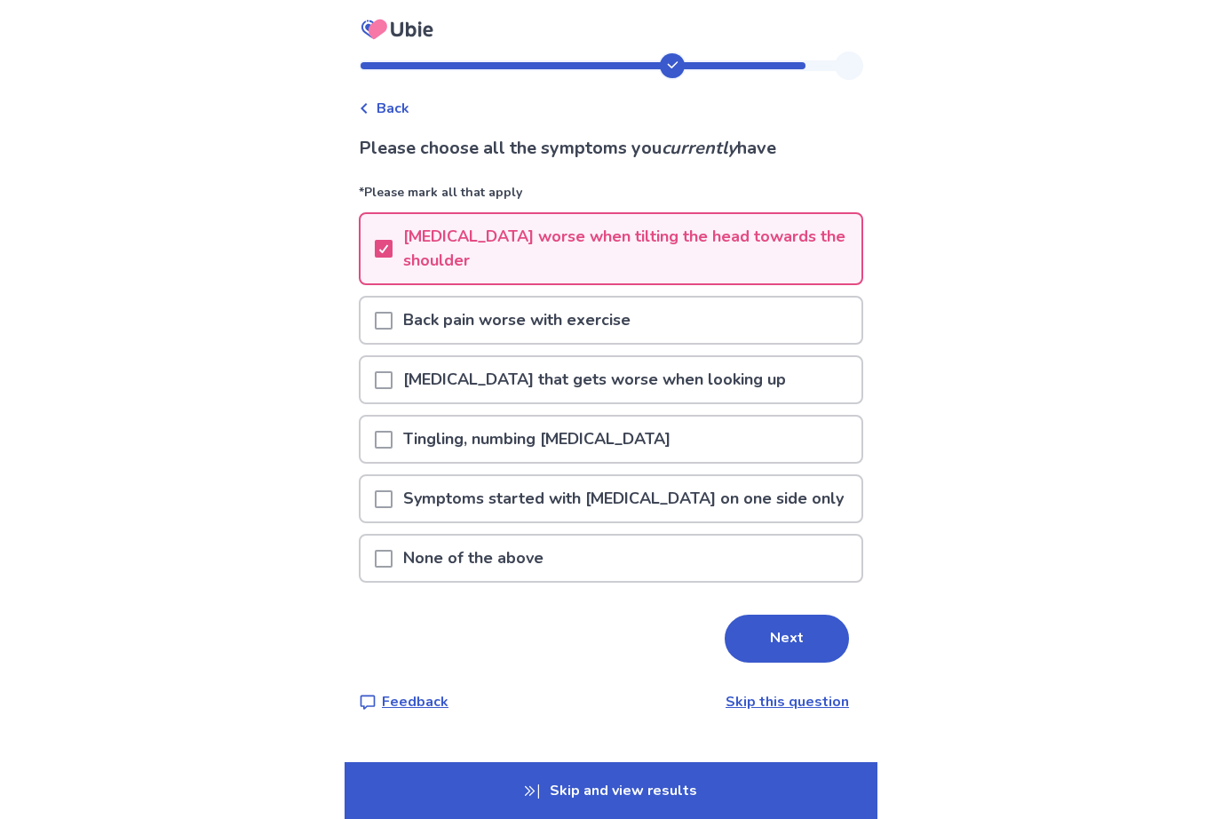
click at [477, 382] on p "[MEDICAL_DATA] that gets worse when looking up" at bounding box center [595, 379] width 404 height 45
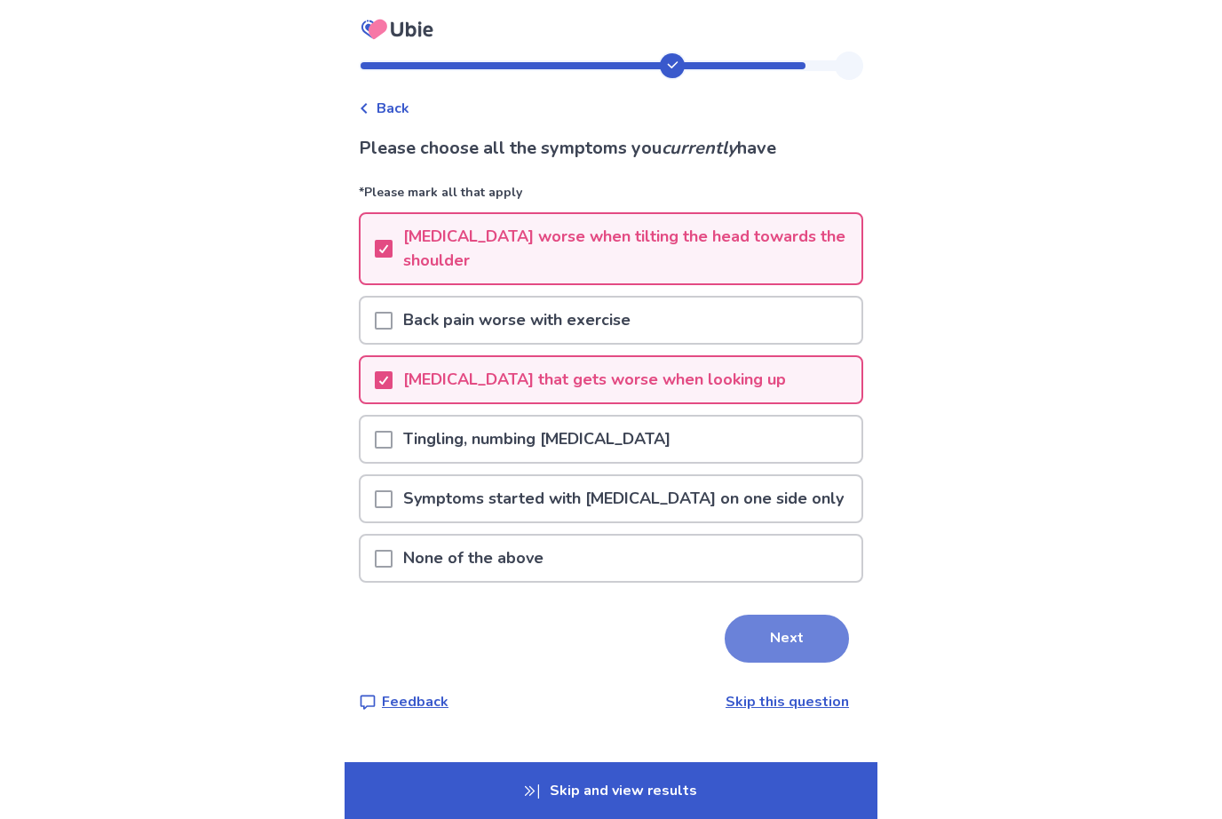
click at [799, 640] on button "Next" at bounding box center [787, 639] width 124 height 48
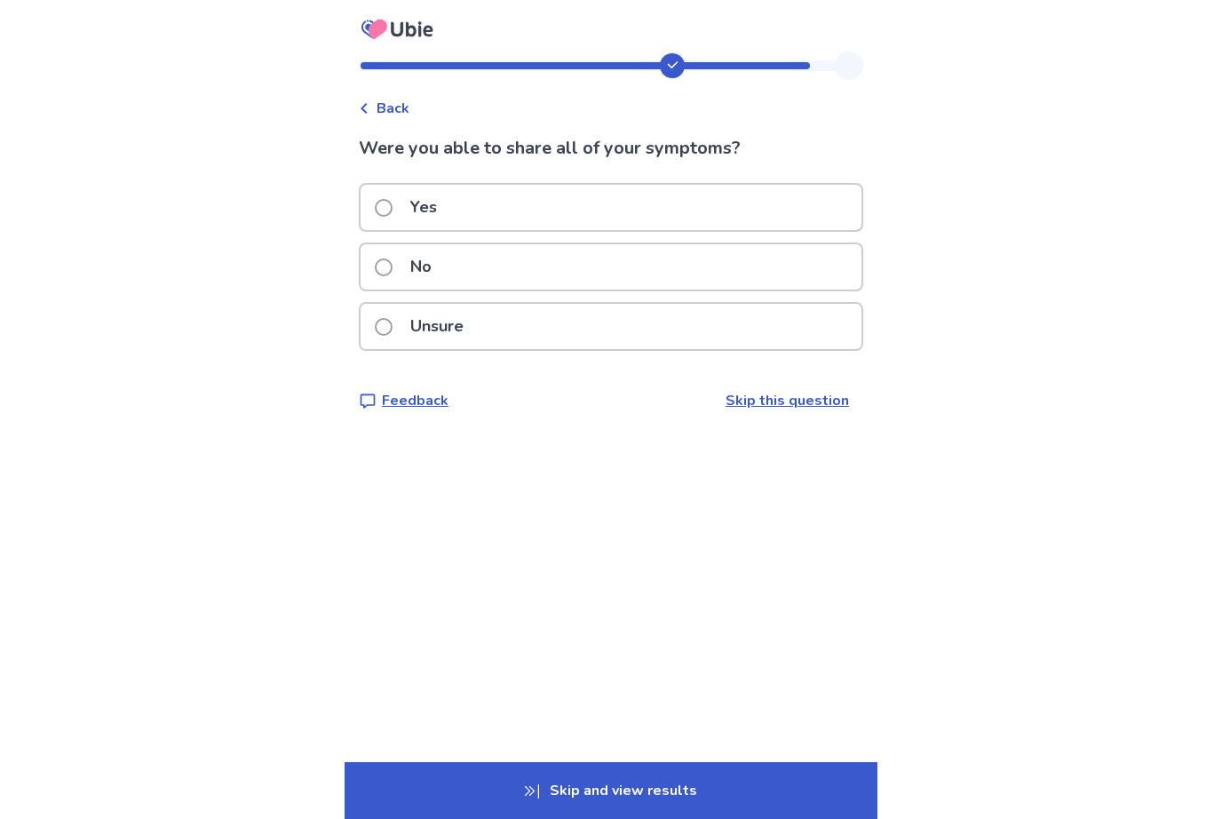
click at [568, 195] on div "Yes" at bounding box center [611, 207] width 501 height 45
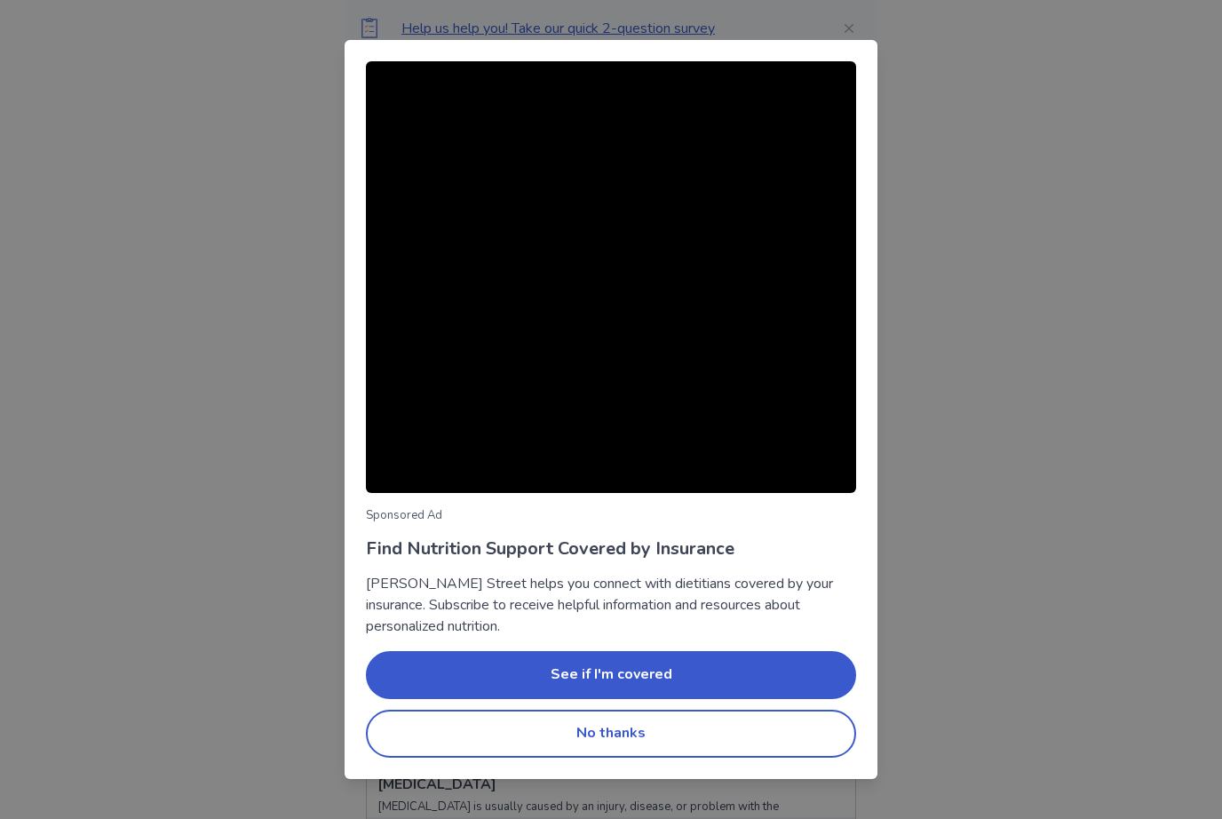
click at [980, 229] on div "Sponsored Ad Find Nutrition Support Covered by Insurance [PERSON_NAME] Street h…" at bounding box center [611, 409] width 1222 height 819
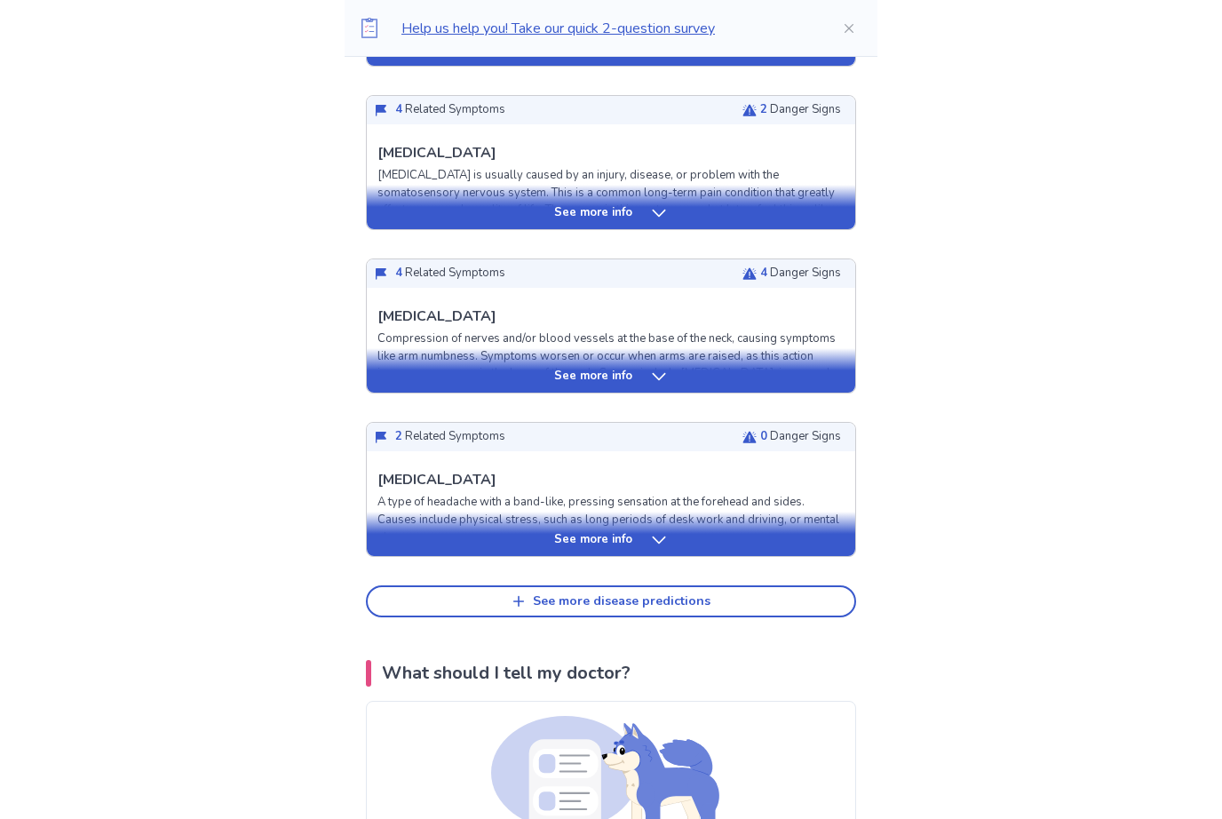
scroll to position [625, 0]
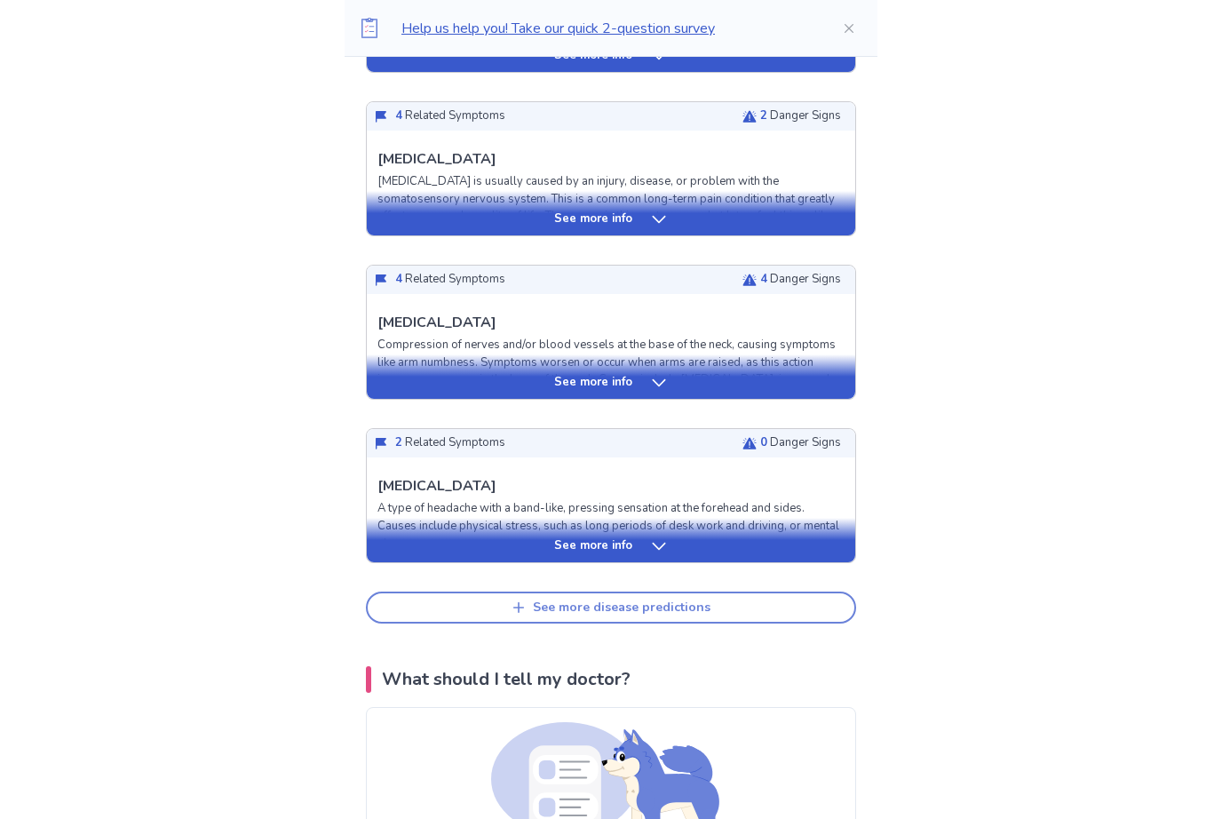
click at [534, 617] on button "See more disease predictions" at bounding box center [611, 608] width 490 height 32
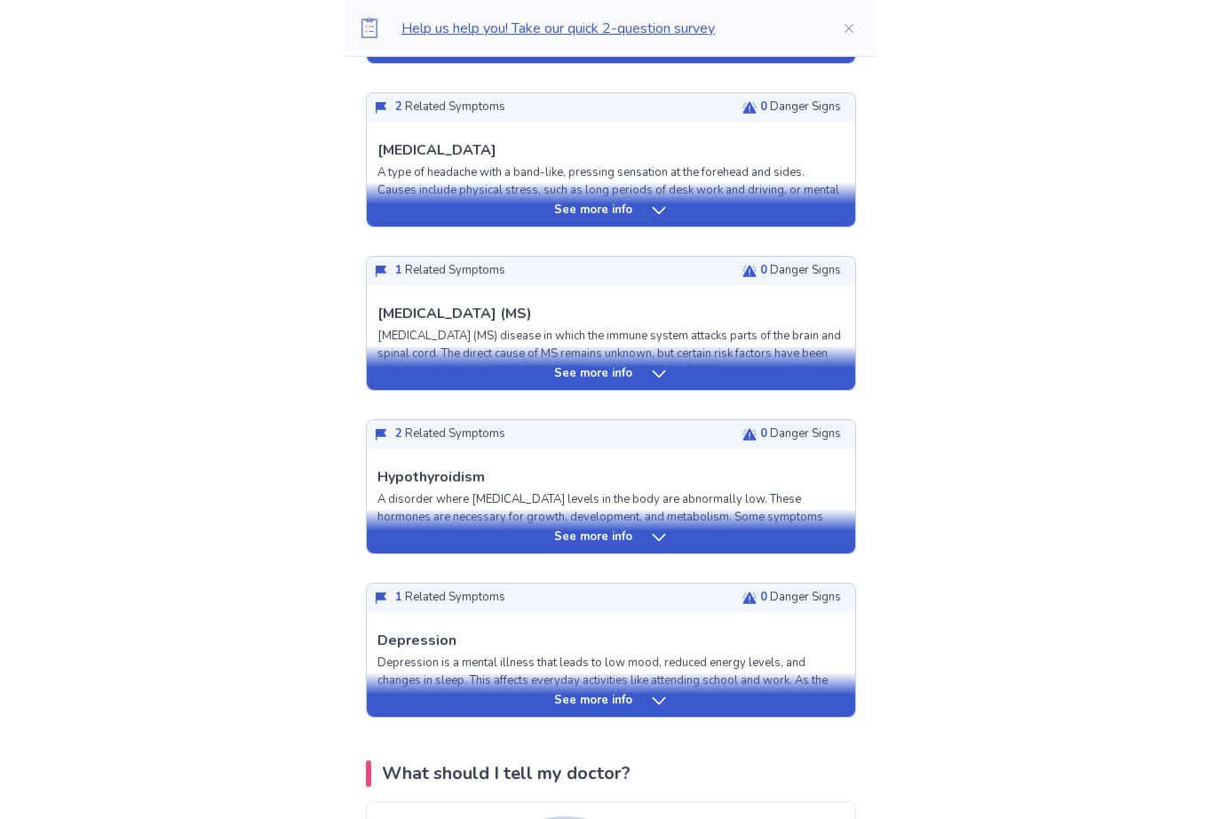
scroll to position [957, 0]
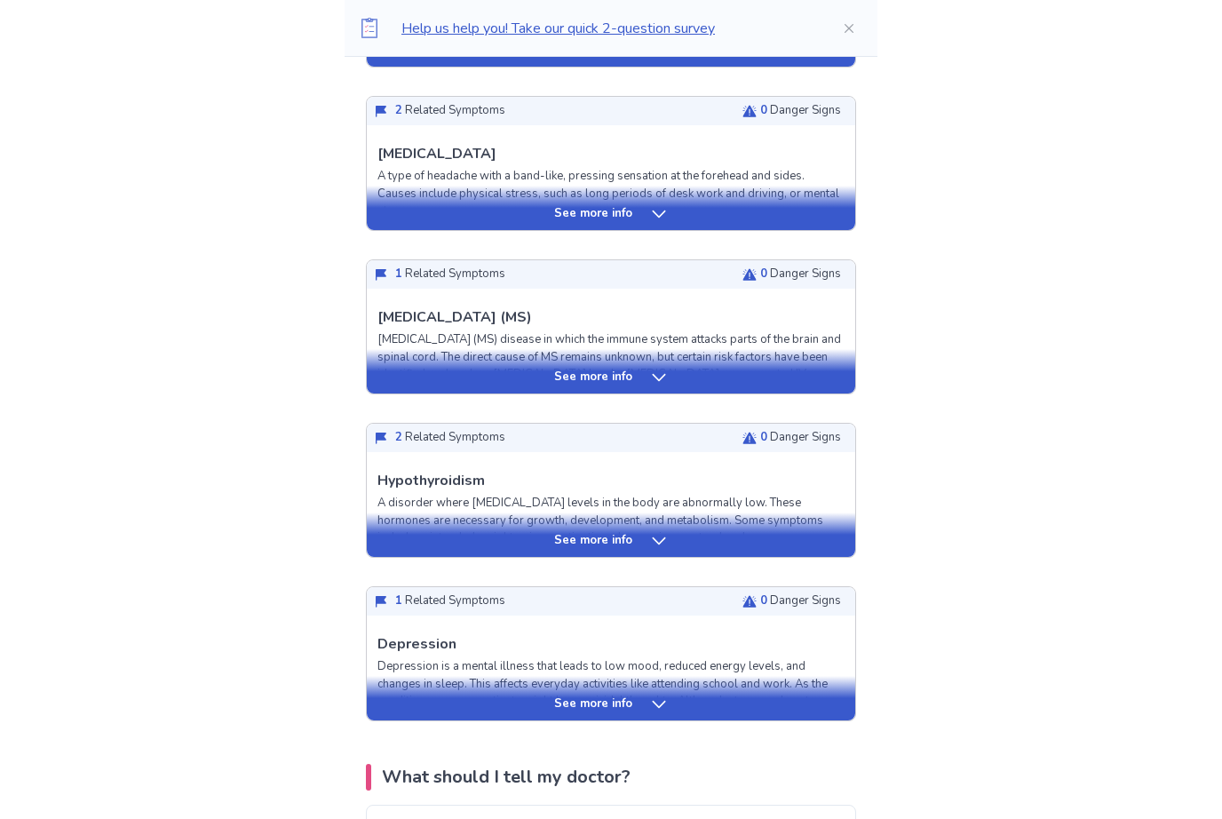
click at [598, 370] on p "See more info" at bounding box center [593, 379] width 78 height 18
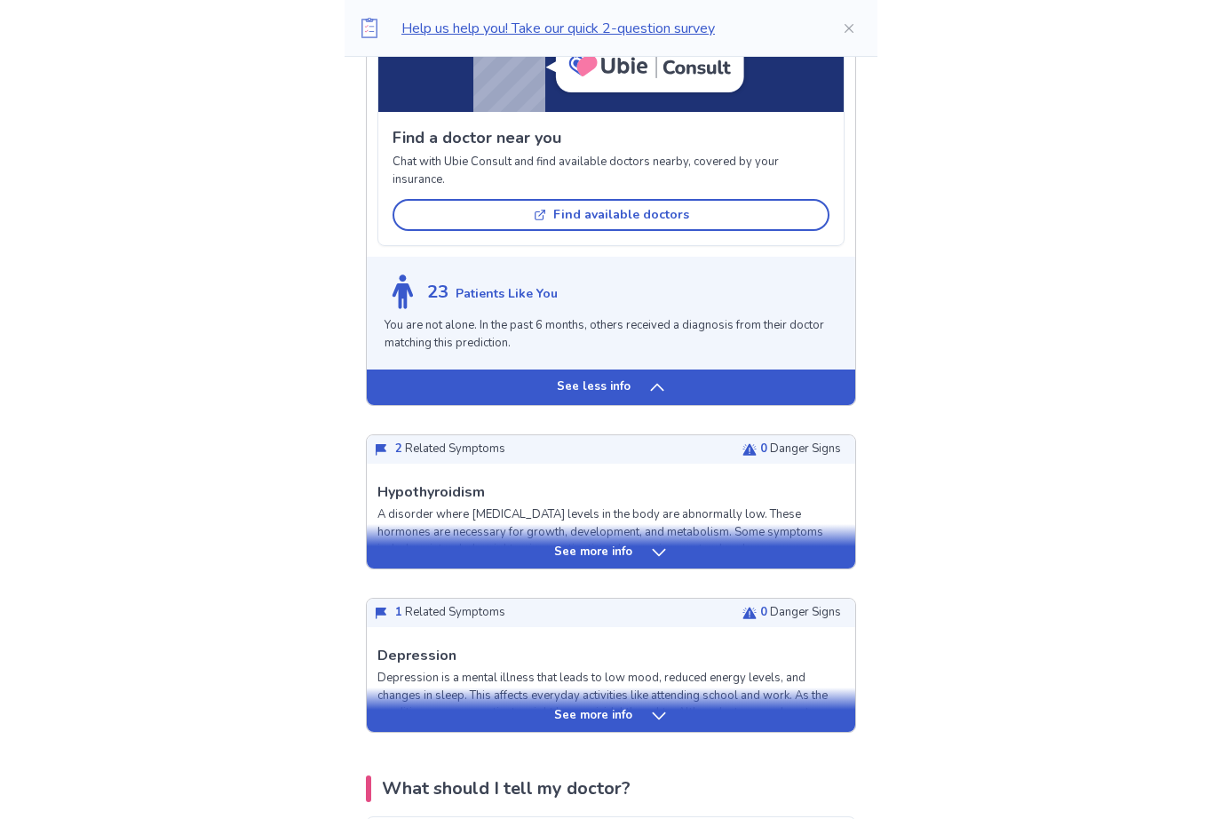
scroll to position [2140, 0]
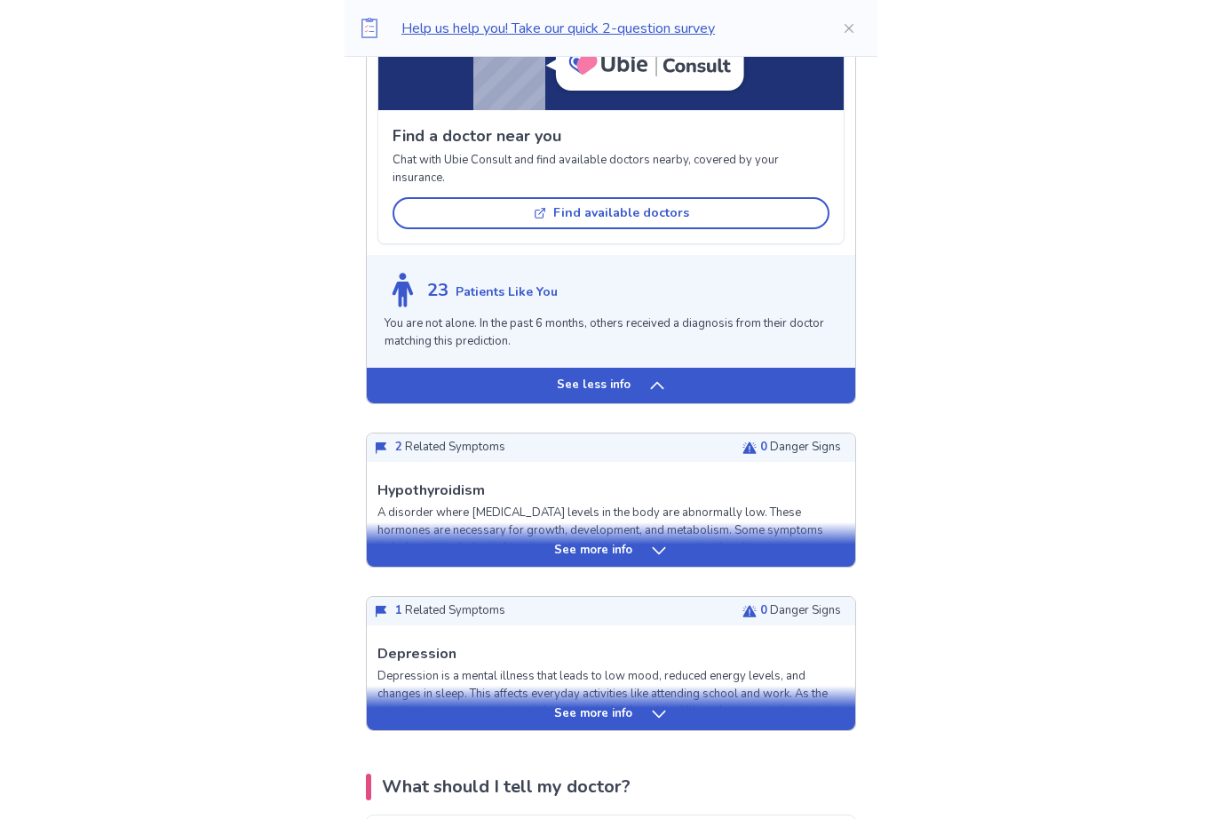
click at [545, 543] on div "See more info" at bounding box center [611, 552] width 489 height 18
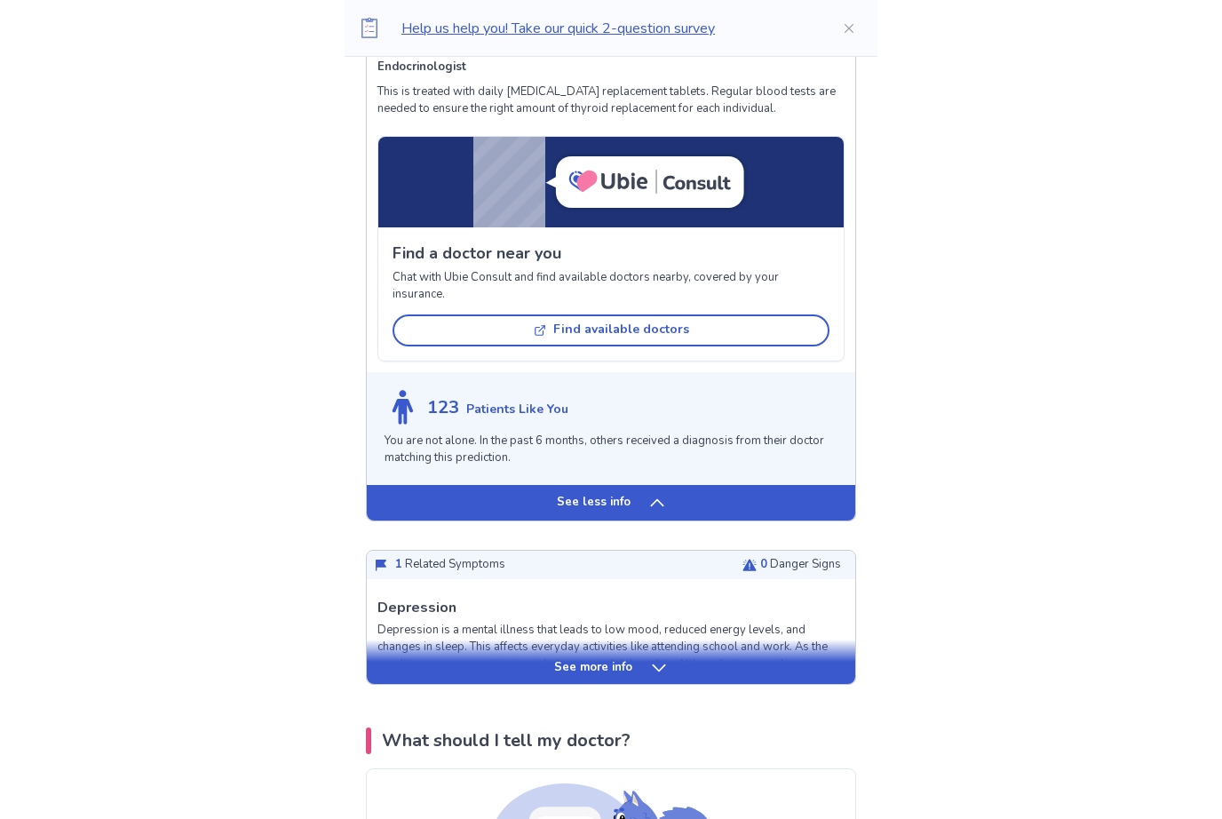
scroll to position [3353, 0]
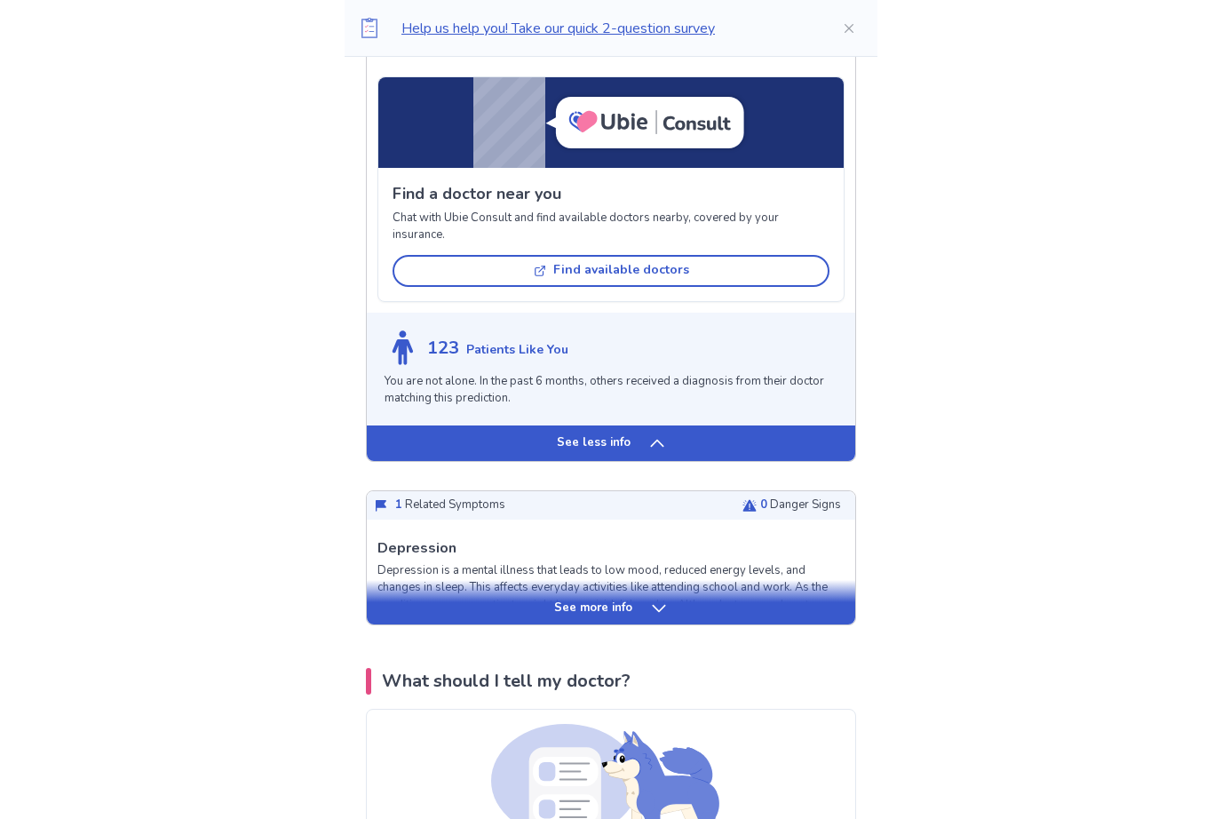
click at [546, 600] on div "See more info" at bounding box center [611, 609] width 489 height 18
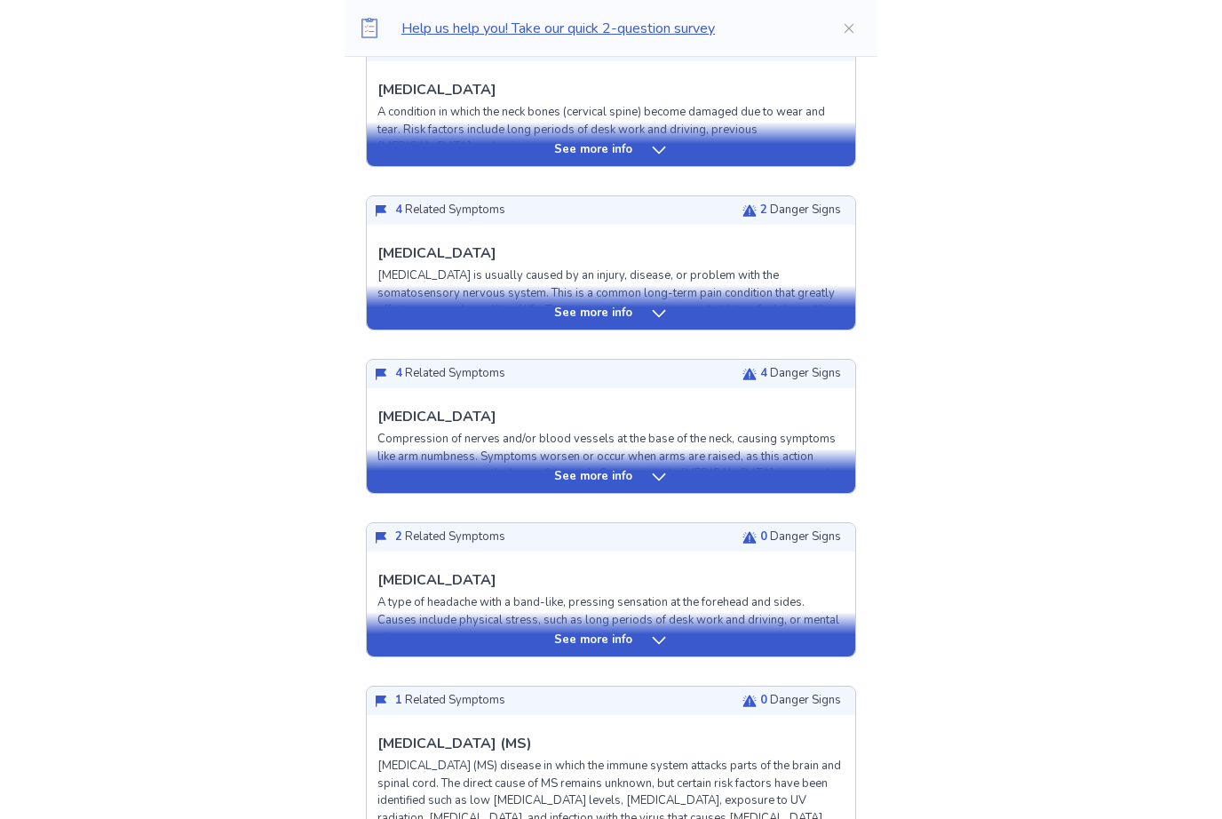
scroll to position [523, 0]
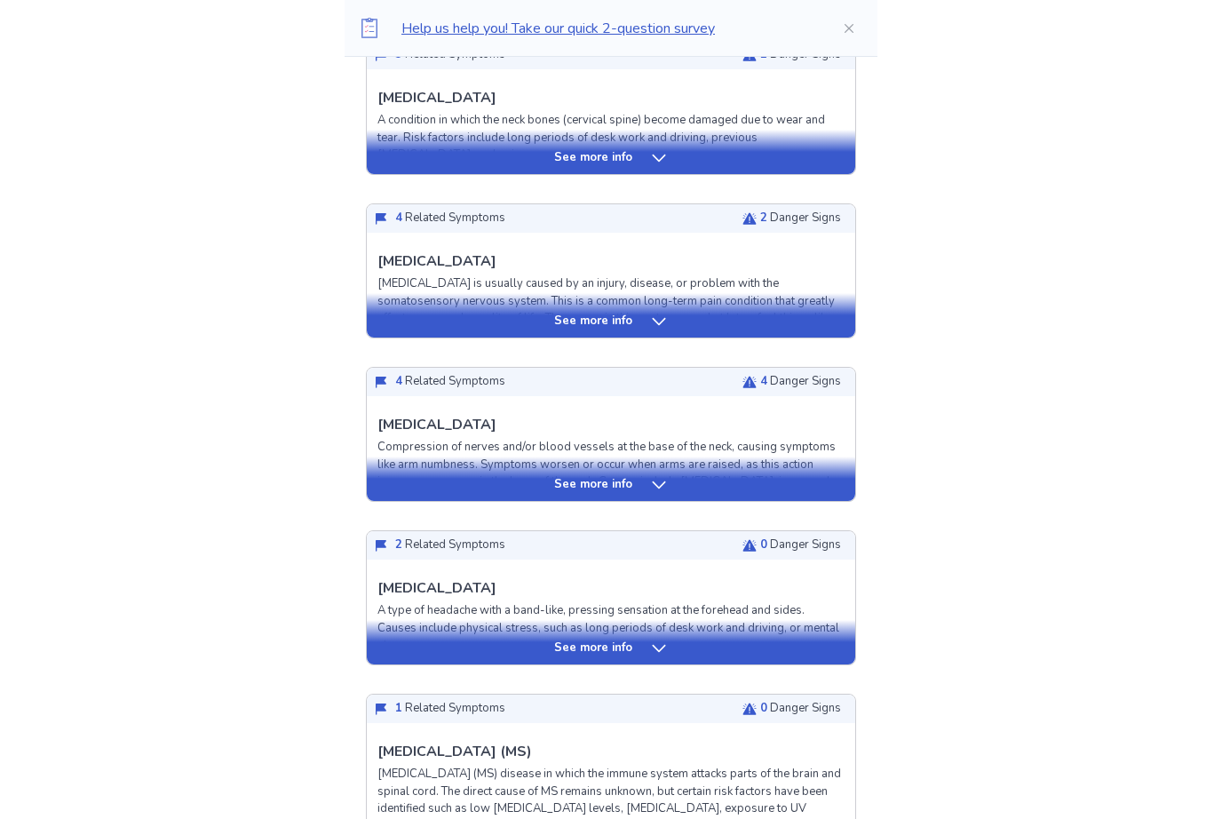
click at [563, 481] on p "See more info" at bounding box center [593, 485] width 78 height 18
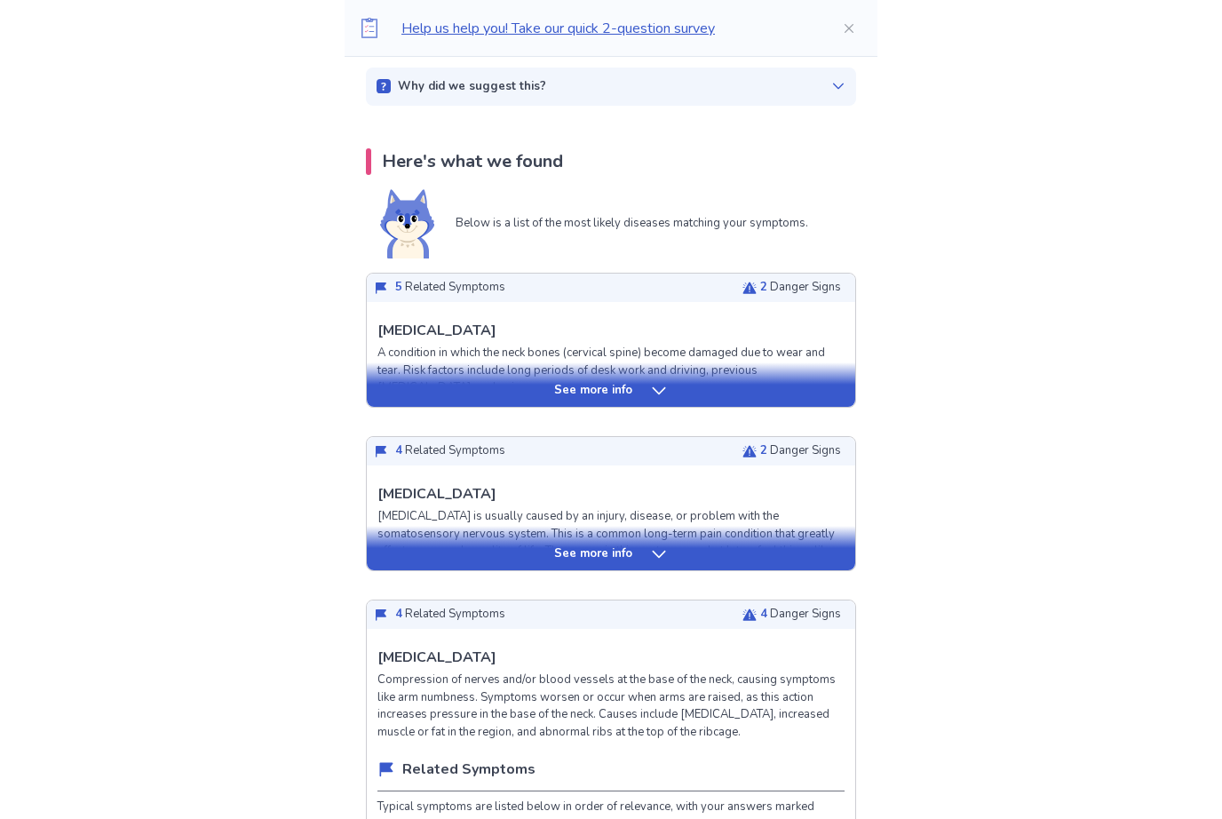
scroll to position [0, 0]
